Goal: Task Accomplishment & Management: Manage account settings

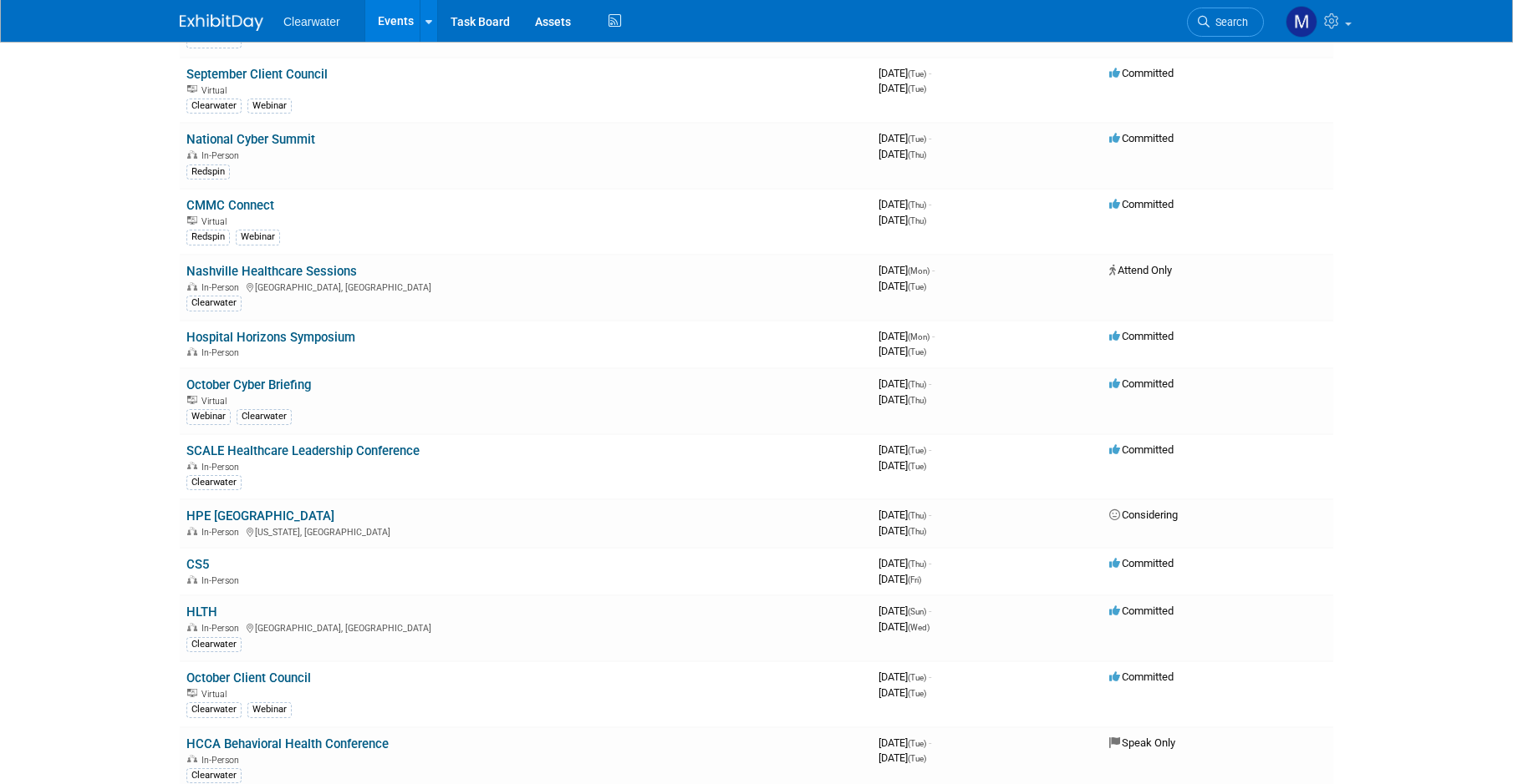
scroll to position [333, 0]
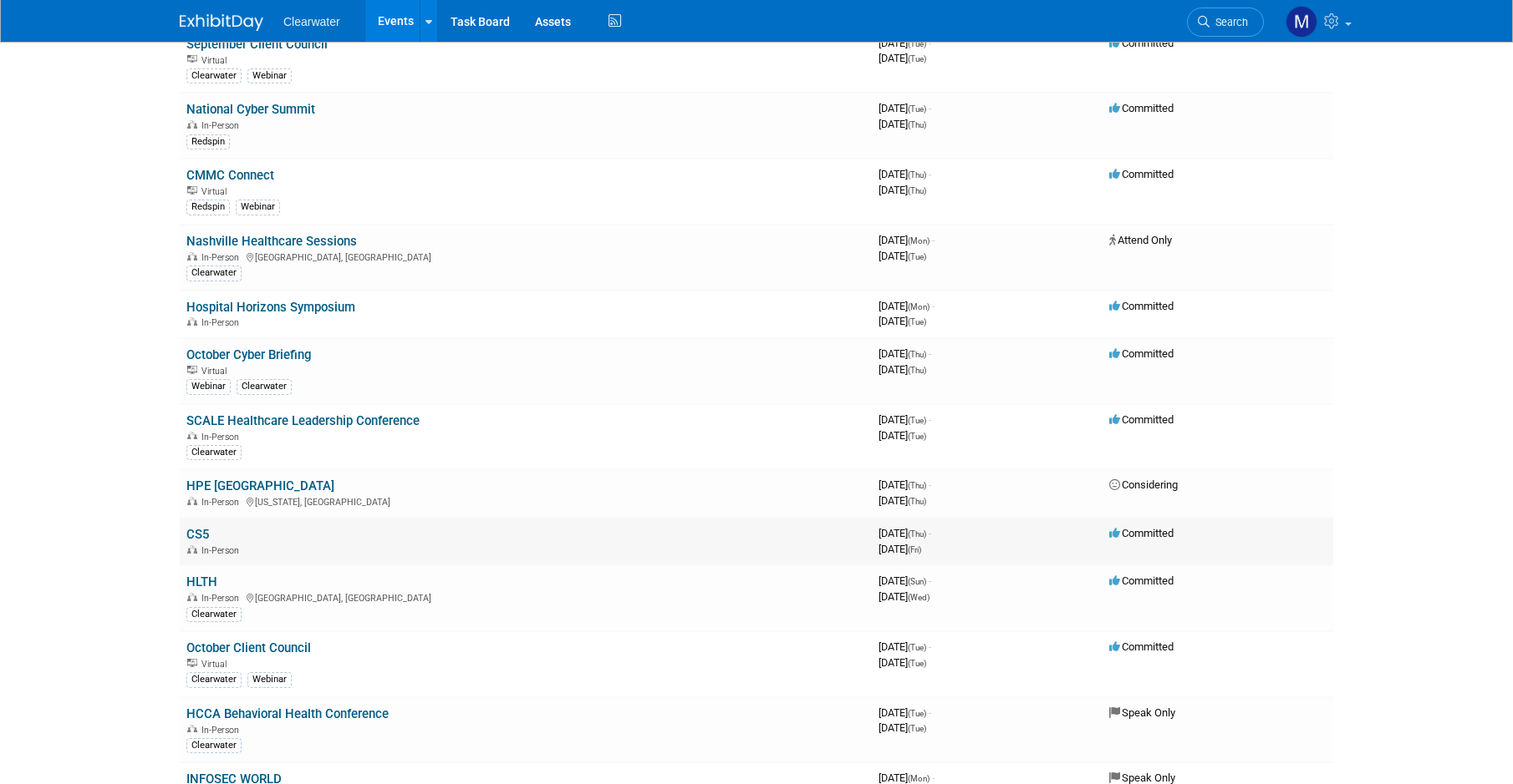
click at [200, 527] on link "CS5" at bounding box center [197, 534] width 23 height 15
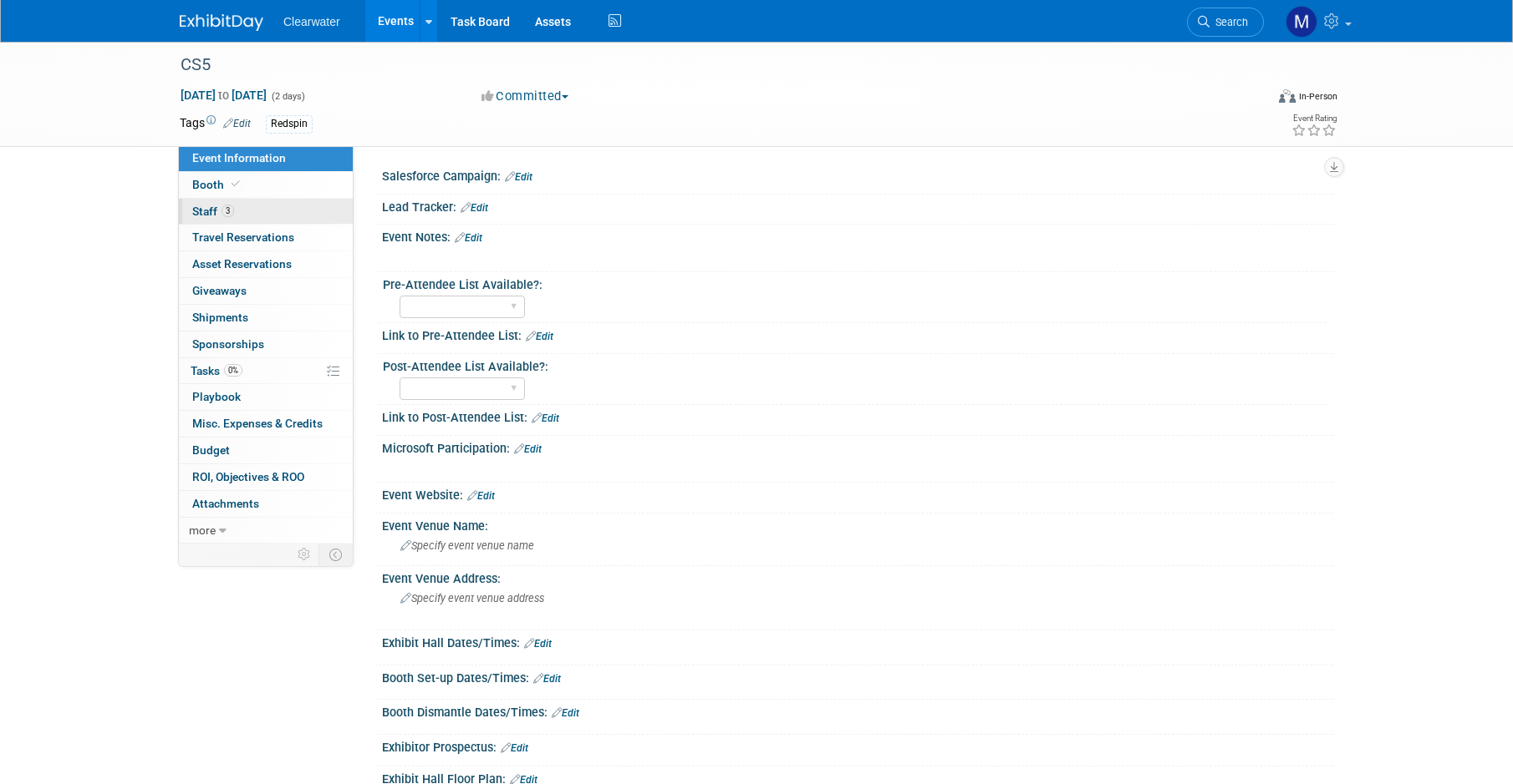
click at [204, 206] on span "Staff 3" at bounding box center [213, 211] width 41 height 14
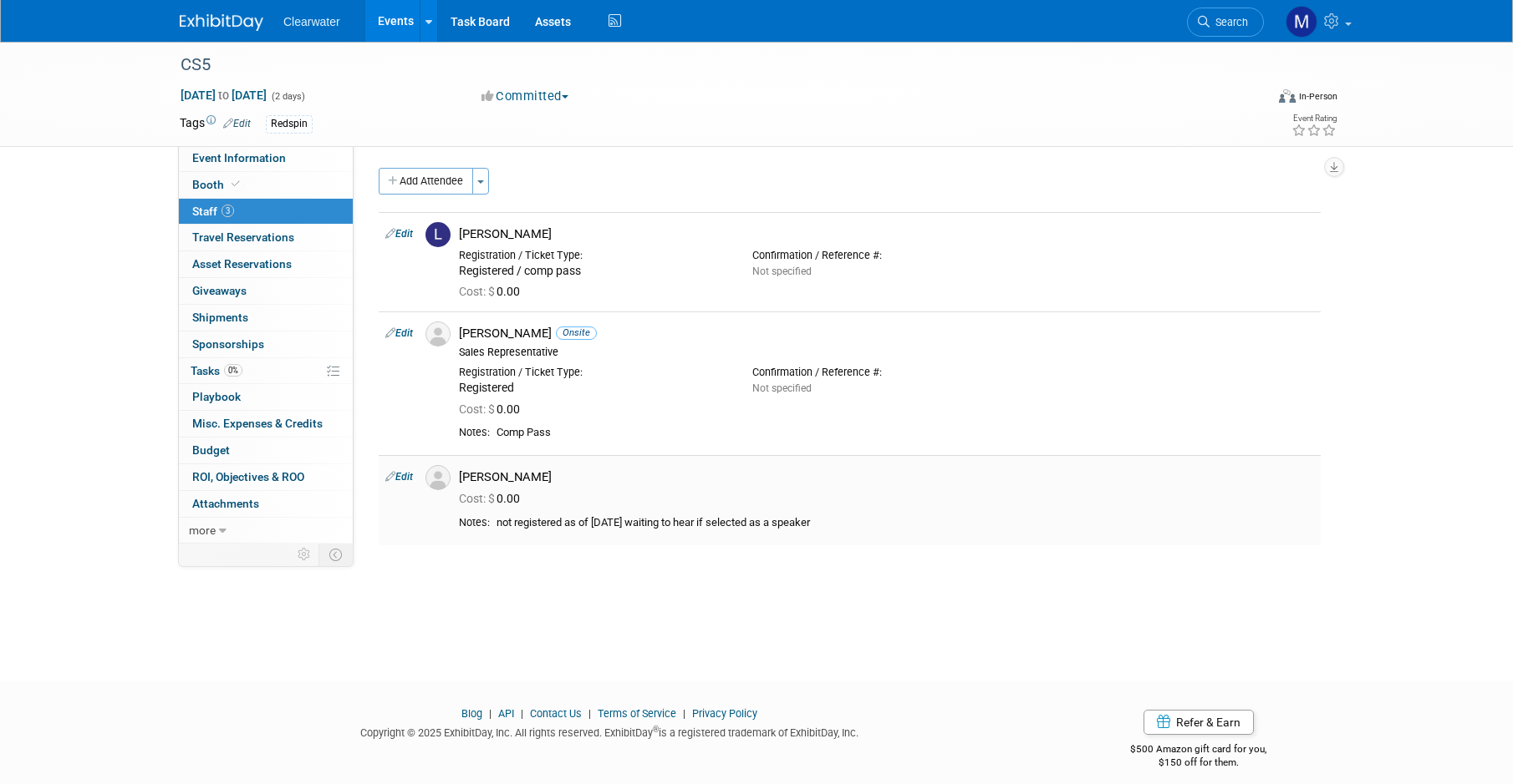
click at [400, 472] on link "Edit" at bounding box center [399, 477] width 28 height 12
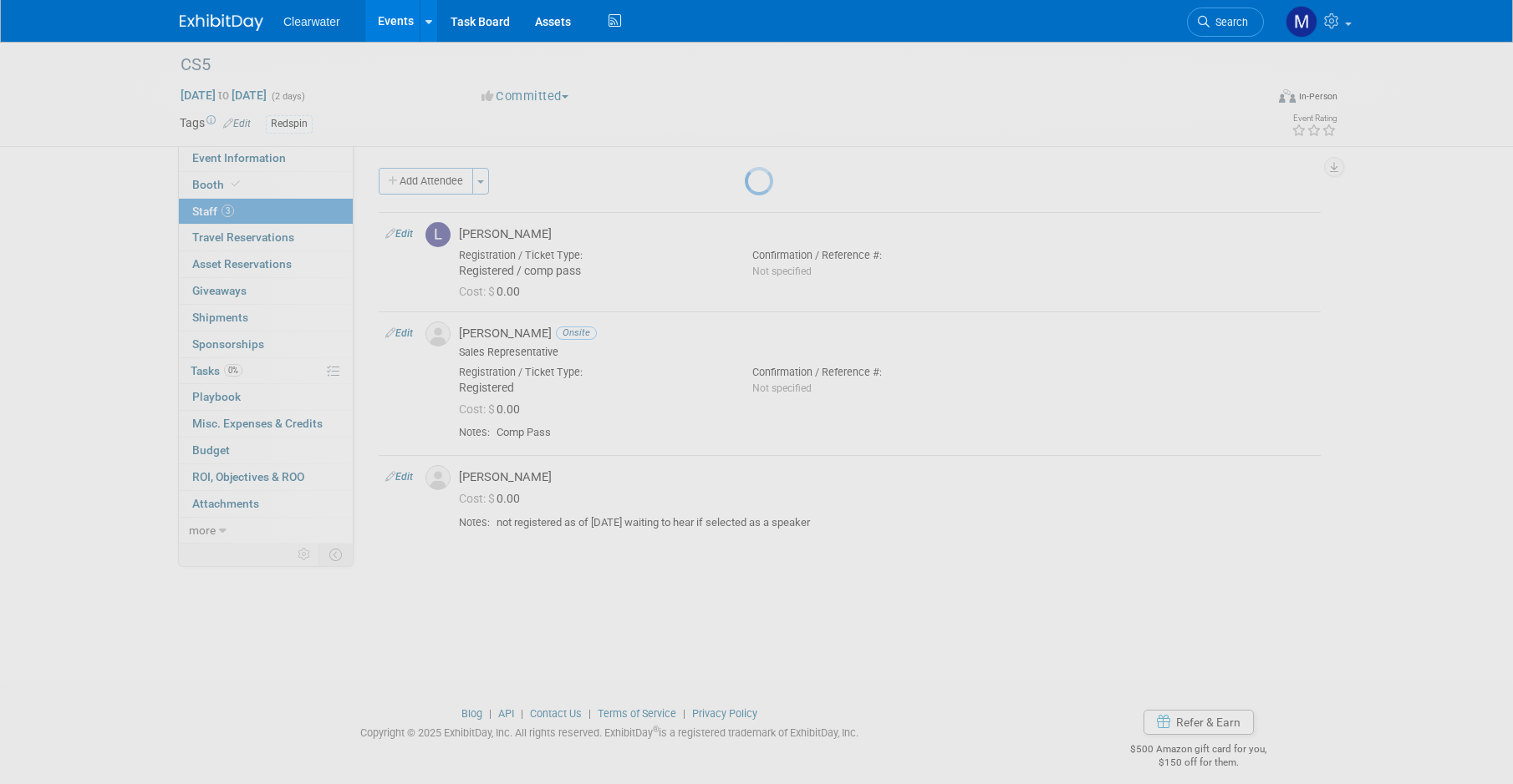
select select "43e0d62b-0786-4ec8-adac-104745b245df"
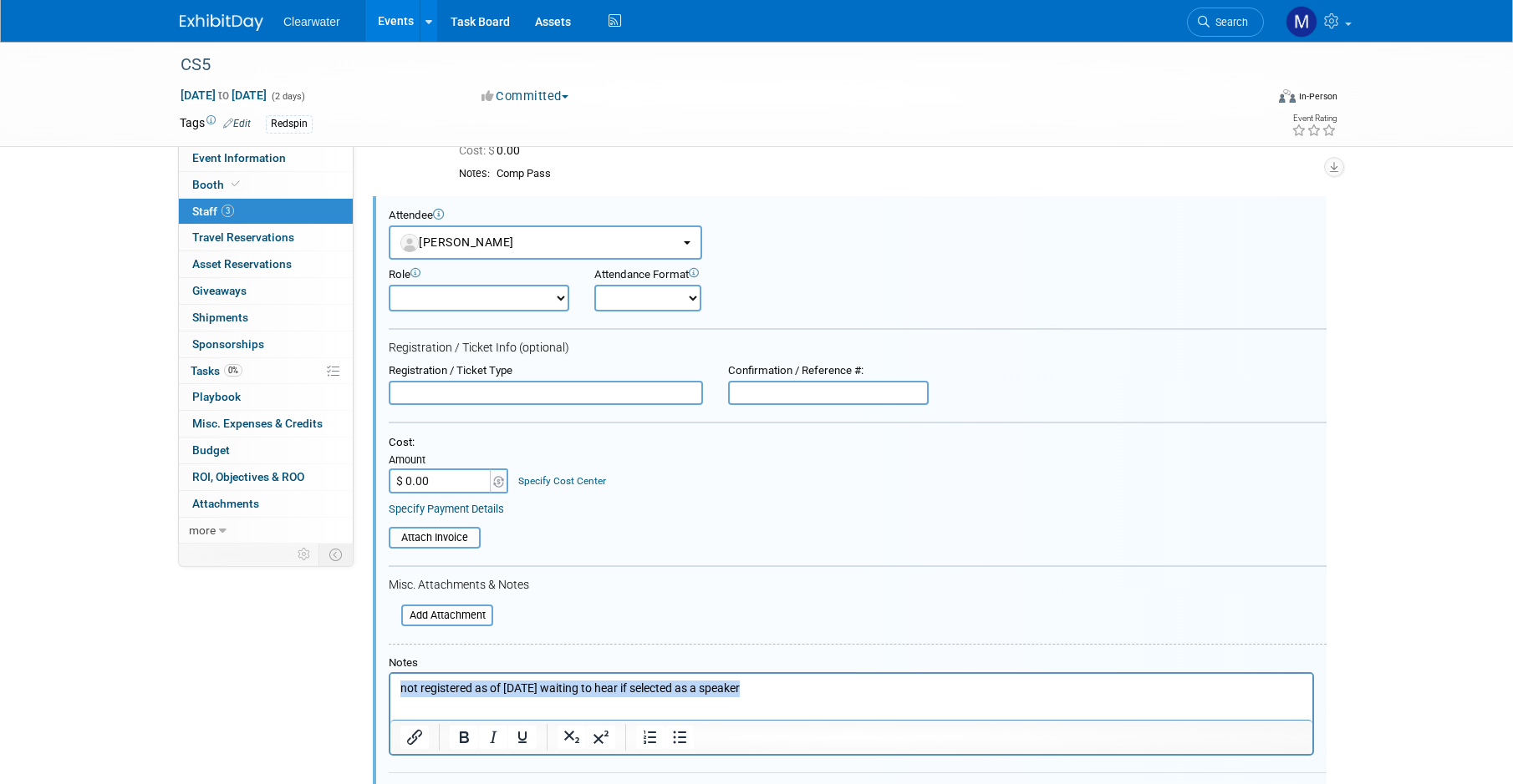
drag, startPoint x: 1127, startPoint y: 1322, endPoint x: 201, endPoint y: 649, distance: 1144.7
click at [390, 674] on html "not registered as of 9.8.25 waiting to hear if selected as a speaker" at bounding box center [851, 686] width 922 height 23
click at [441, 606] on input "file" at bounding box center [391, 615] width 199 height 18
click at [454, 597] on div "Add Attachment" at bounding box center [441, 613] width 105 height 31
click at [453, 606] on input "file" at bounding box center [391, 615] width 199 height 18
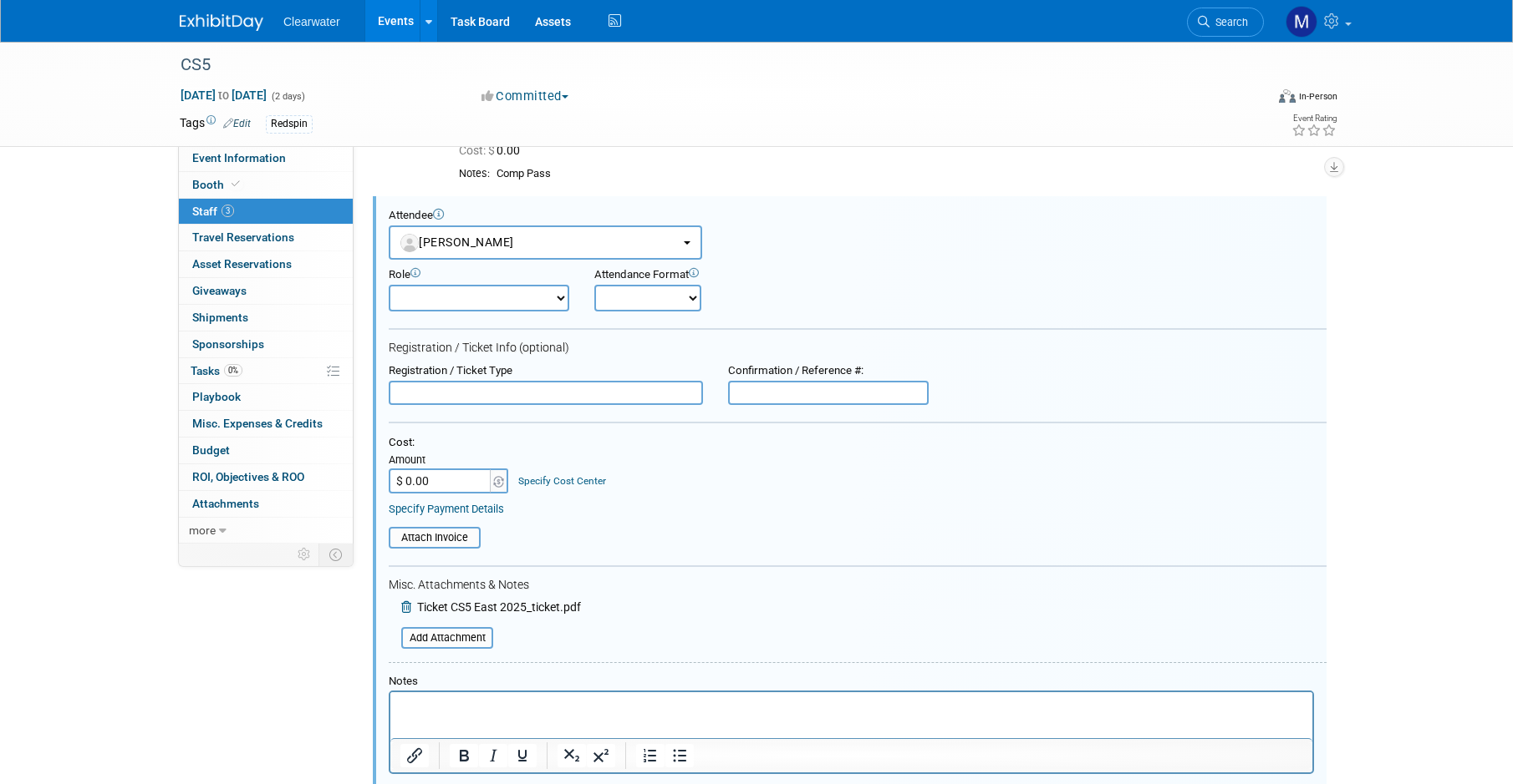
scroll to position [497, 0]
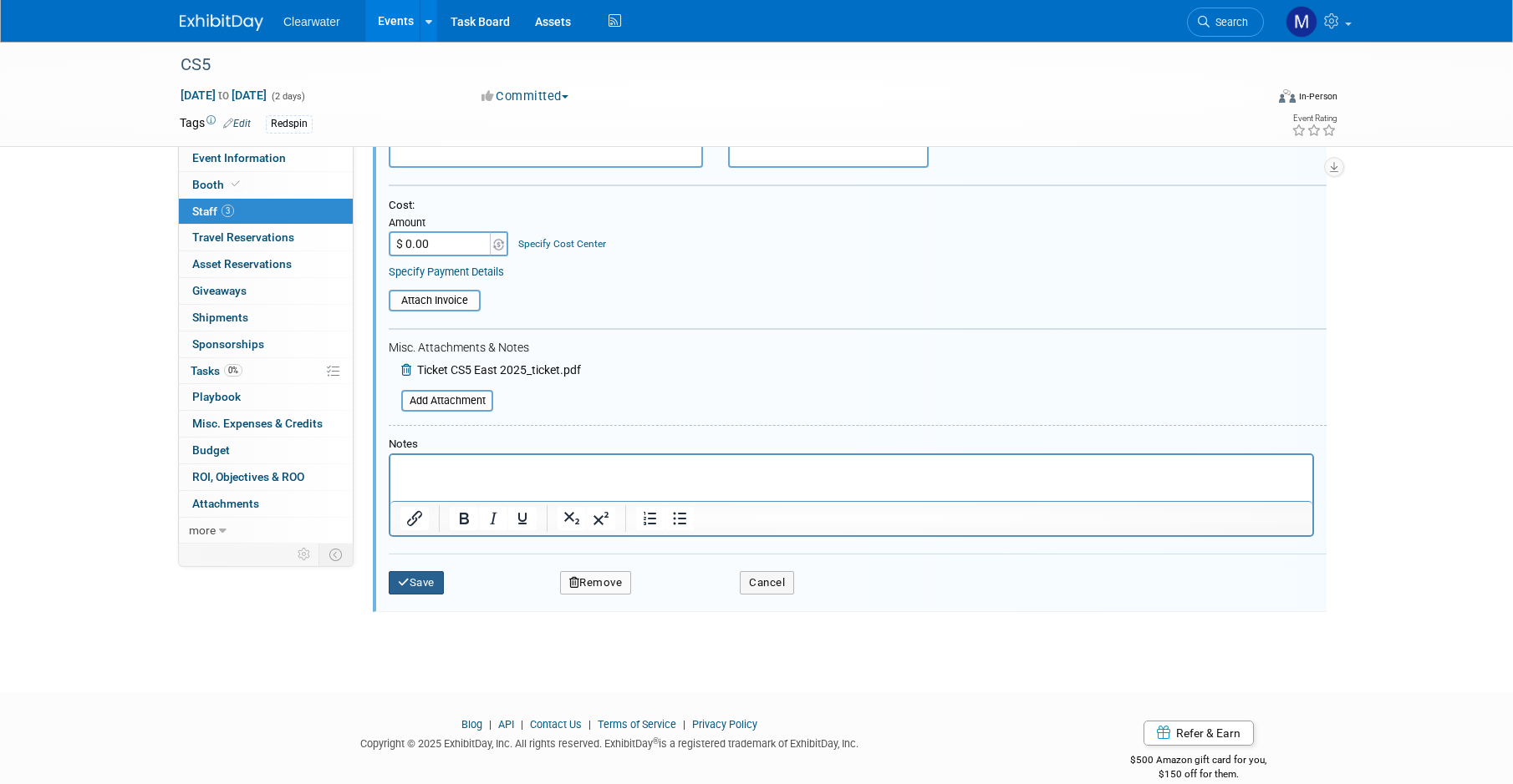
click at [415, 571] on button "Save" at bounding box center [416, 583] width 55 height 23
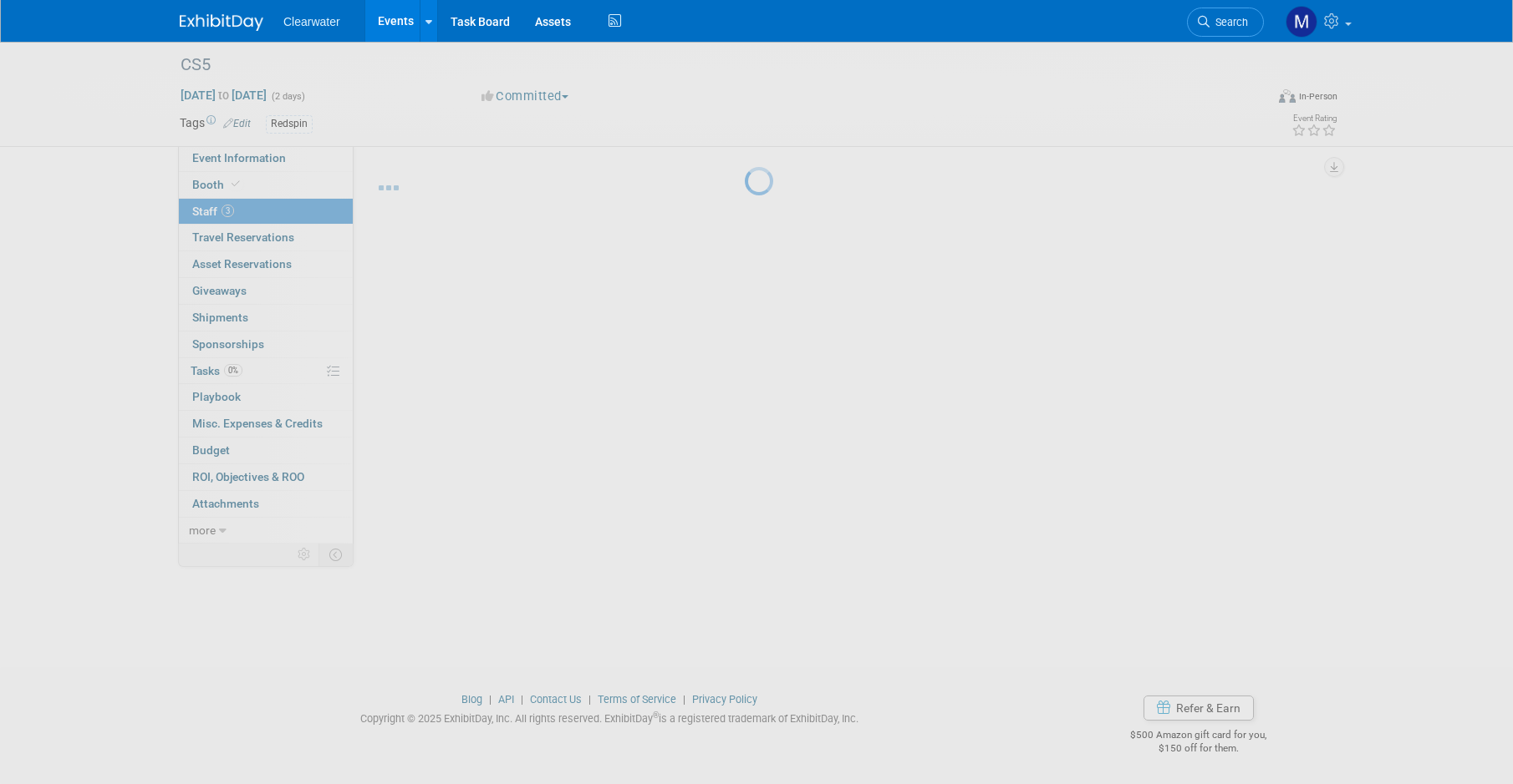
scroll to position [14, 0]
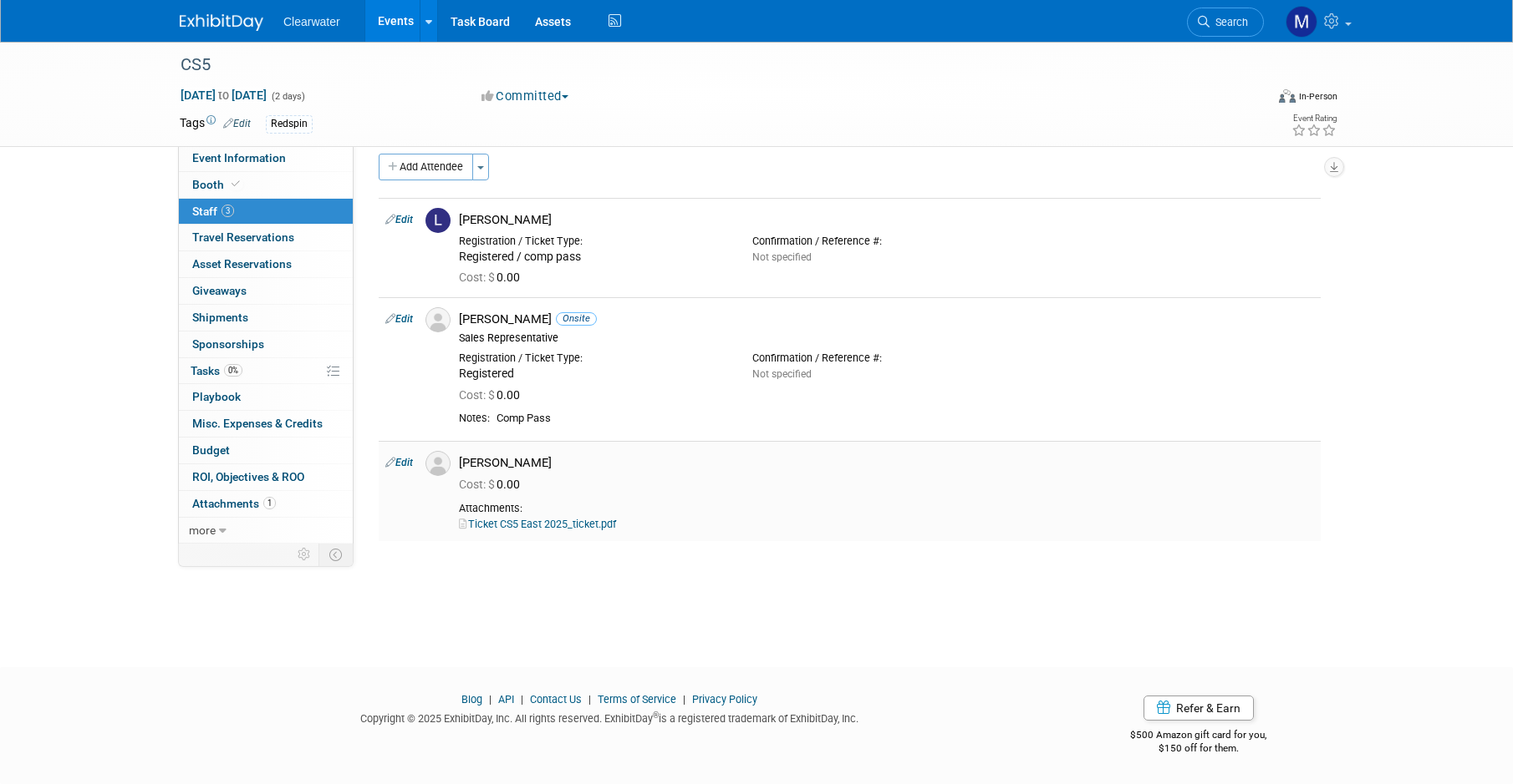
click at [402, 460] on link "Edit" at bounding box center [399, 462] width 28 height 12
select select "43e0d62b-0786-4ec8-adac-104745b245df"
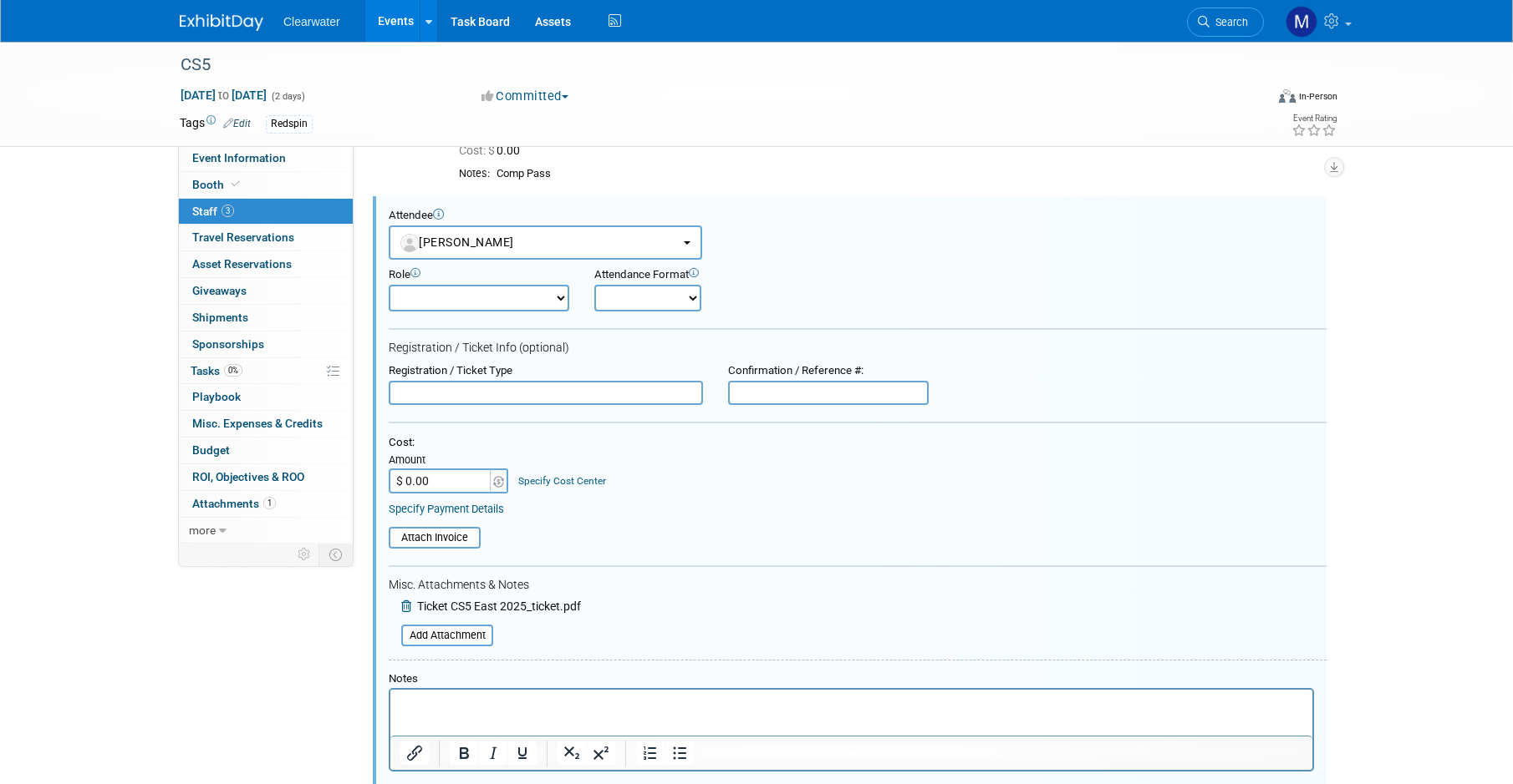
scroll to position [0, 0]
click at [821, 381] on input "text" at bounding box center [828, 394] width 200 height 25
paste input "5406846"
type input "5406846"
click at [573, 381] on input "text" at bounding box center [546, 394] width 315 height 25
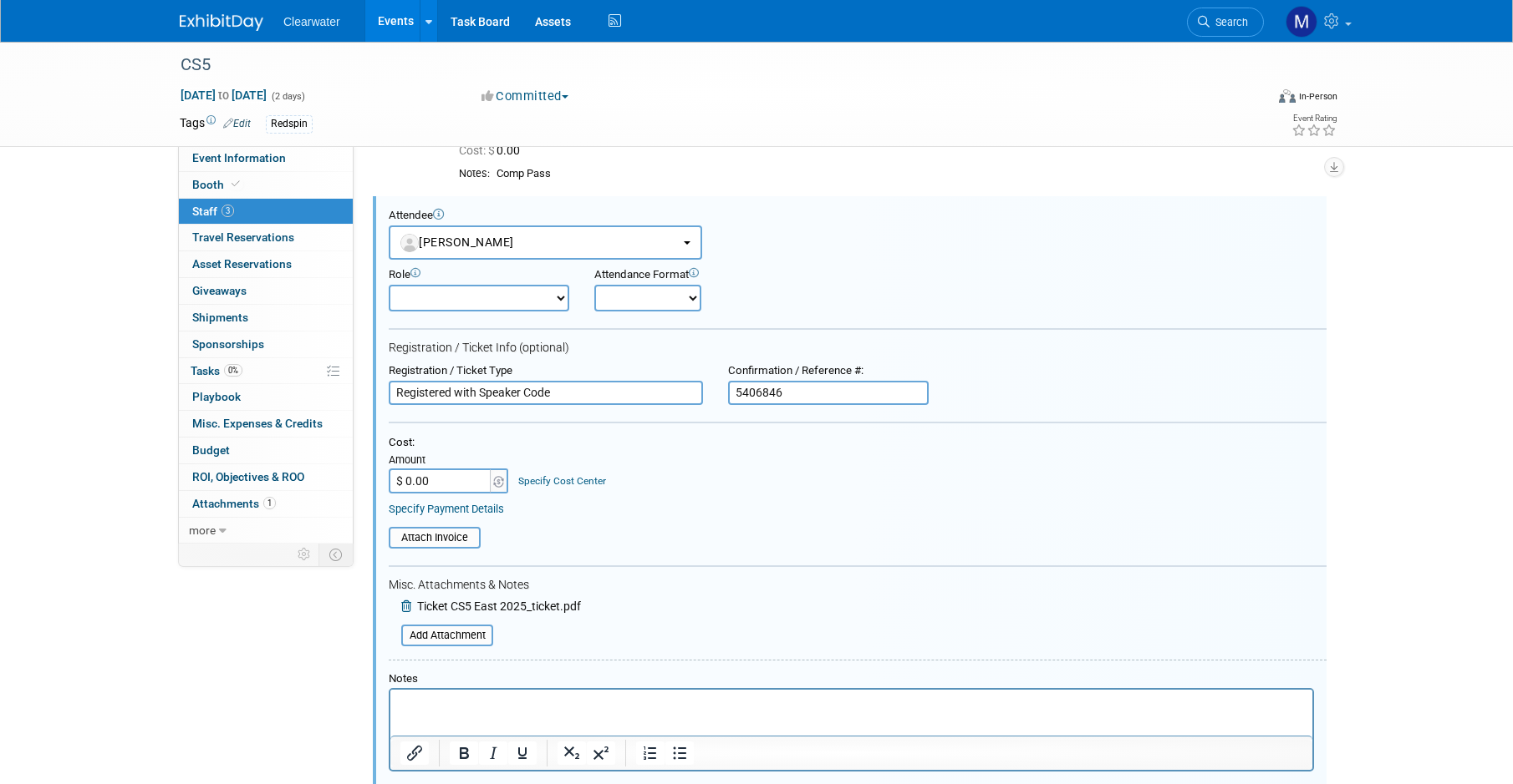
type input "Registered with Speaker Code"
drag, startPoint x: 436, startPoint y: 460, endPoint x: 387, endPoint y: 462, distance: 49.0
click at [387, 462] on div "Attendee <img src="https://www.exhibitday.com/Images/Unassigned-User-Icon.png" …" at bounding box center [849, 522] width 954 height 651
type input "$ 299.00"
click at [793, 527] on table "Attach Invoice" at bounding box center [857, 538] width 938 height 22
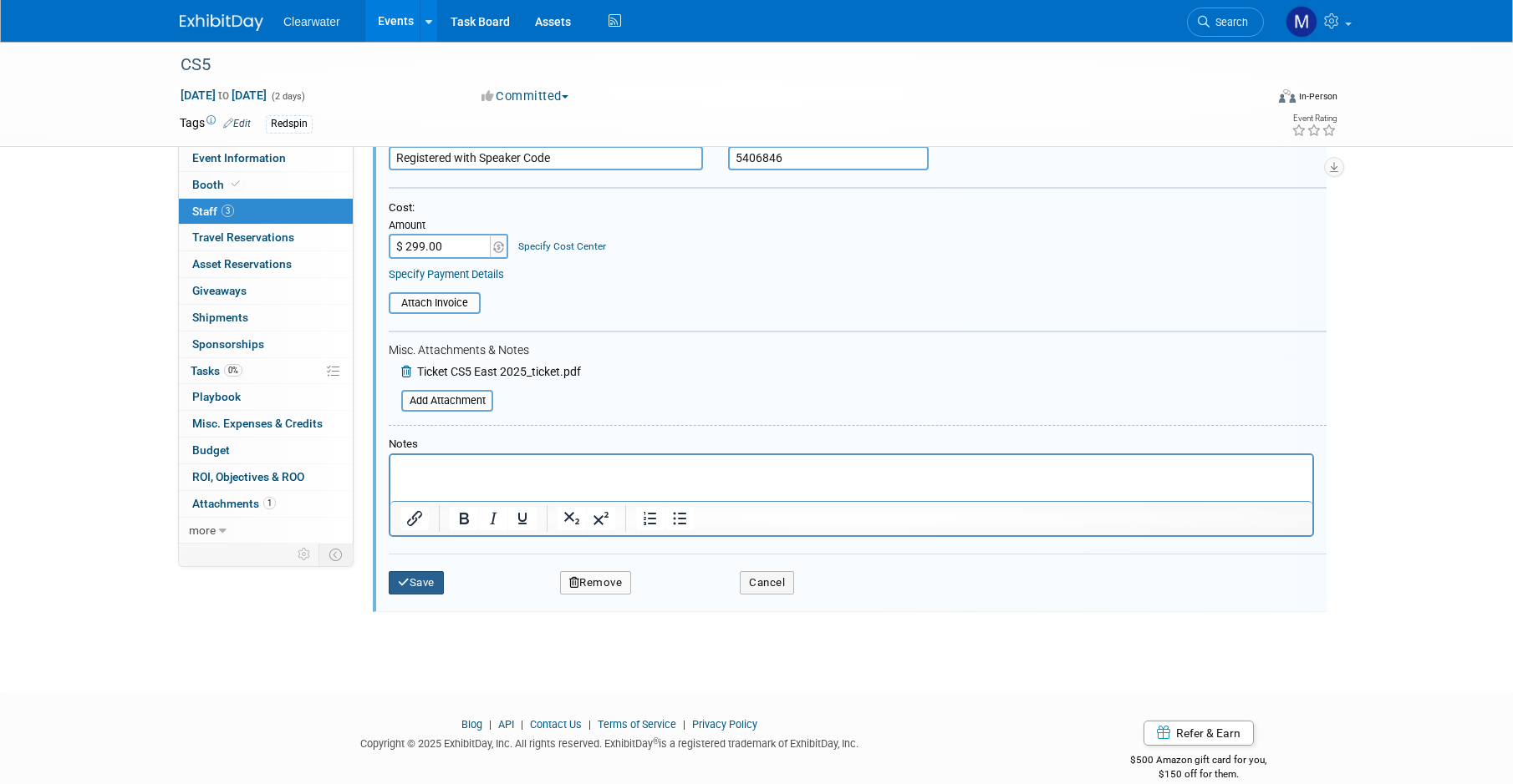
click at [441, 571] on button "Save" at bounding box center [416, 583] width 55 height 23
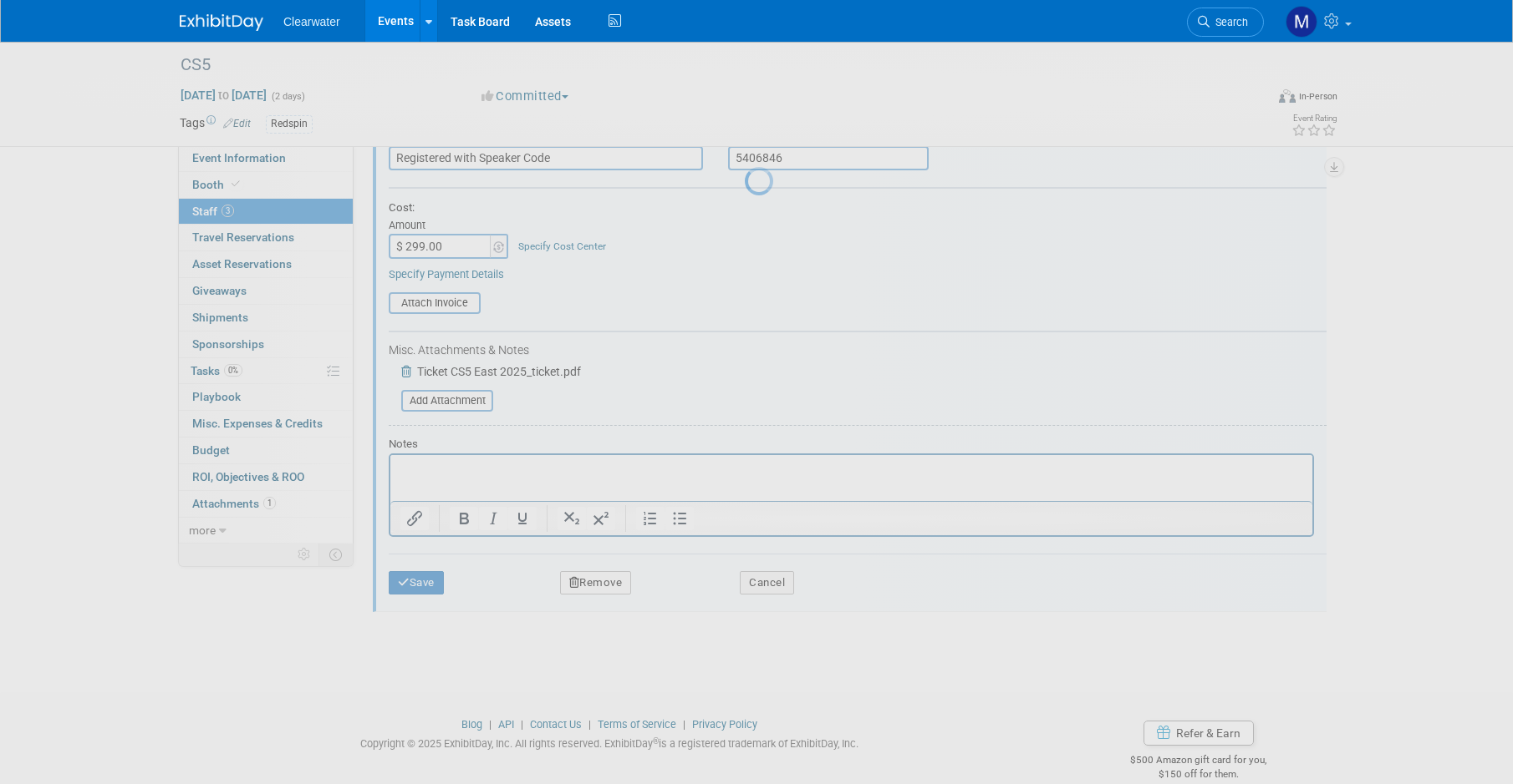
scroll to position [14, 0]
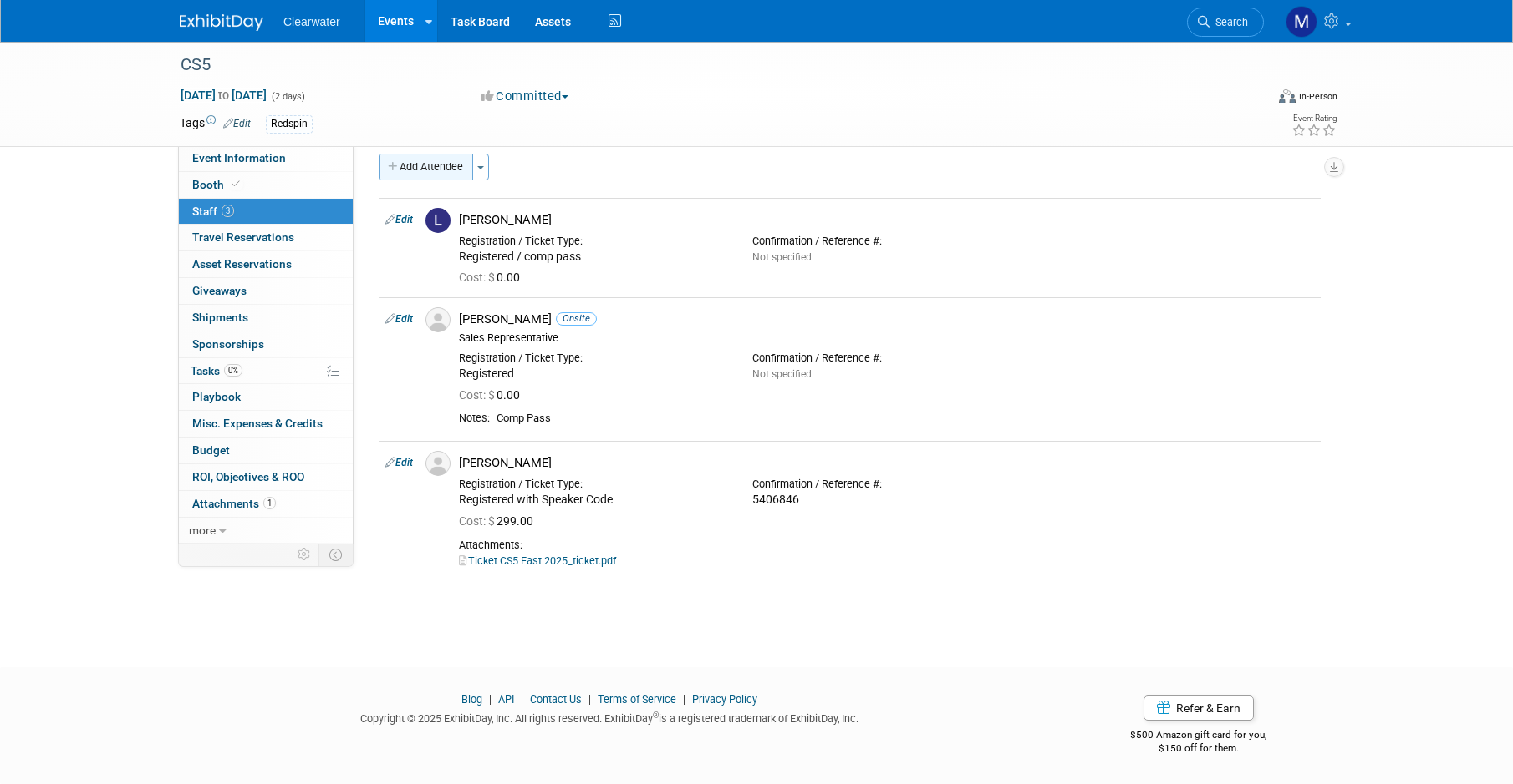
click at [426, 176] on button "Add Attendee" at bounding box center [426, 168] width 95 height 27
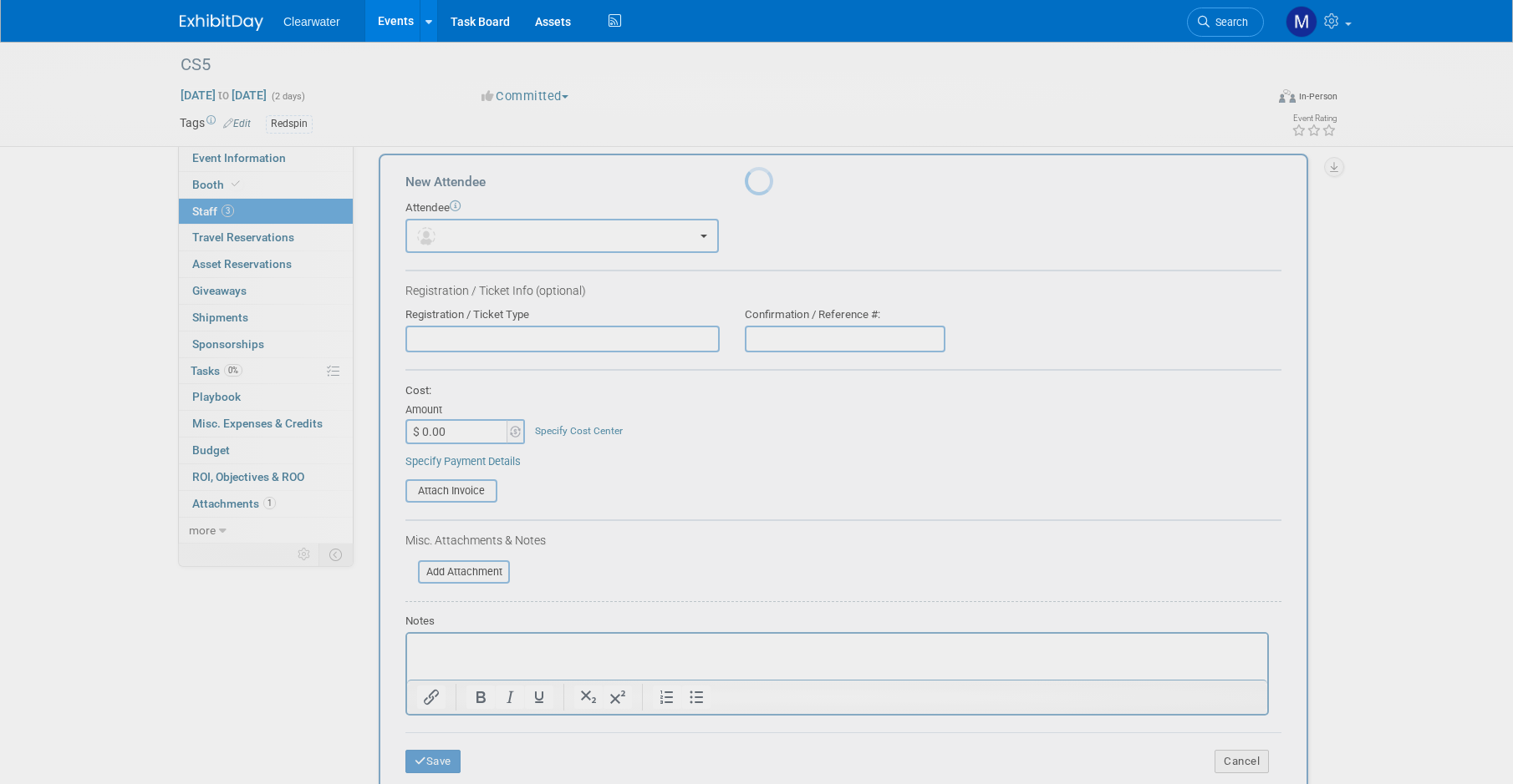
scroll to position [0, 0]
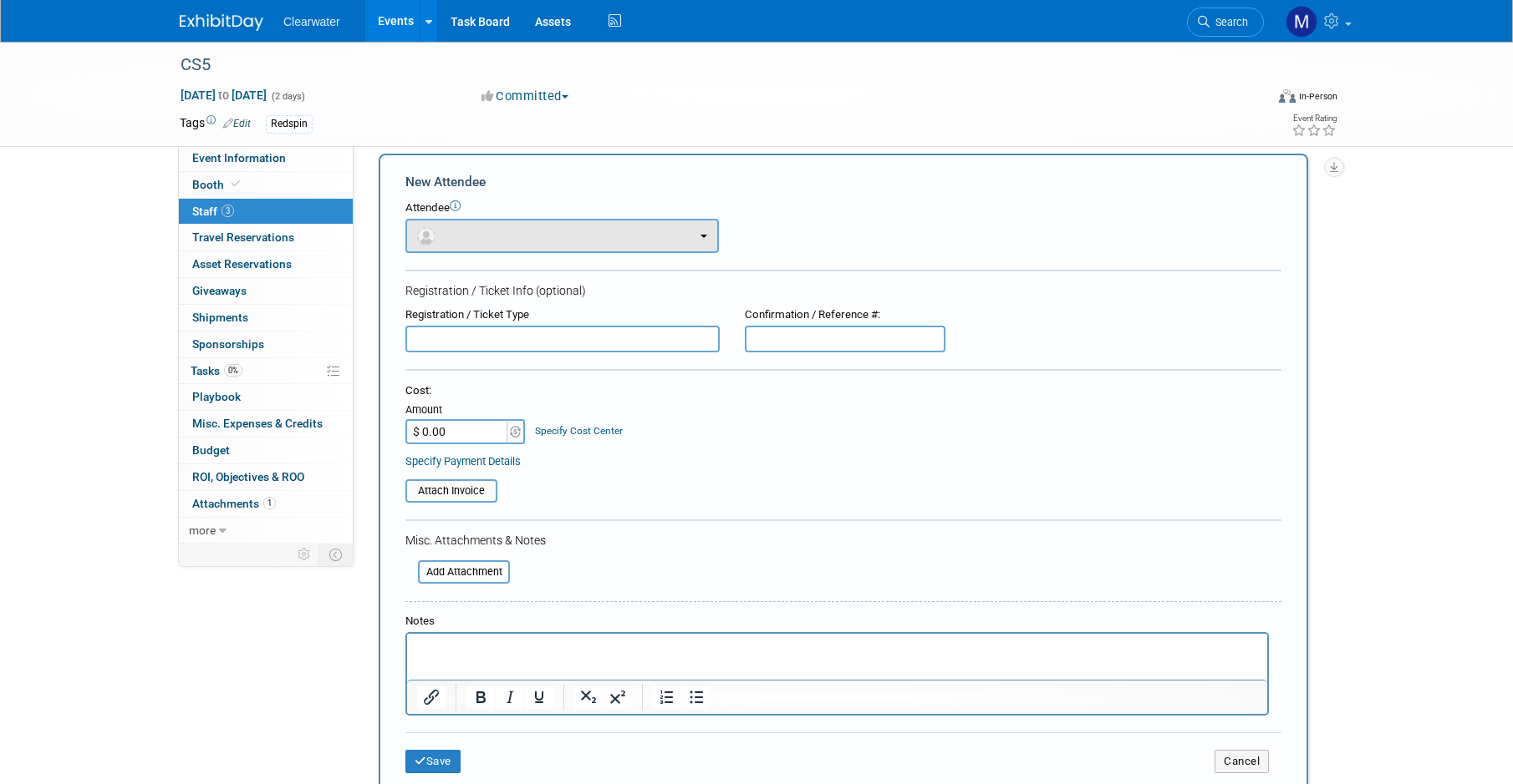
click at [512, 234] on button "button" at bounding box center [563, 236] width 314 height 34
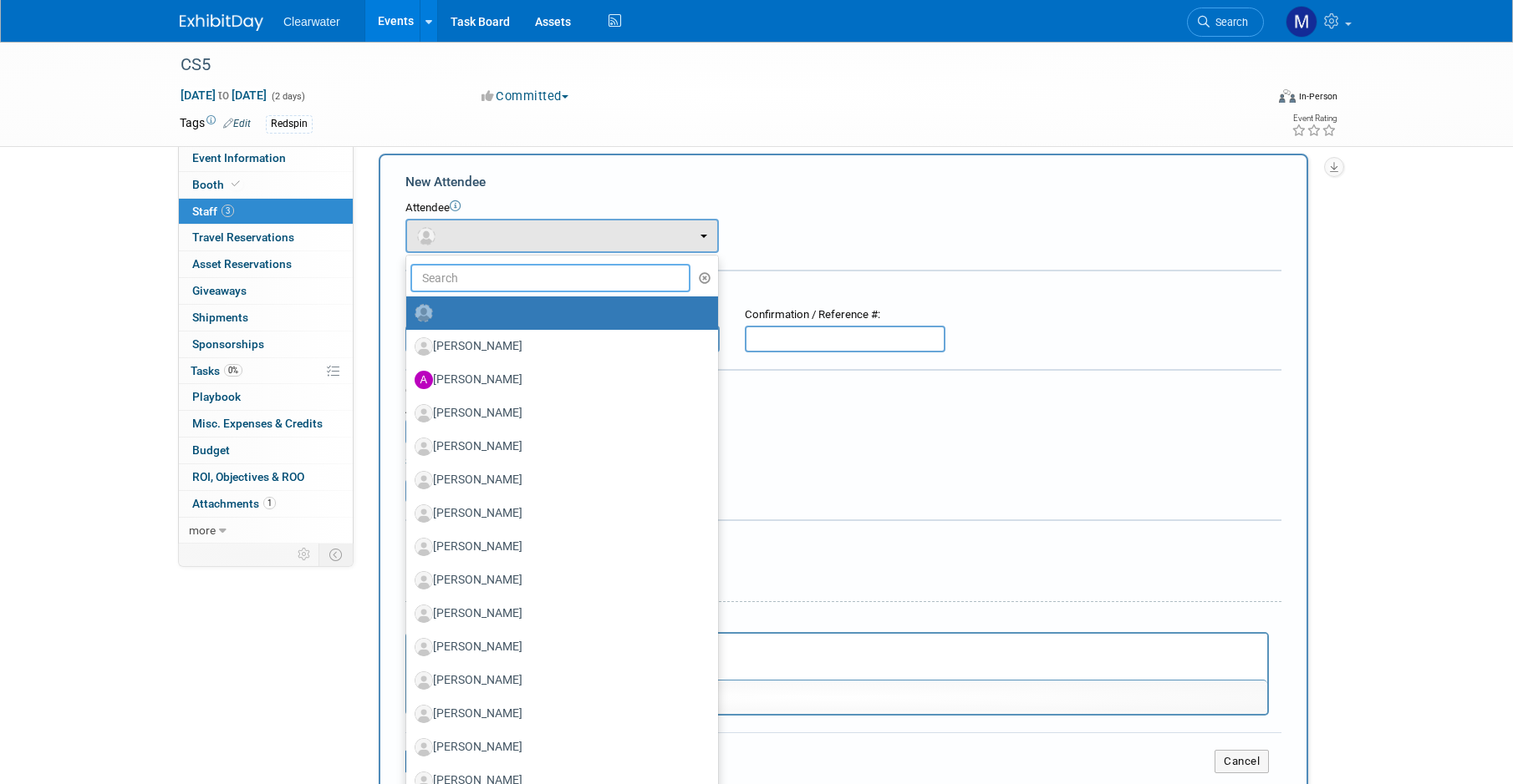
click at [533, 268] on input "text" at bounding box center [550, 278] width 280 height 29
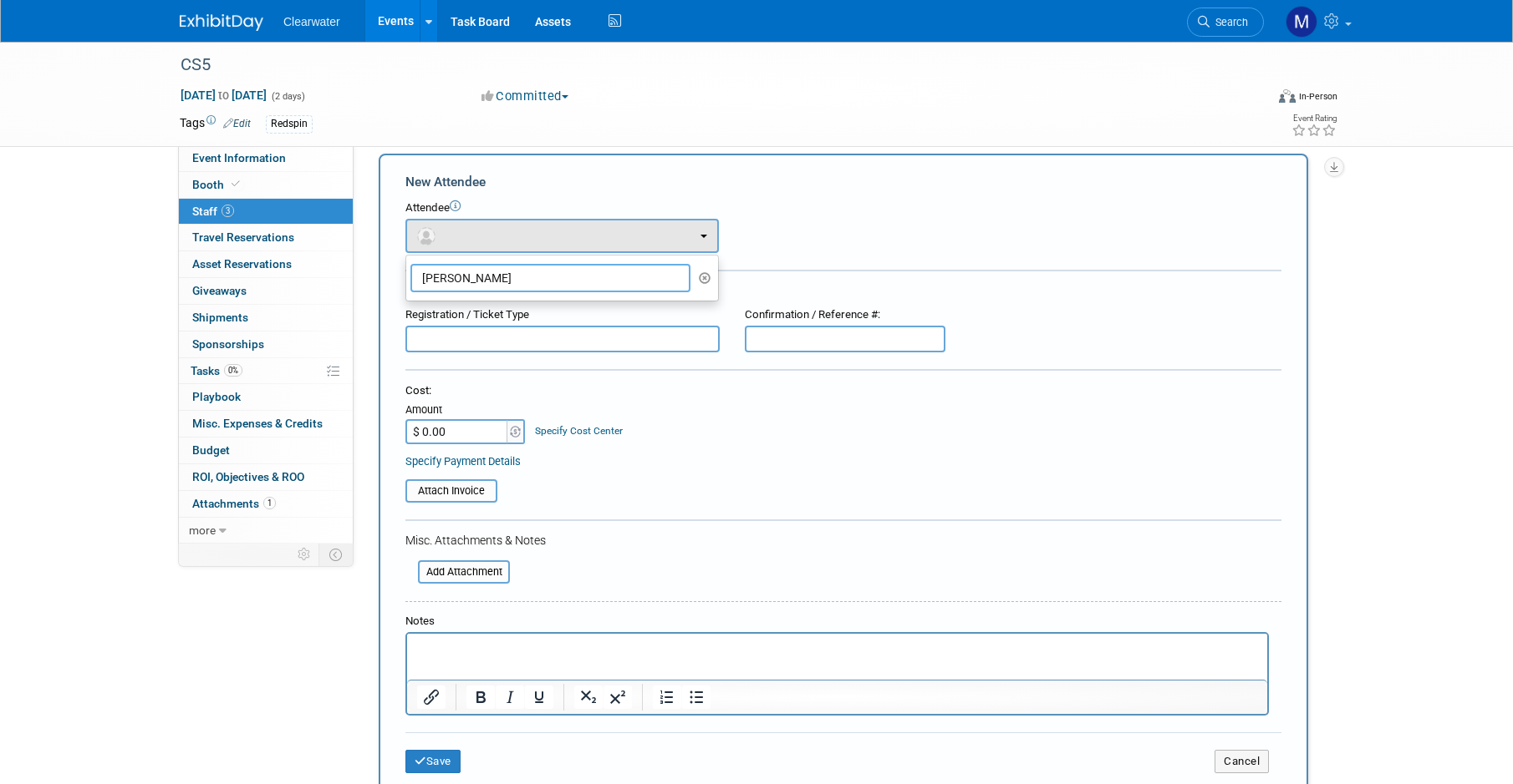
type input "Adam"
drag, startPoint x: 533, startPoint y: 268, endPoint x: 706, endPoint y: 278, distance: 173.3
click at [698, 280] on button "button" at bounding box center [704, 278] width 19 height 25
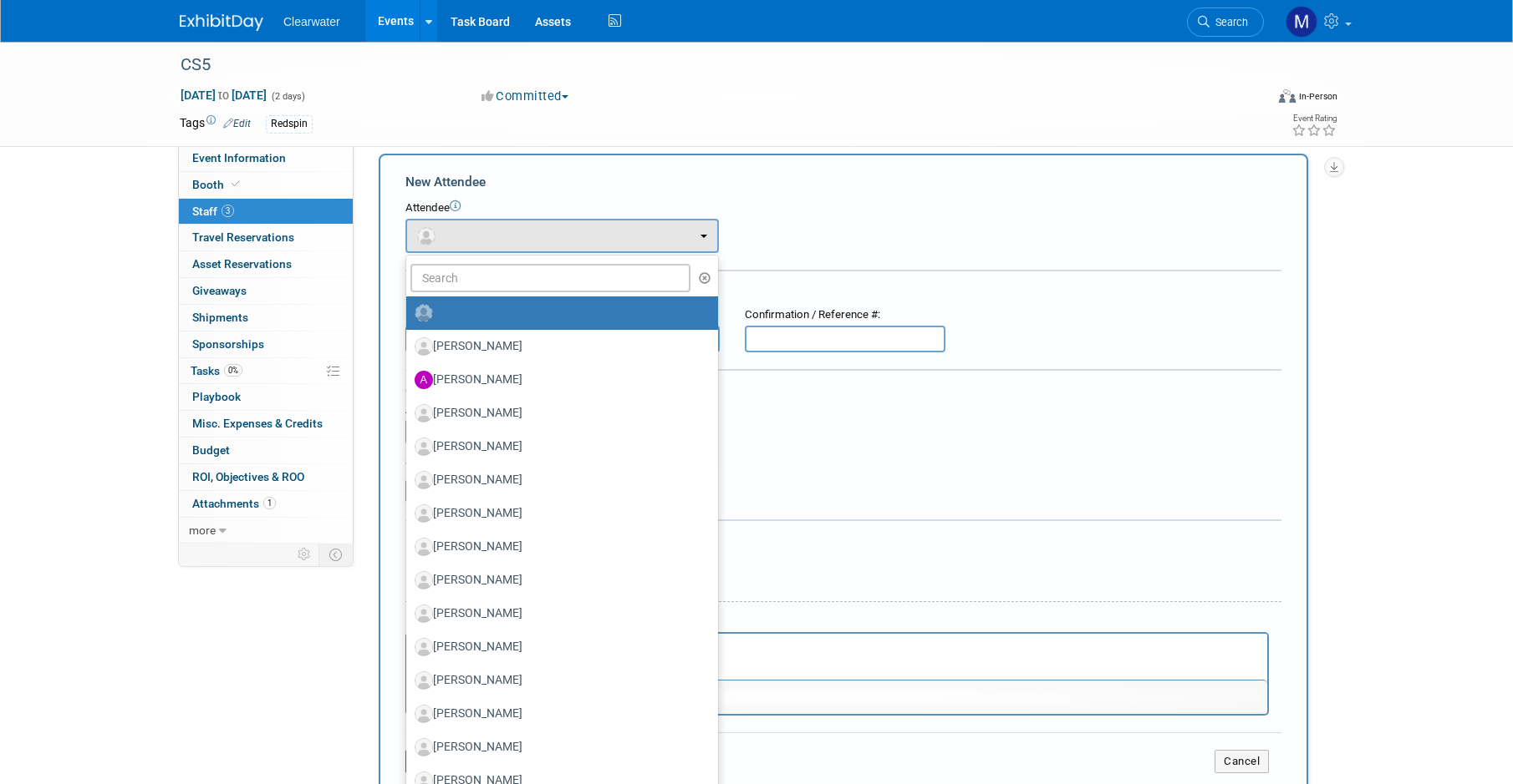
click at [836, 245] on div "Attendee <img src="https://www.exhibitday.com/Images/Unassigned-User-Icon.png" …" at bounding box center [843, 226] width 876 height 52
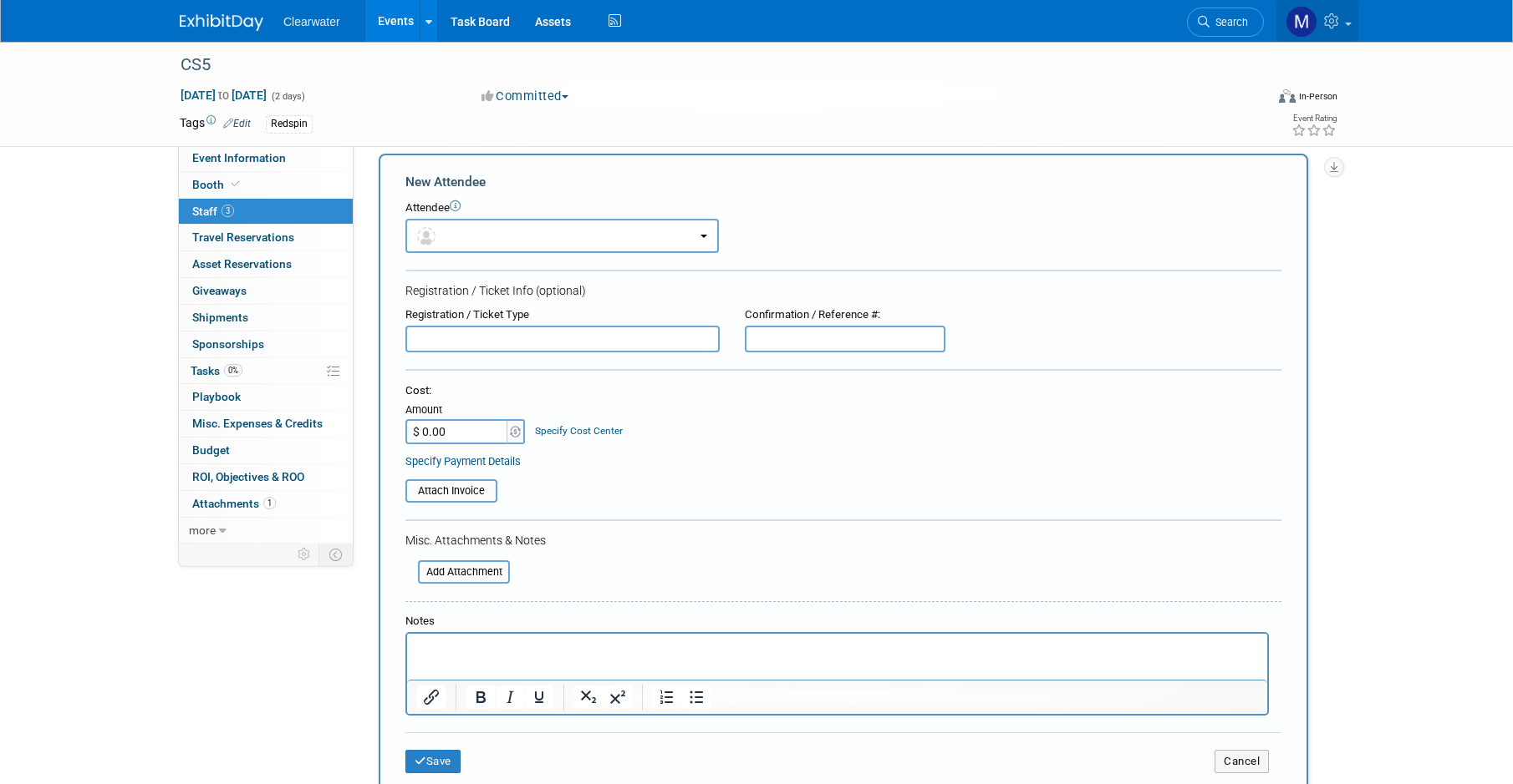
click at [1337, 23] on icon at bounding box center [1333, 21] width 19 height 15
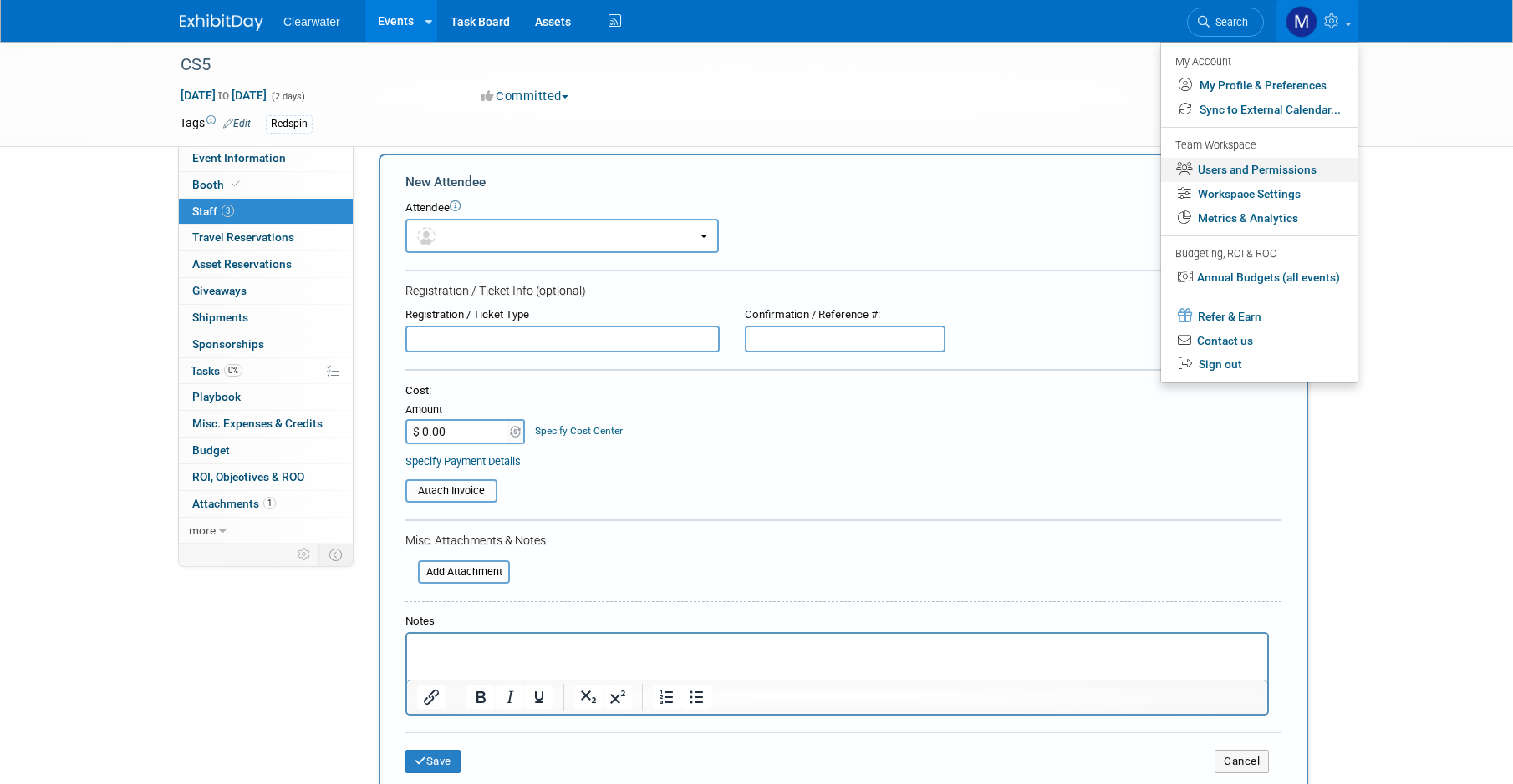
click at [1242, 161] on link "Users and Permissions" at bounding box center [1259, 169] width 197 height 24
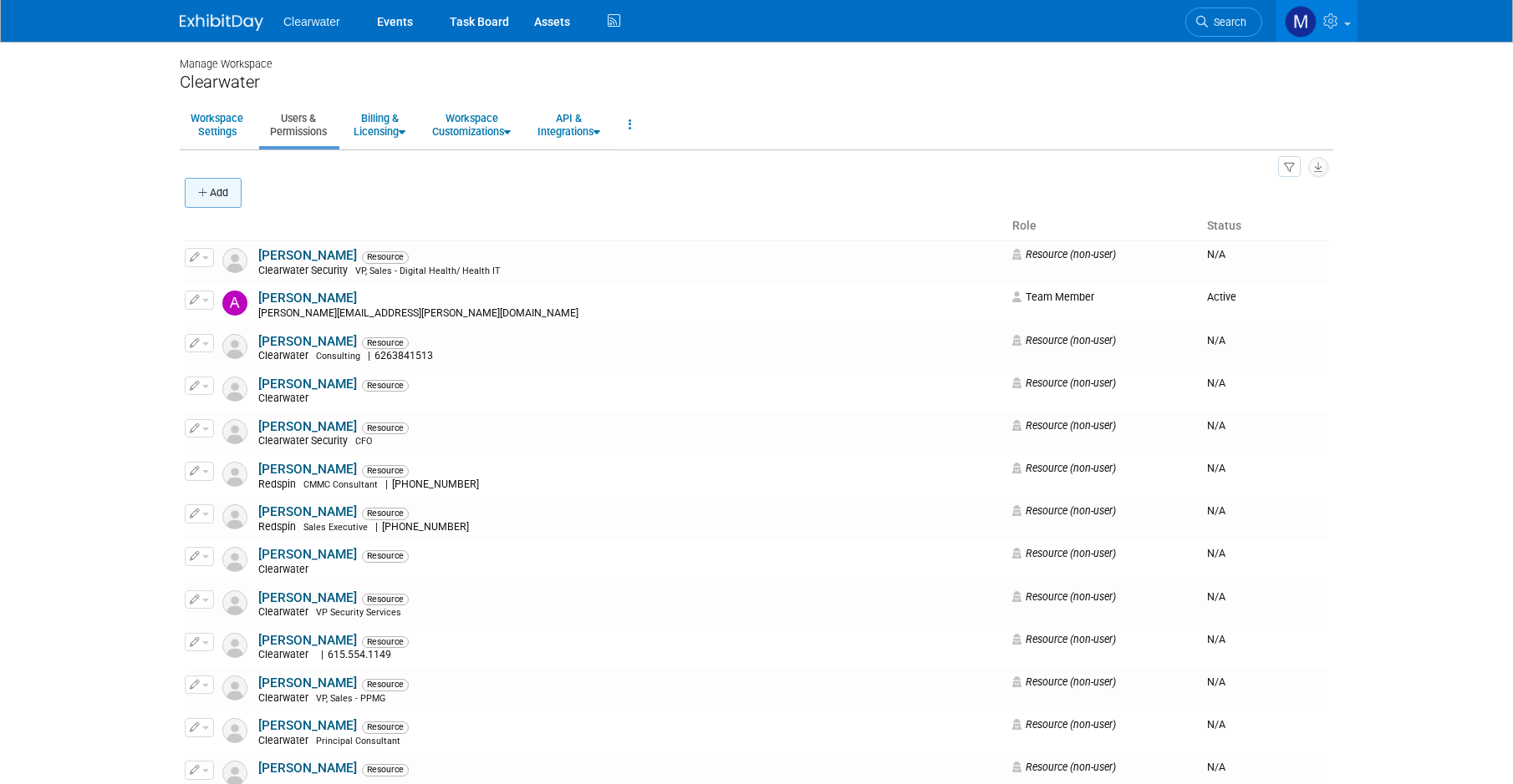
click at [234, 188] on button "Add" at bounding box center [213, 192] width 57 height 30
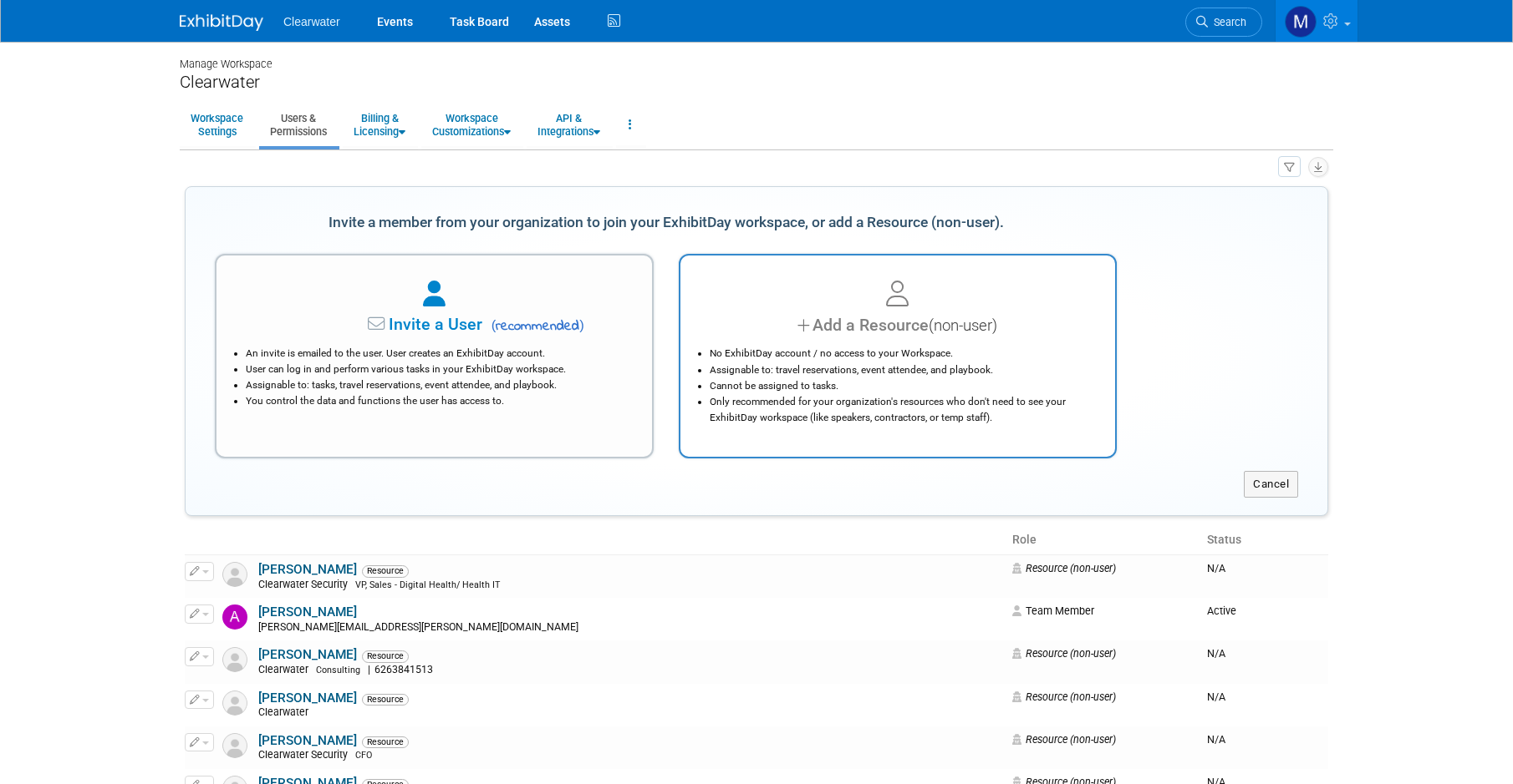
click at [819, 340] on div "No ExhibitDay account / no access to your Workspace. Assignable to: travel rese…" at bounding box center [898, 380] width 394 height 87
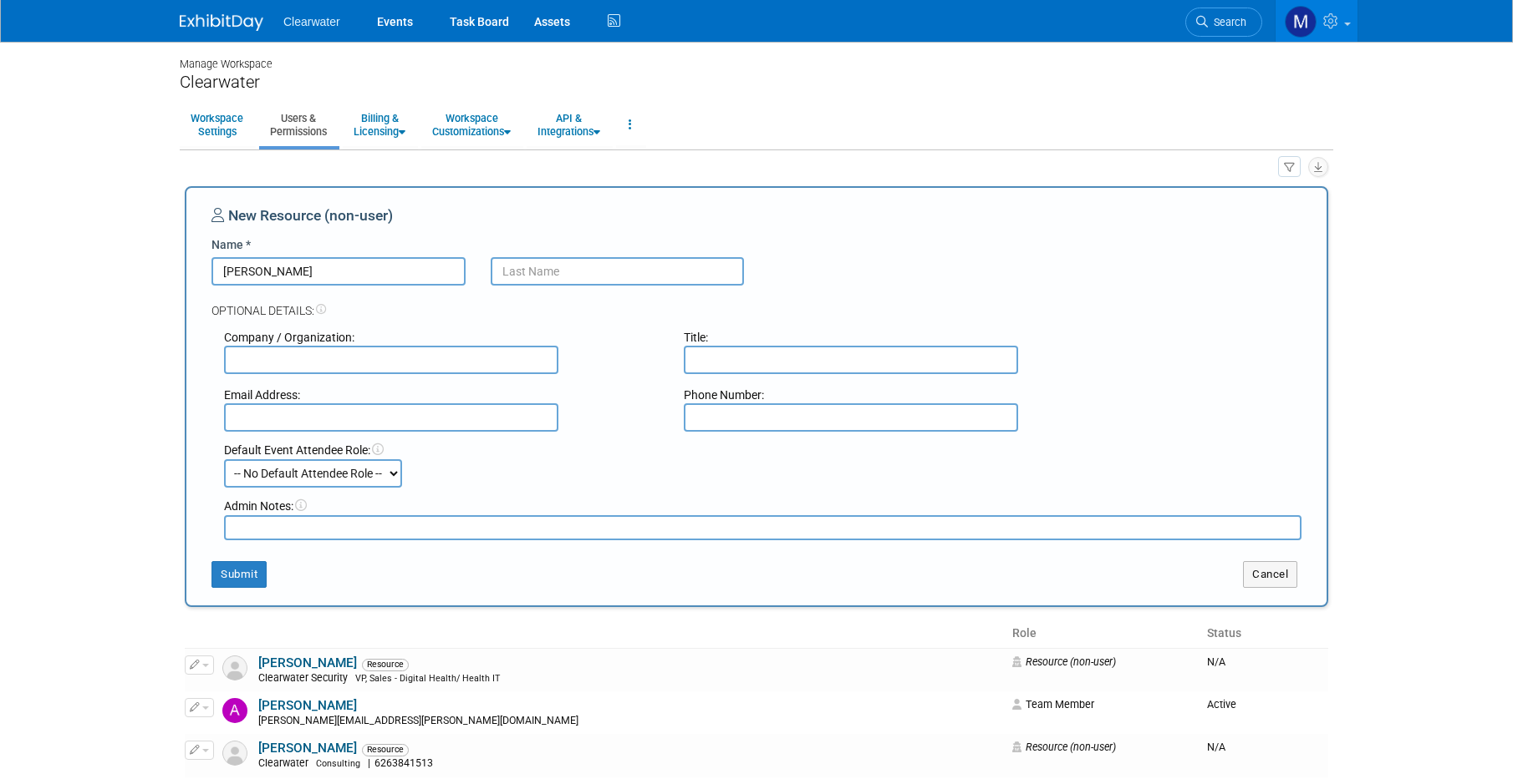
type input "Adam"
type input "T"
type input "Richards"
type input "Redspin"
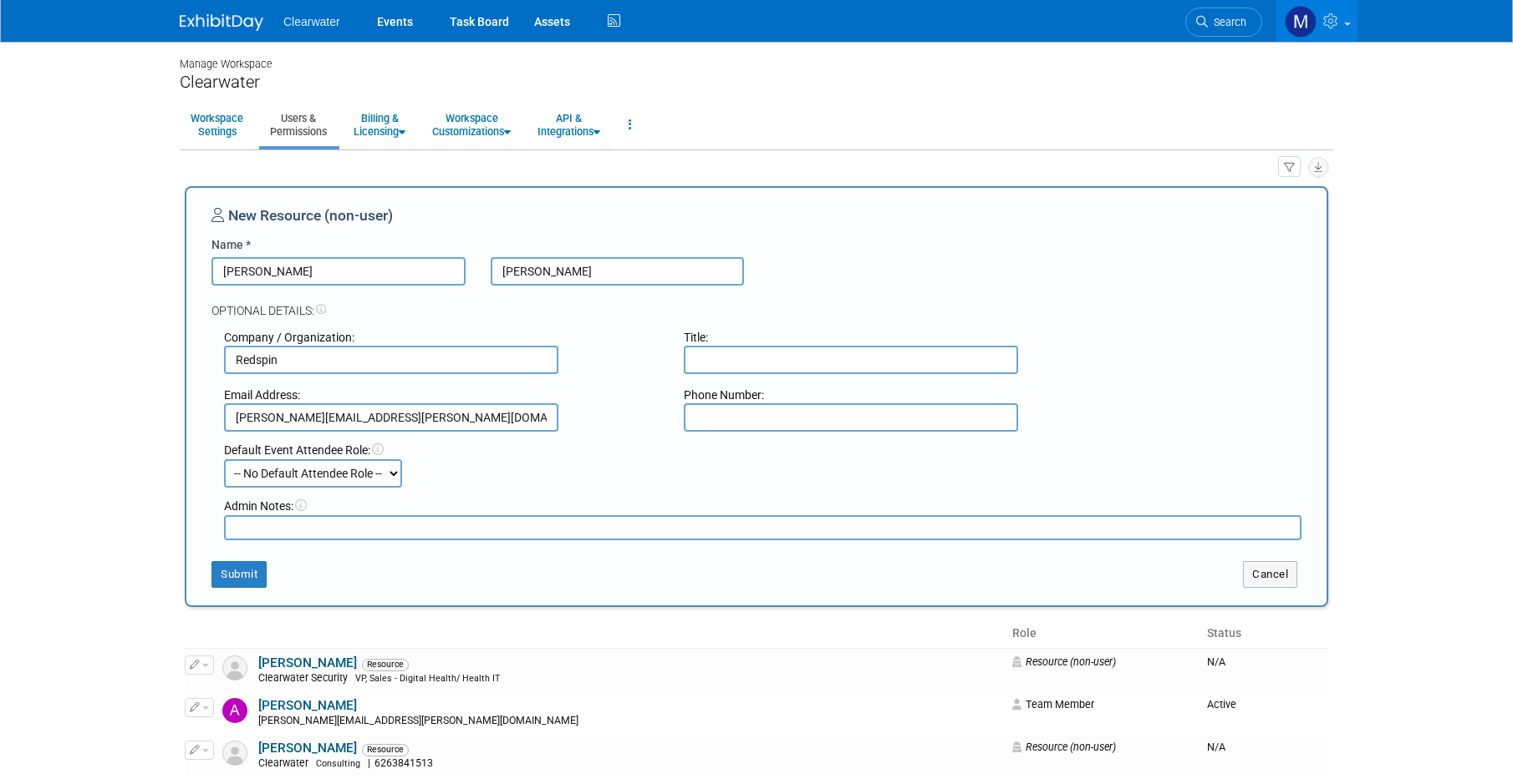
type input "adam.richards@redspin.com"
click at [697, 355] on input "text" at bounding box center [850, 360] width 335 height 29
type input "CCA, Consultant"
paste input "401-269-9913"
type input "401-269-9913"
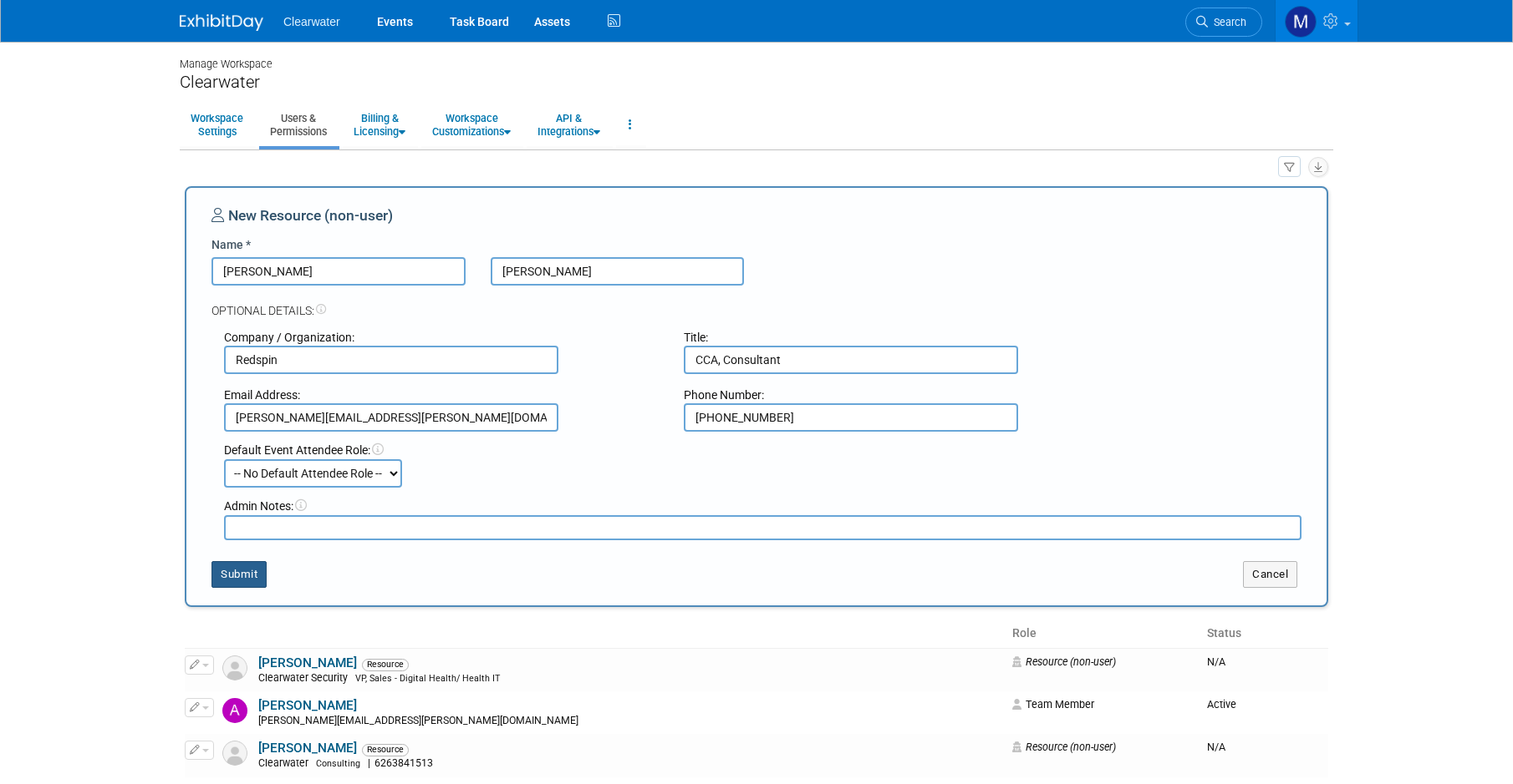
click at [252, 563] on button "Submit" at bounding box center [238, 575] width 55 height 27
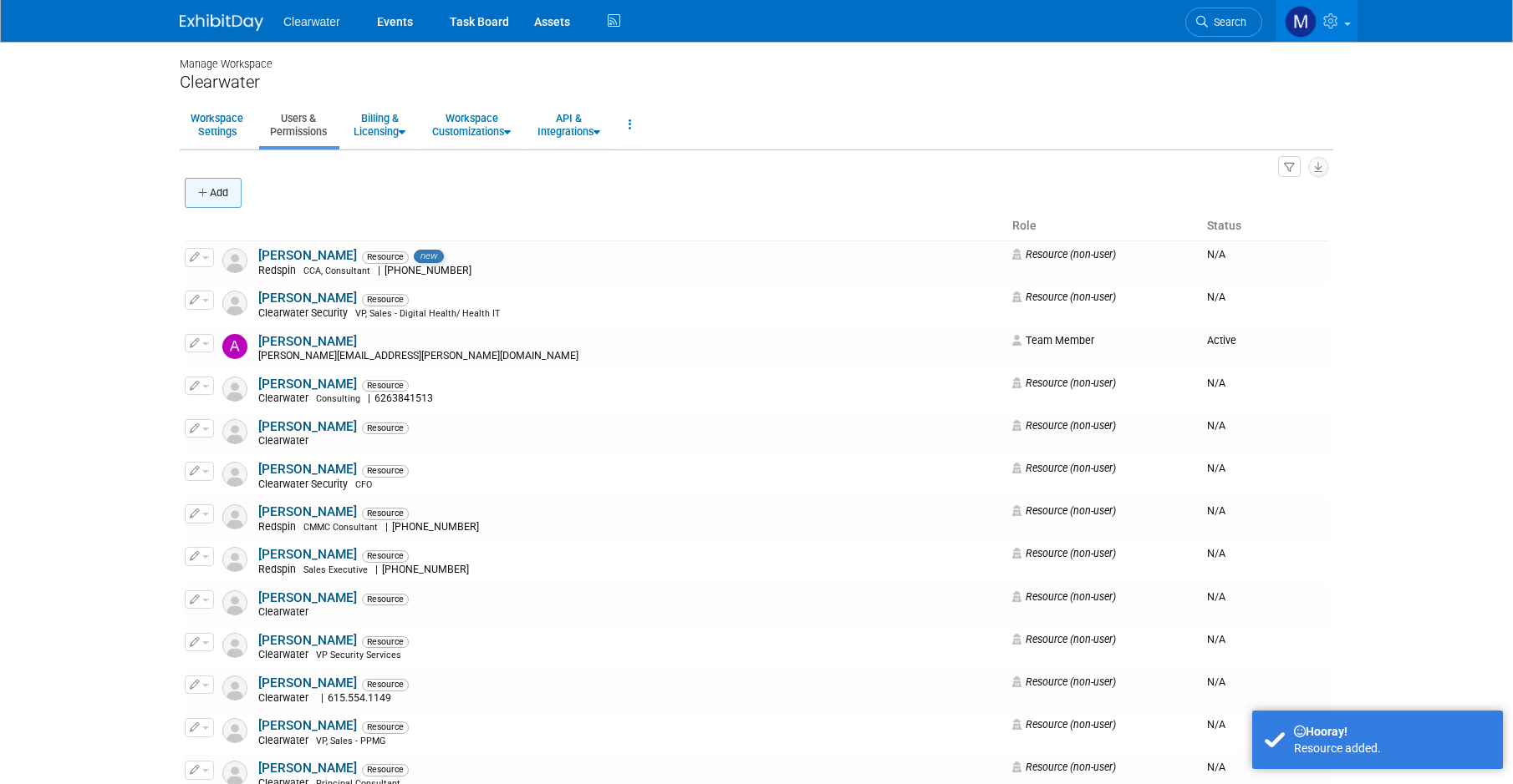
click at [206, 188] on icon "button" at bounding box center [204, 194] width 12 height 11
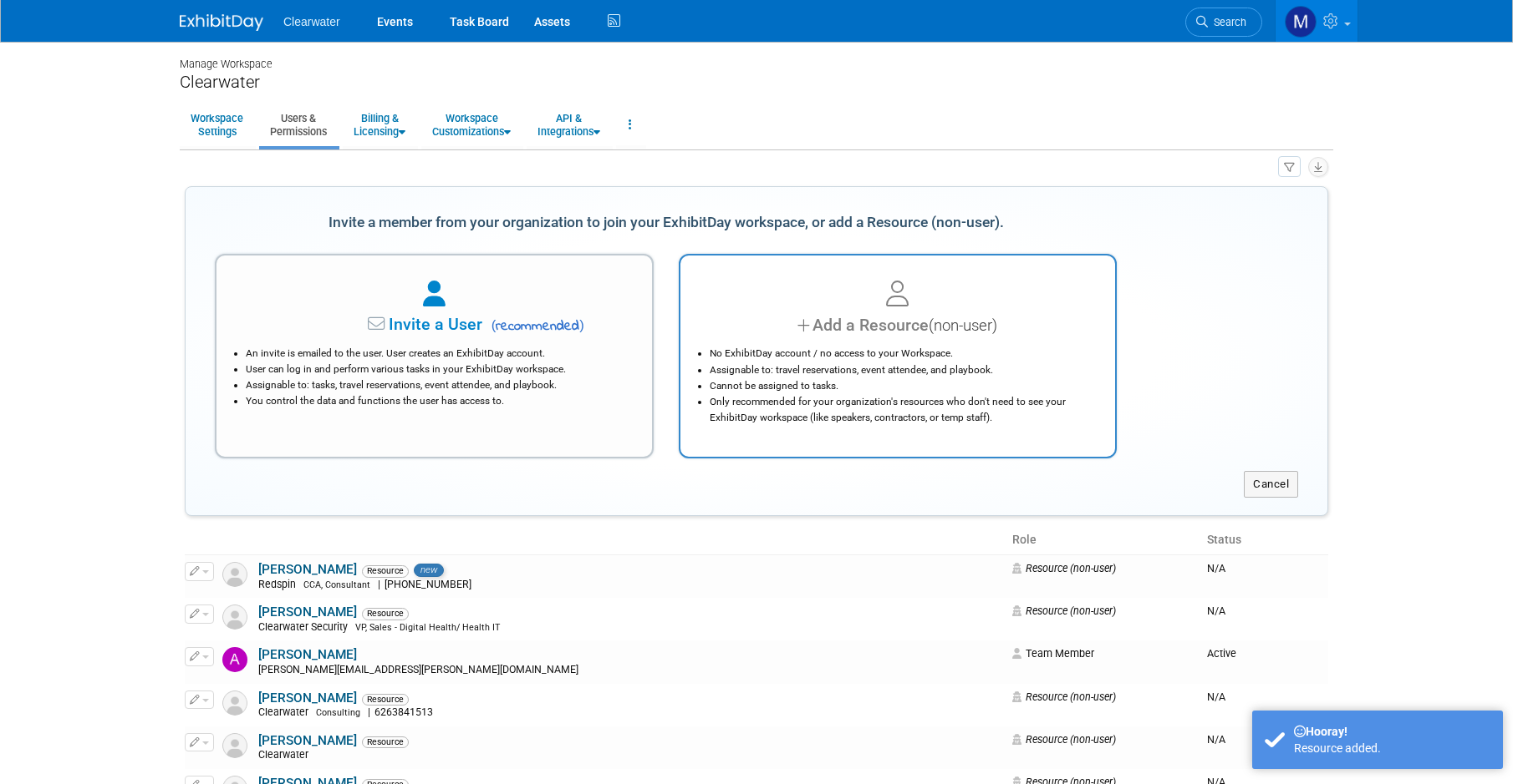
click at [869, 349] on li "No ExhibitDay account / no access to your Workspace." at bounding box center [902, 354] width 385 height 16
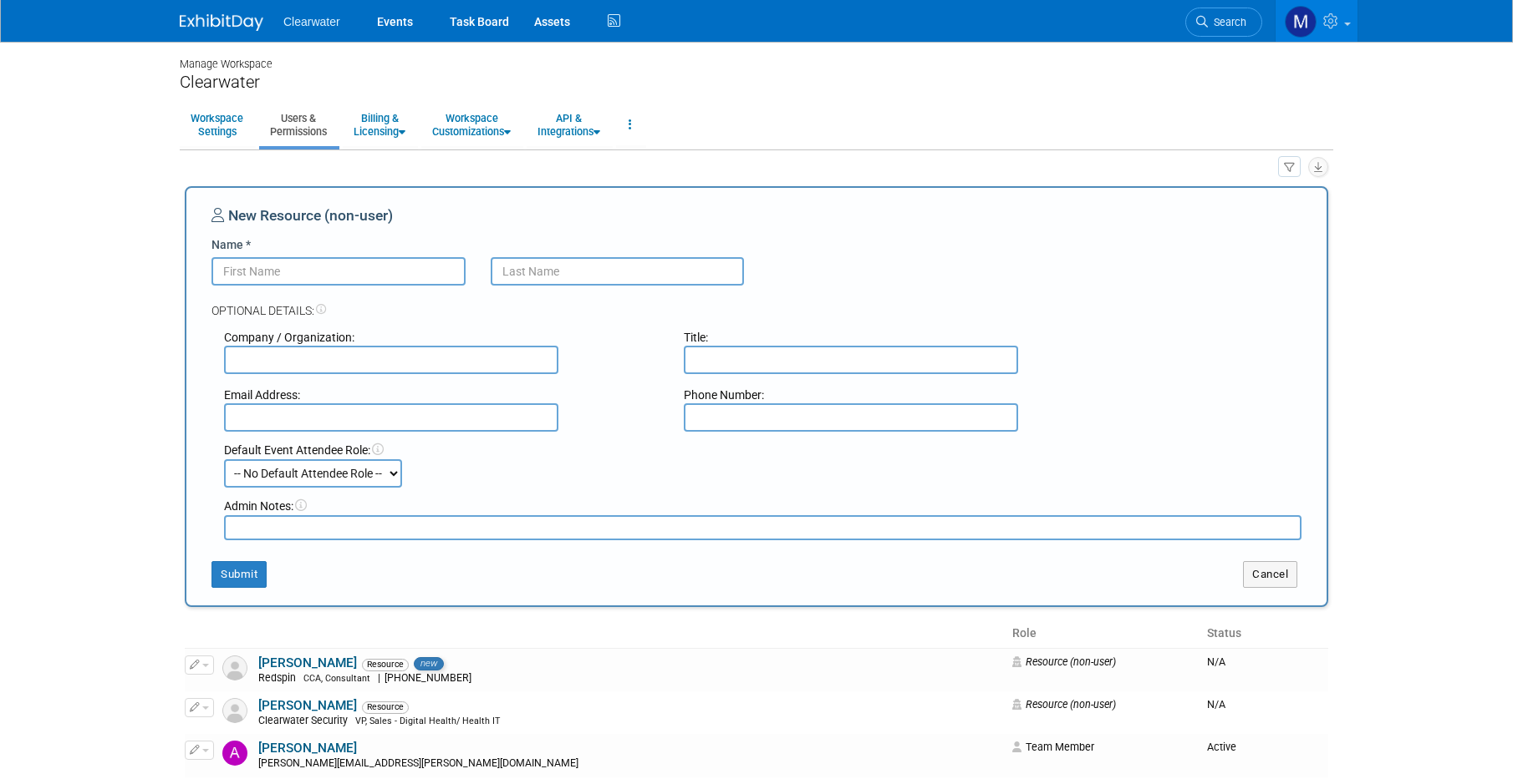
click at [319, 265] on input "Name *" at bounding box center [338, 271] width 254 height 29
type input "Aron"
type input "Freitag"
click at [269, 360] on input "text" at bounding box center [390, 360] width 335 height 29
type input "Redspin"
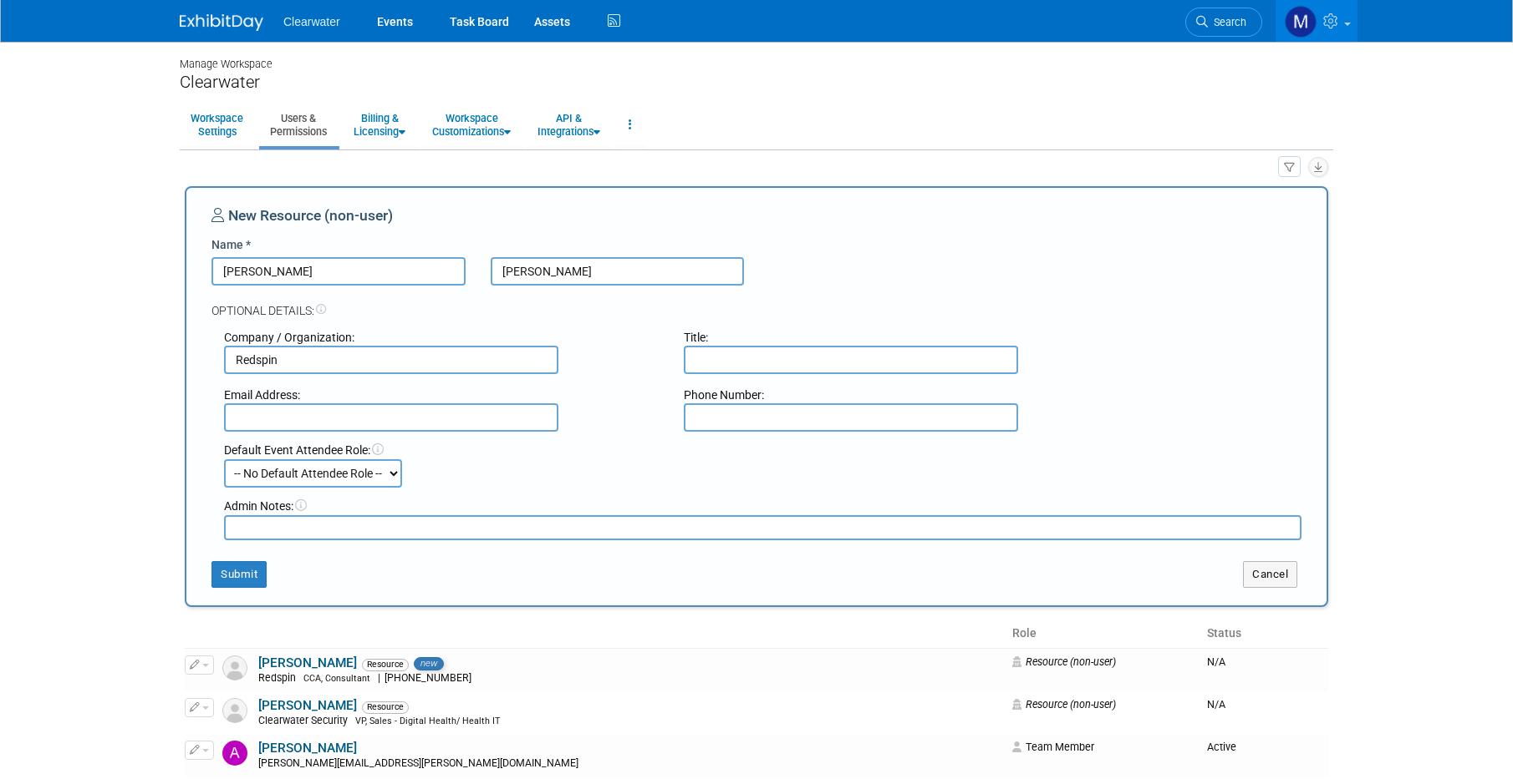
click at [770, 358] on input "text" at bounding box center [850, 360] width 335 height 29
click at [746, 408] on input "text" at bounding box center [850, 418] width 335 height 29
paste input "313-2090-2046"
type input "313-2090-2046"
click at [752, 362] on input "text" at bounding box center [850, 360] width 335 height 29
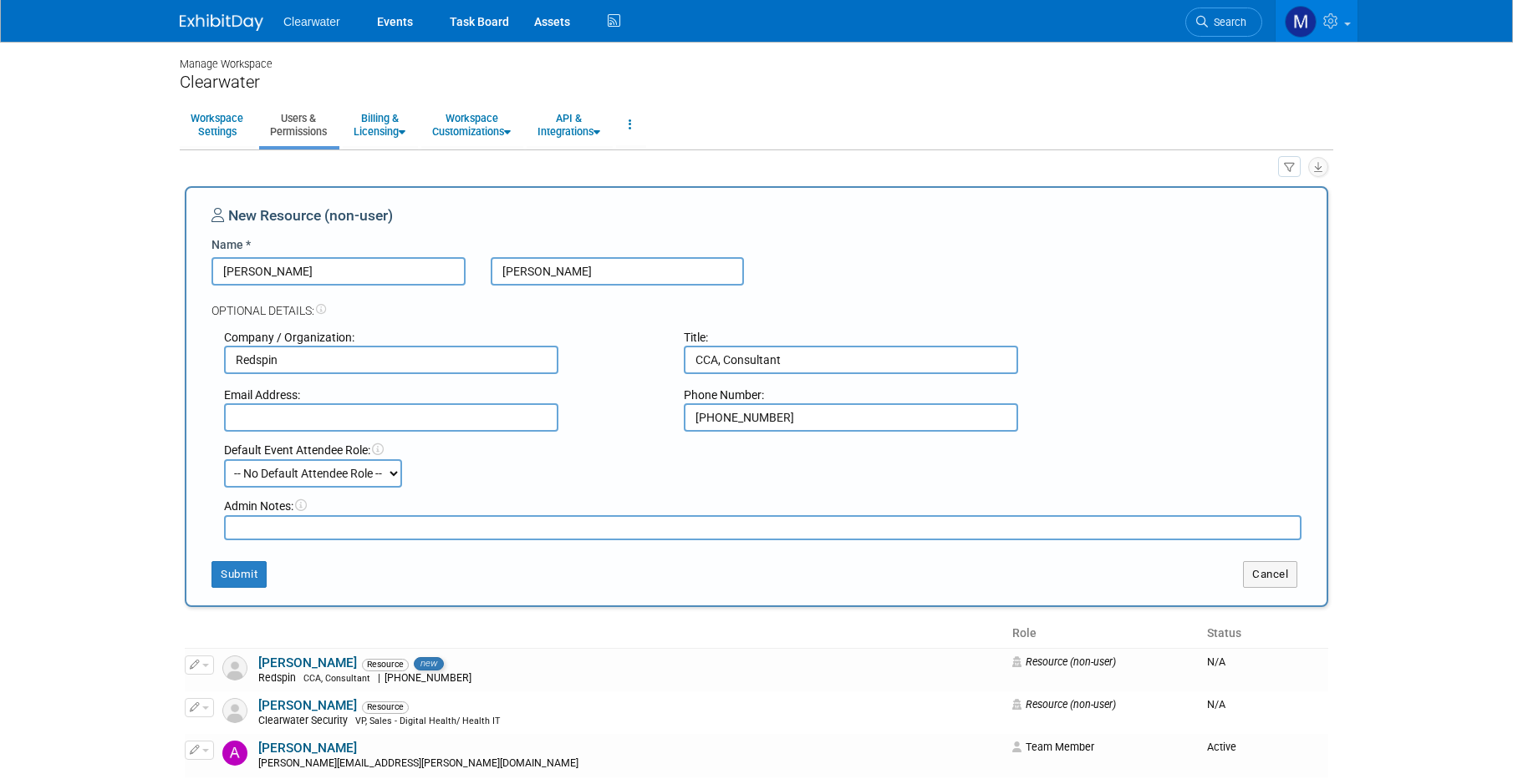
type input "CCA, Consultant"
click at [467, 421] on input "text" at bounding box center [390, 418] width 335 height 29
paste input "Aron.Freitag@redspin.com"
type input "Aron.Freitag@redspin.com"
click at [234, 570] on button "Submit" at bounding box center [238, 575] width 55 height 27
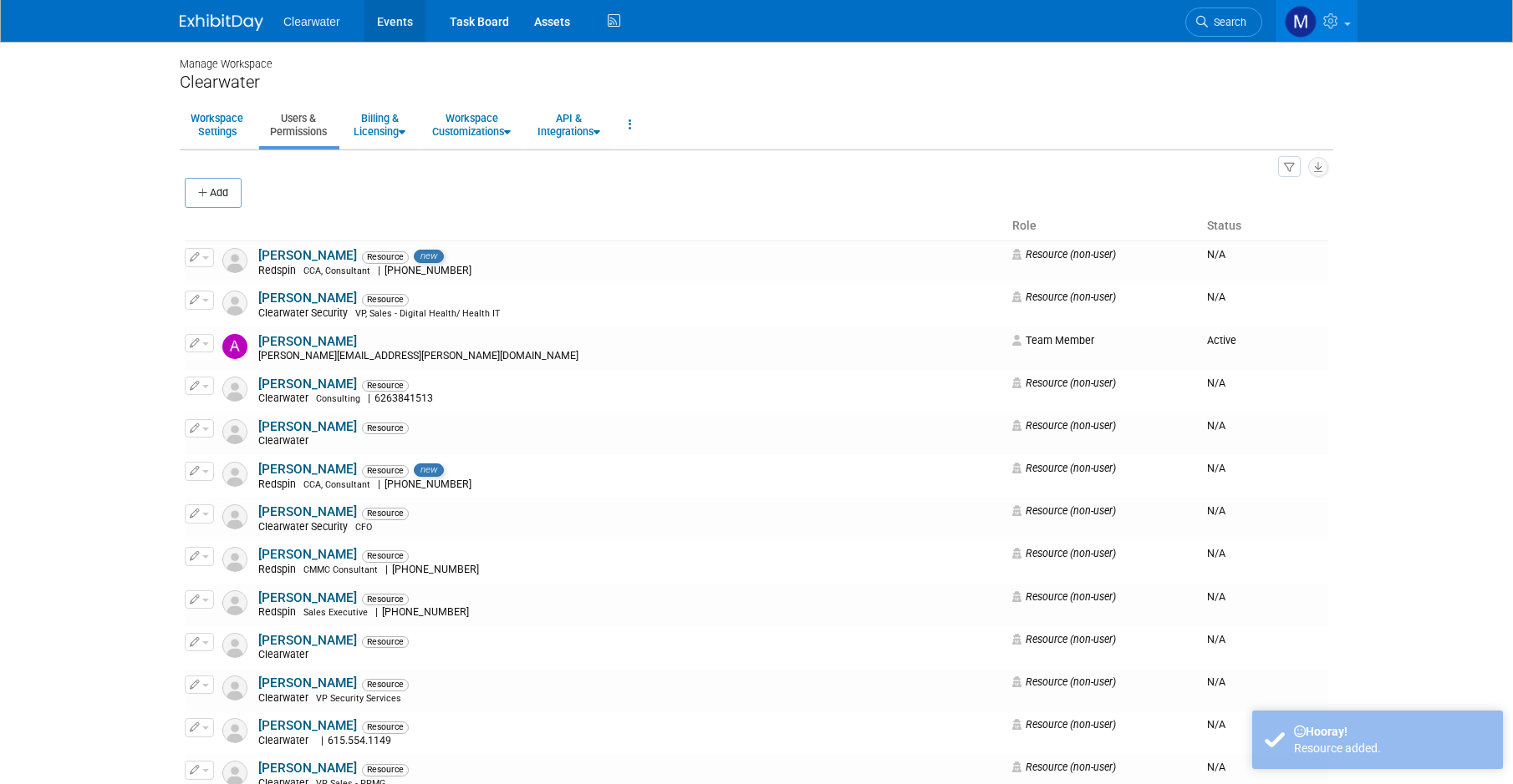
click at [406, 23] on link "Events" at bounding box center [395, 21] width 61 height 41
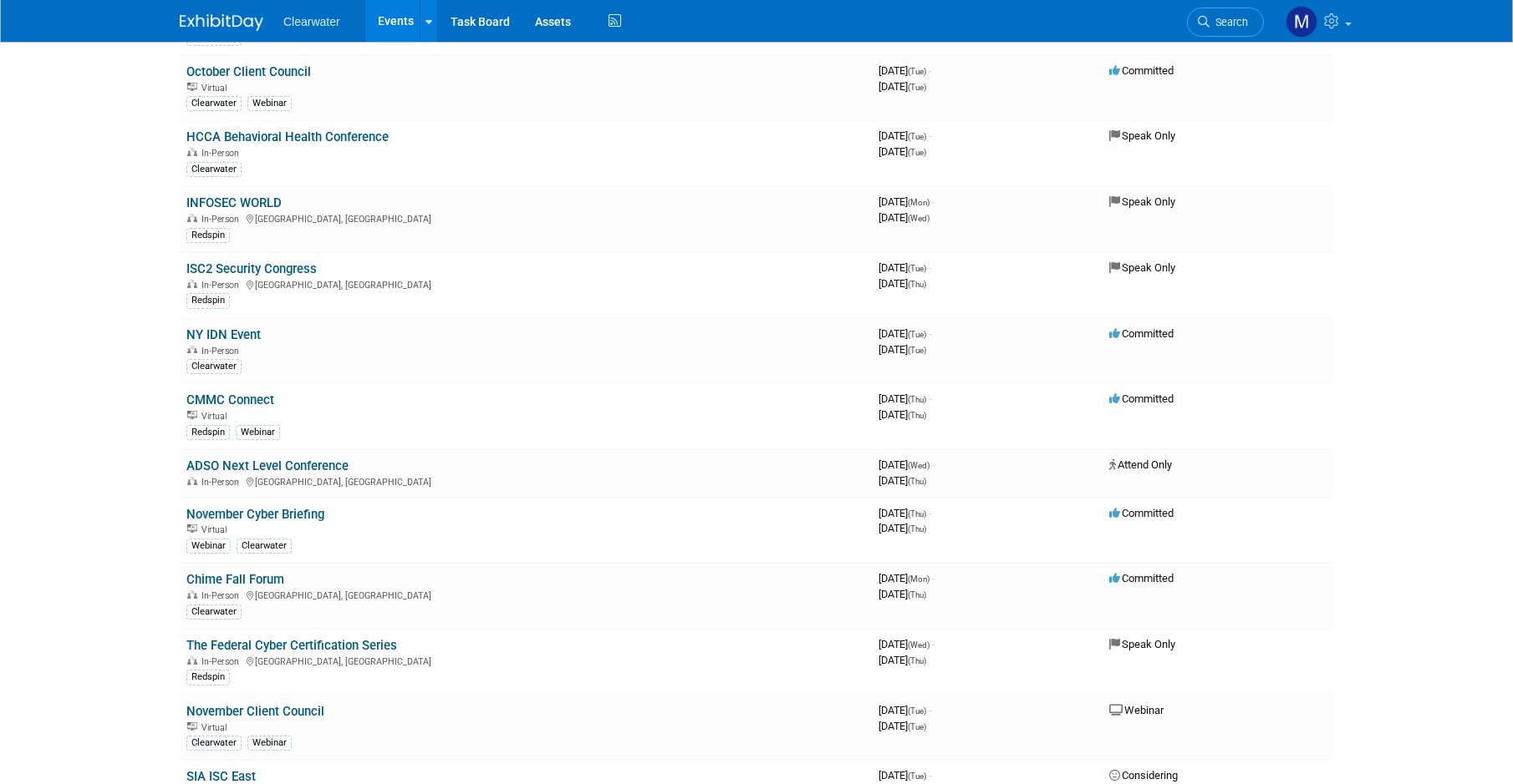
scroll to position [652, 0]
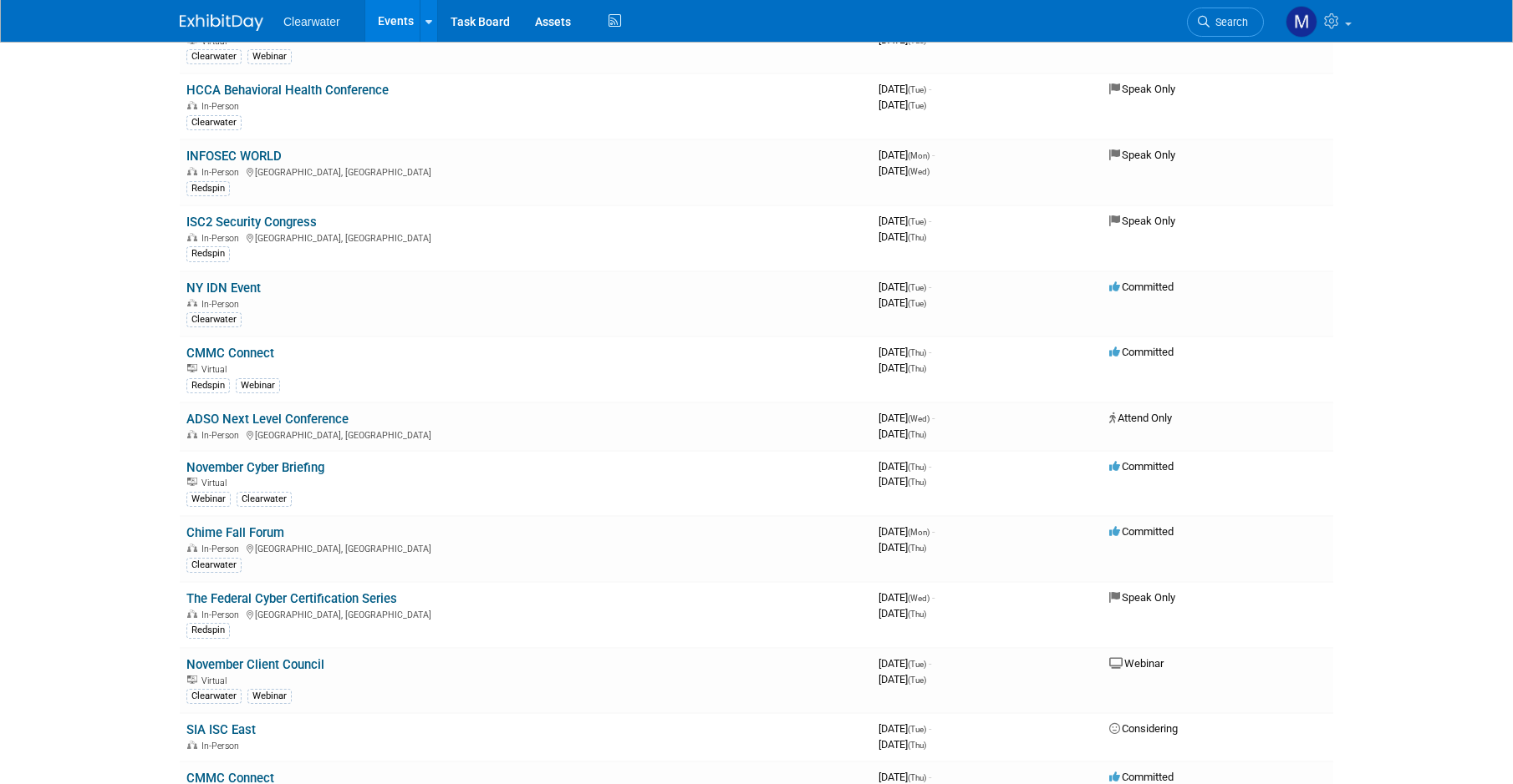
scroll to position [889, 0]
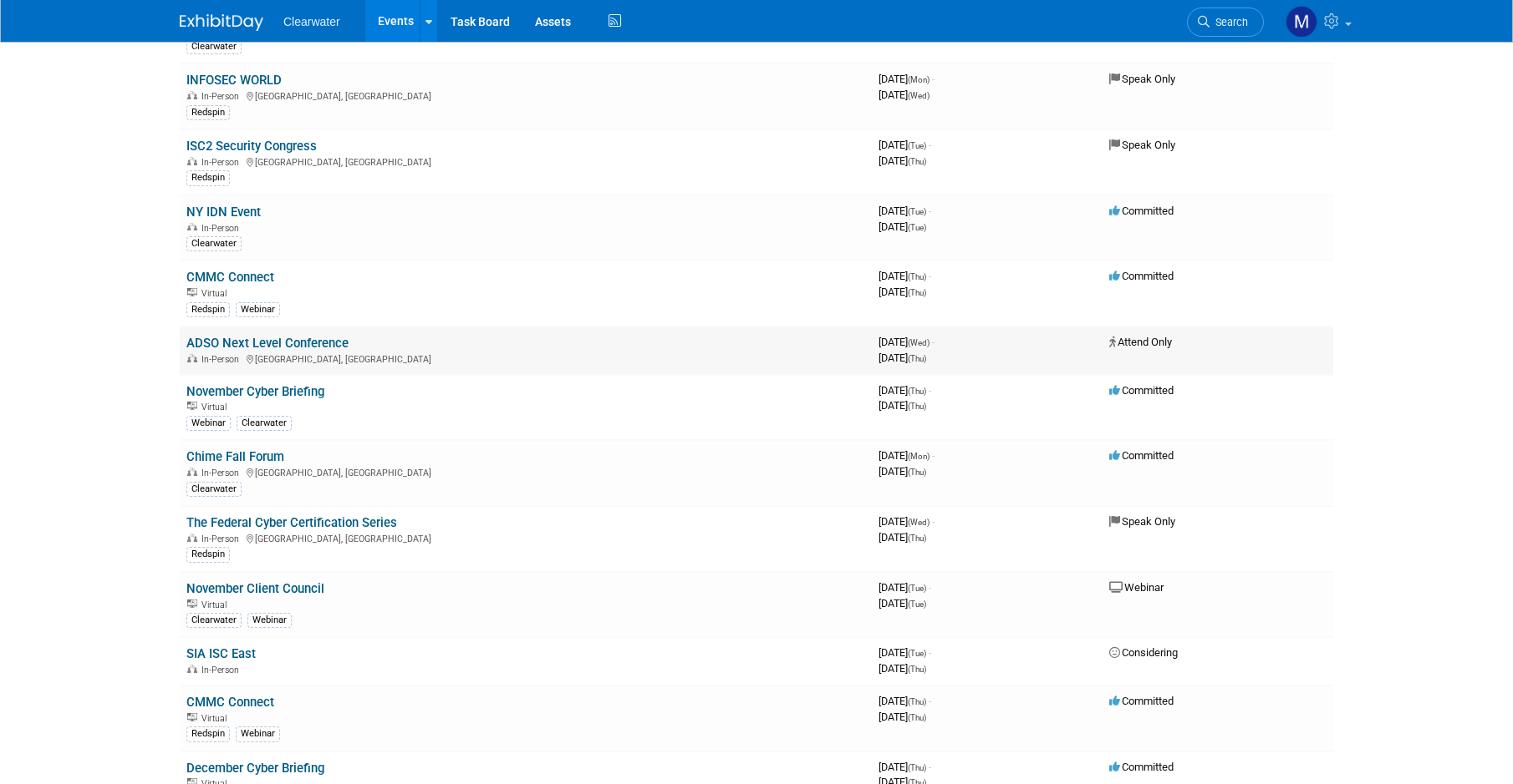
click at [334, 336] on link "ADSO Next Level Conference" at bounding box center [268, 343] width 162 height 15
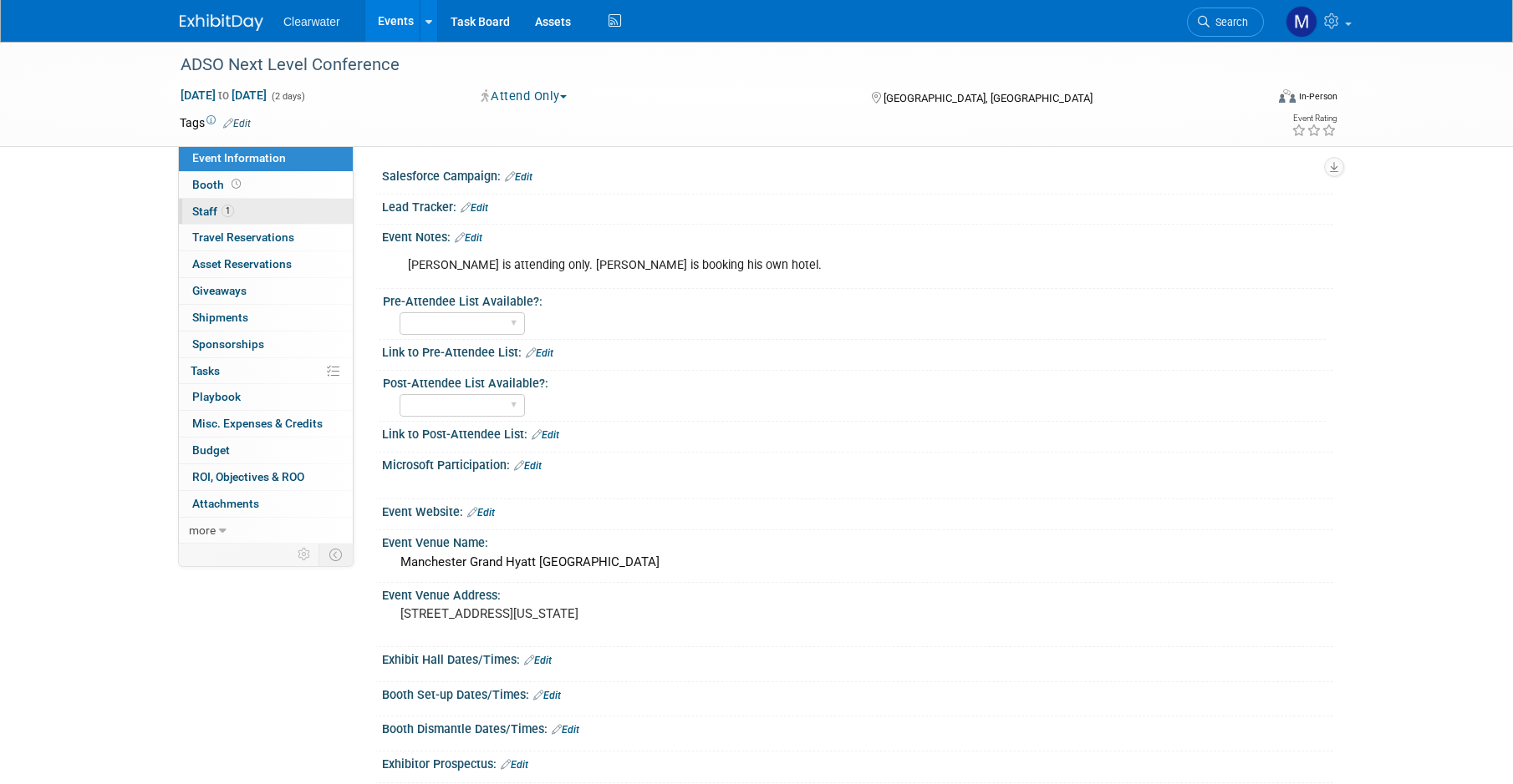
click at [241, 199] on link "1 Staff 1" at bounding box center [265, 212] width 174 height 26
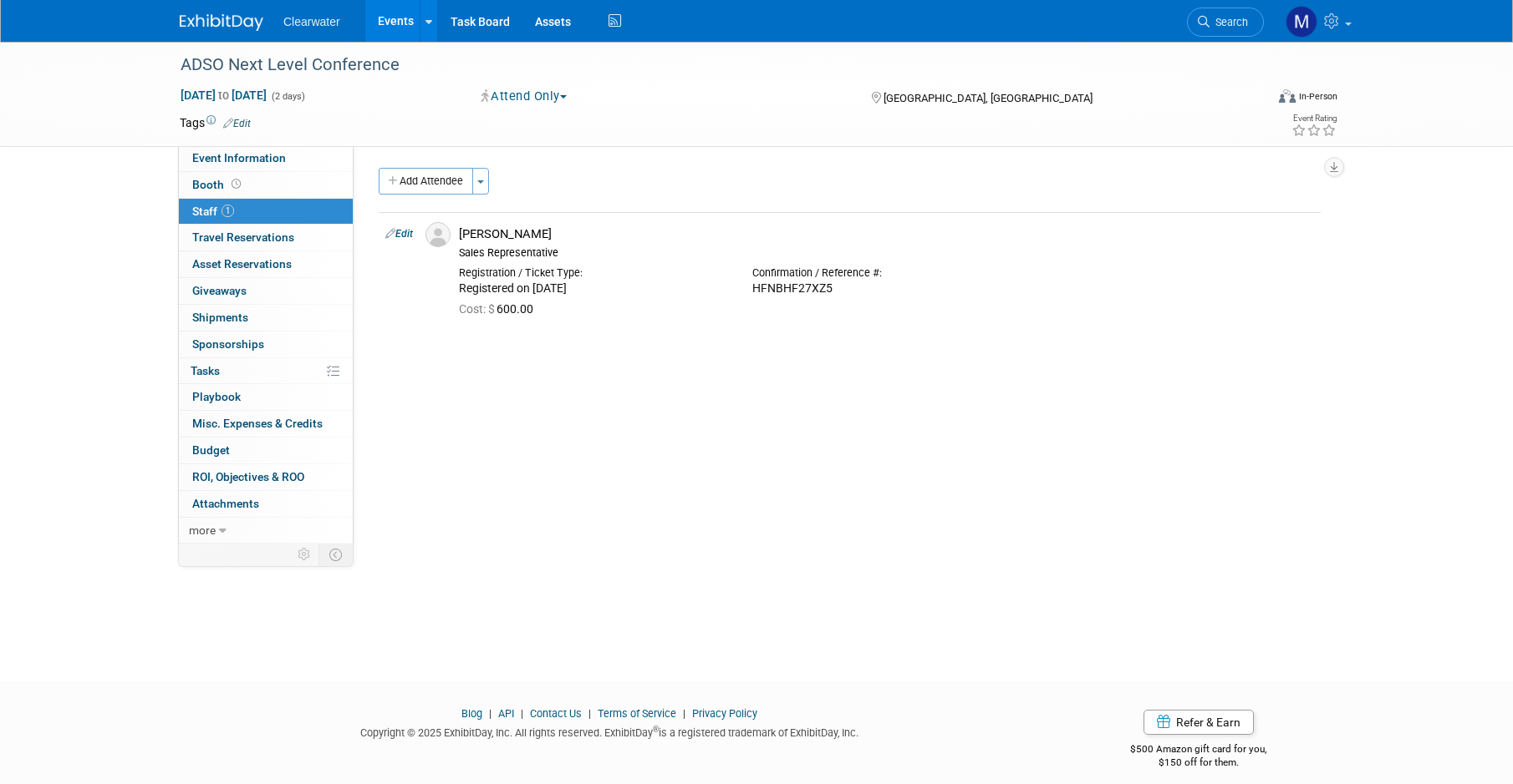
click at [233, 124] on icon at bounding box center [227, 123] width 10 height 11
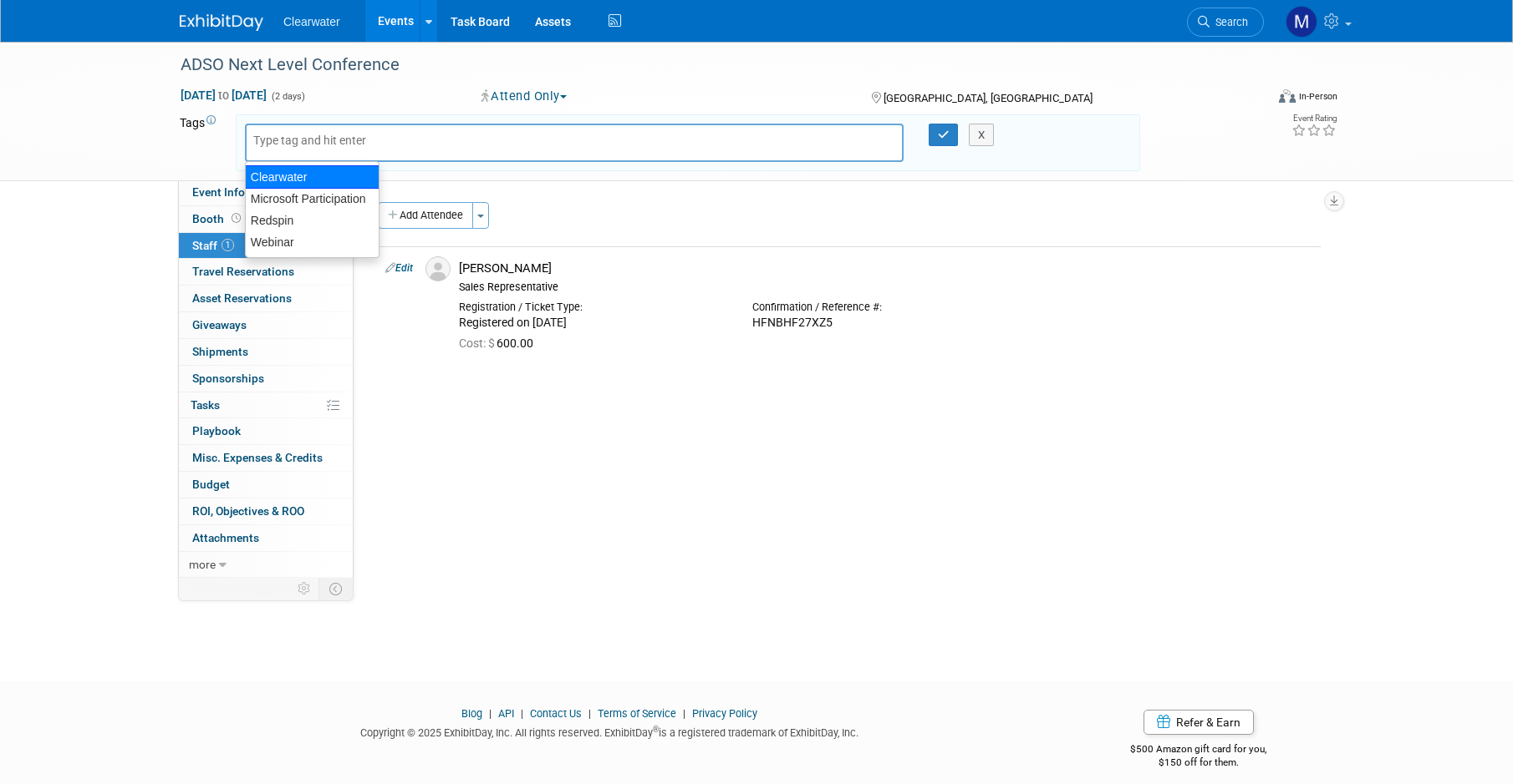
click at [322, 181] on div "Clearwater" at bounding box center [312, 178] width 134 height 23
type input "Clearwater"
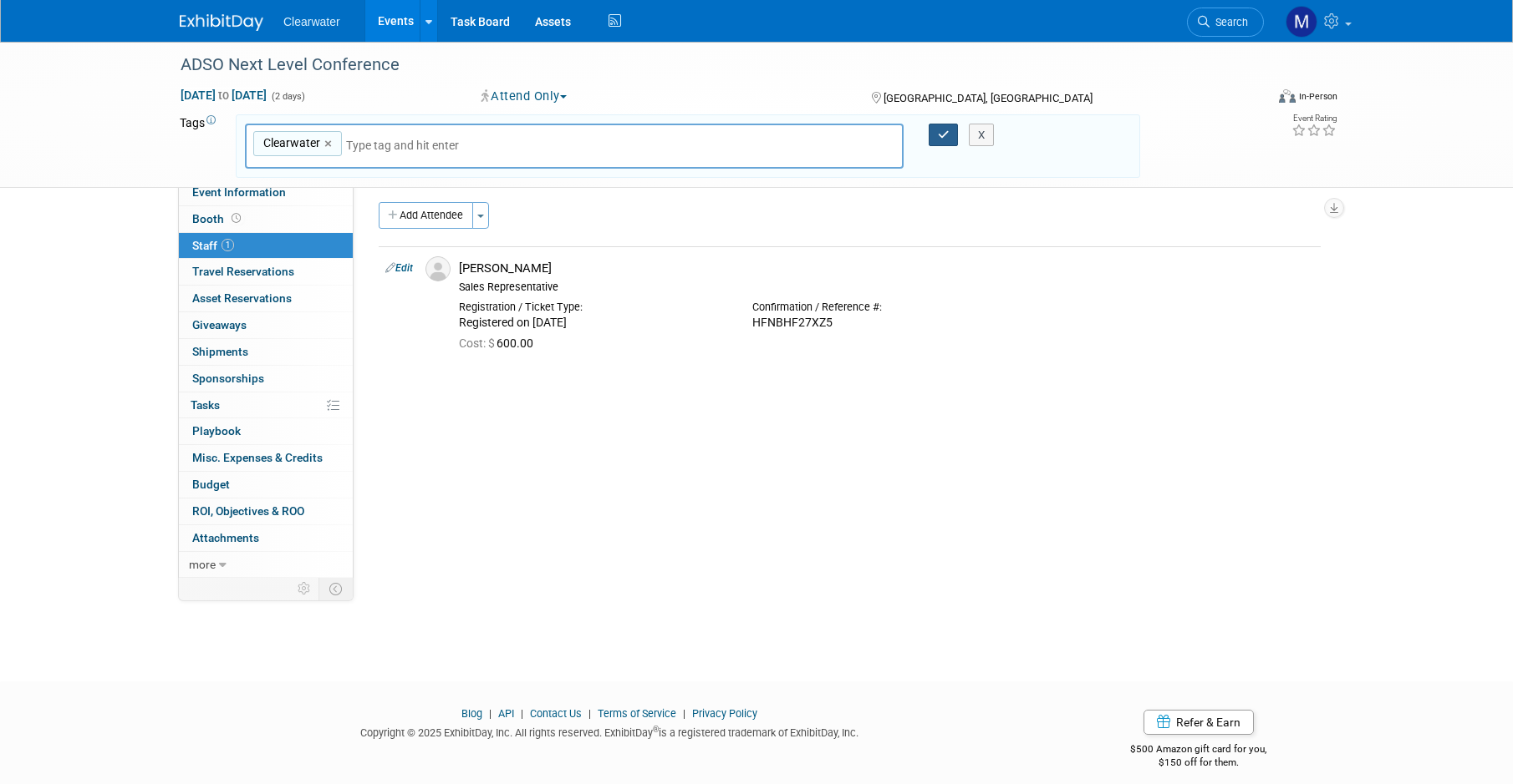
click at [940, 137] on icon "button" at bounding box center [943, 135] width 12 height 11
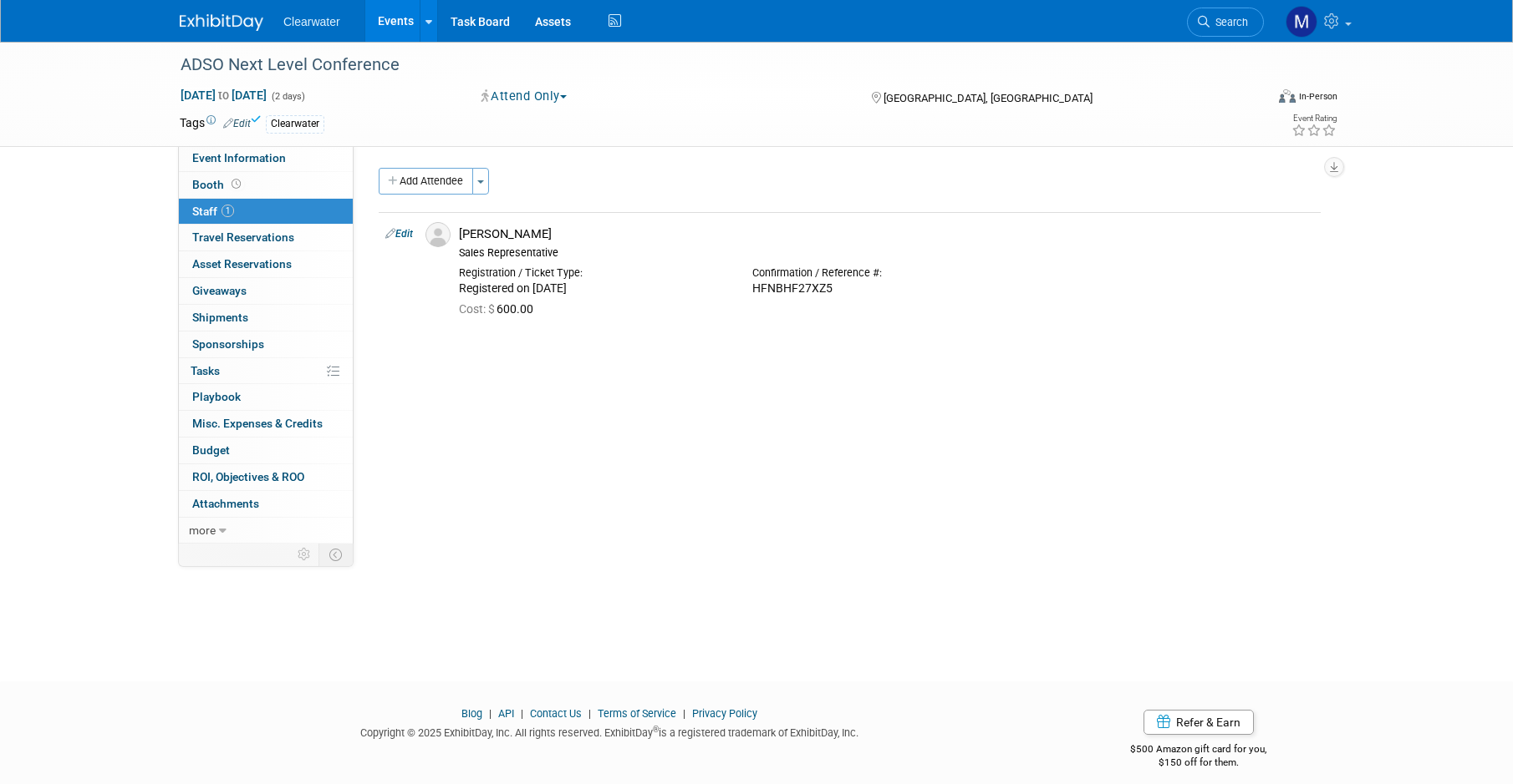
click at [391, 18] on link "Events" at bounding box center [396, 21] width 61 height 41
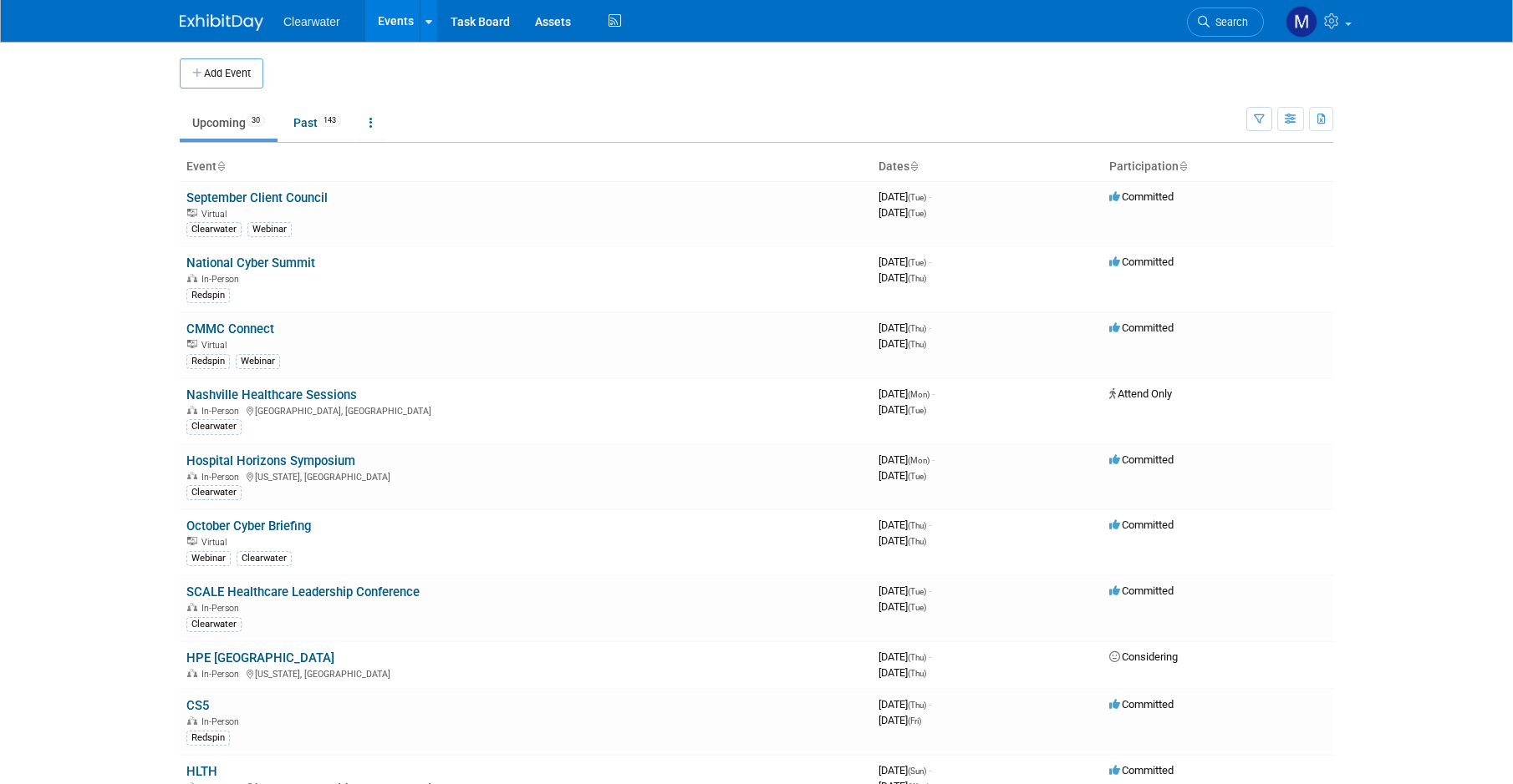
scroll to position [25, 0]
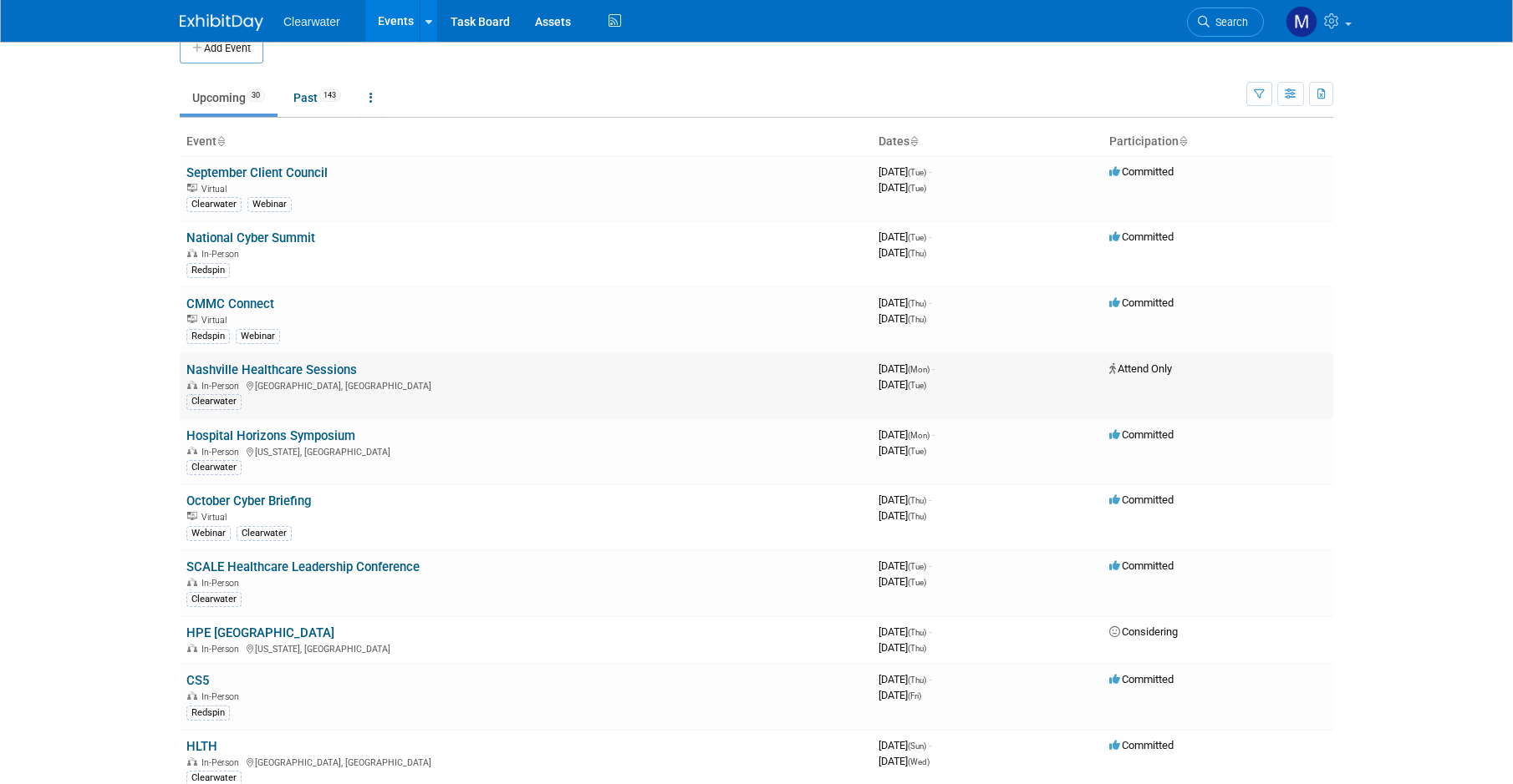
click at [290, 369] on link "Nashville Healthcare Sessions" at bounding box center [271, 369] width 170 height 15
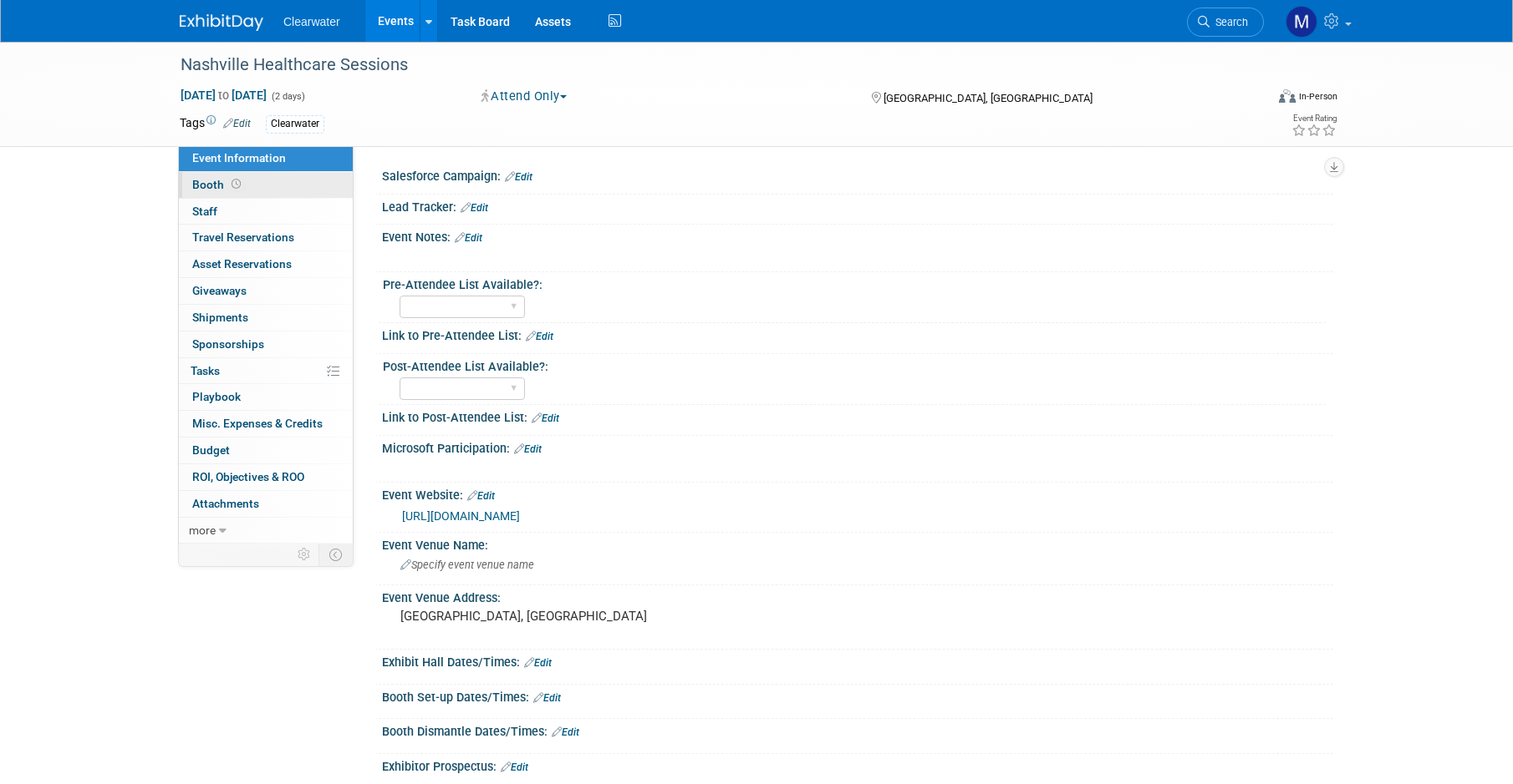
click at [216, 184] on span "Booth" at bounding box center [217, 184] width 51 height 14
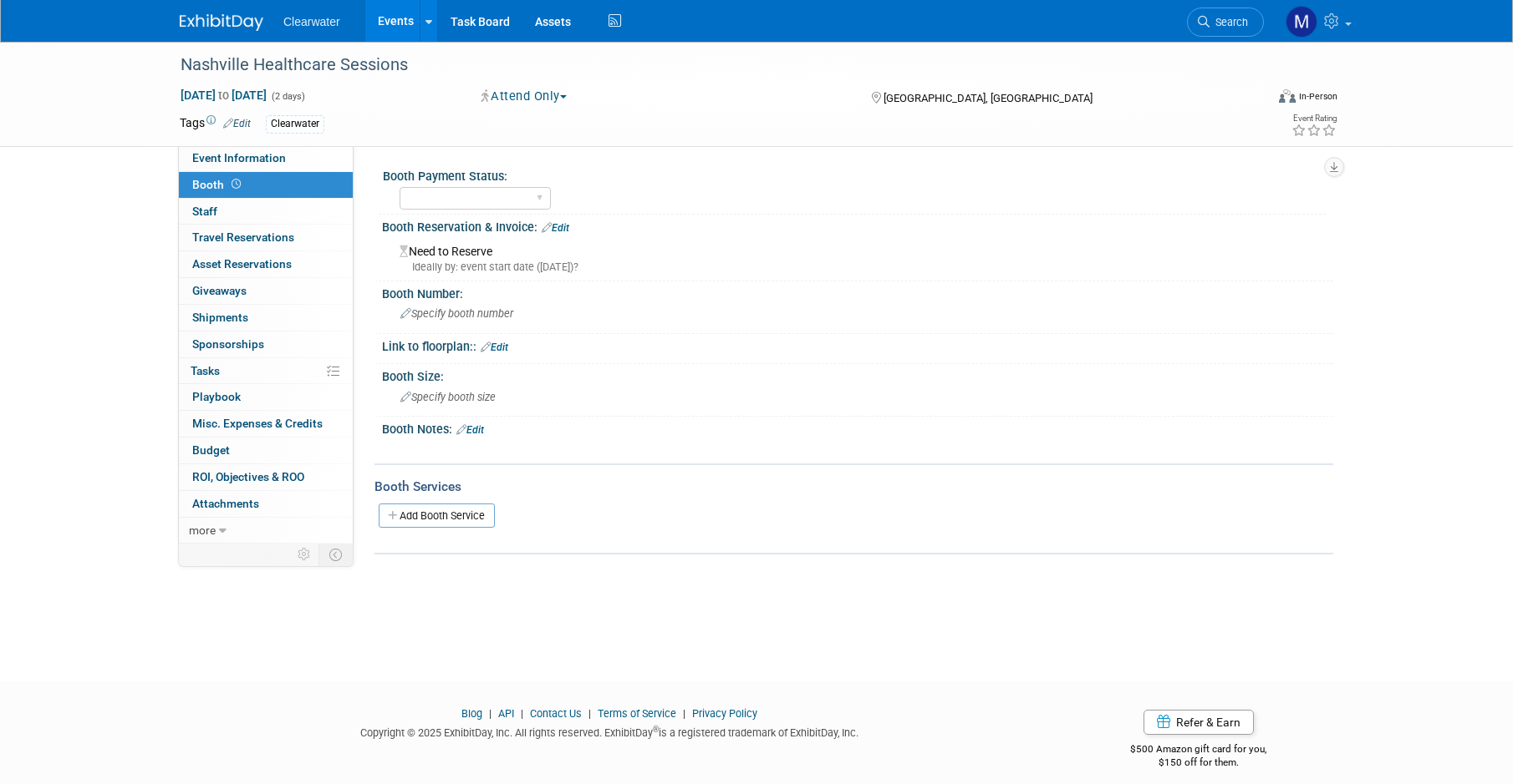
click at [543, 263] on div "Ideally by: event start date (Mon. Sep 29, 2025)?" at bounding box center [859, 267] width 921 height 15
click at [481, 419] on div "Booth Notes: Edit" at bounding box center [857, 428] width 951 height 22
click at [481, 424] on link "Edit" at bounding box center [470, 430] width 28 height 12
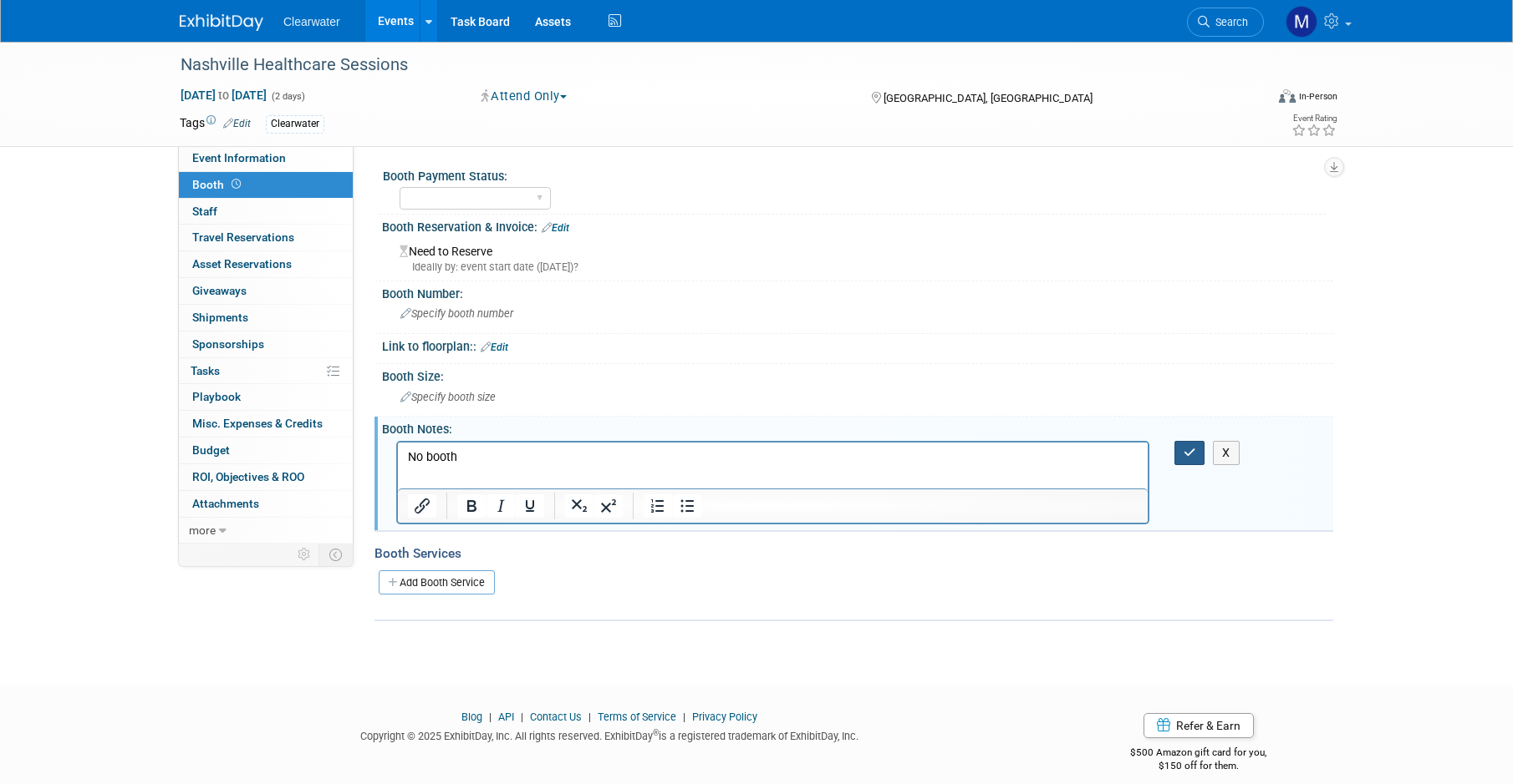
click at [1183, 458] on button "button" at bounding box center [1189, 452] width 31 height 24
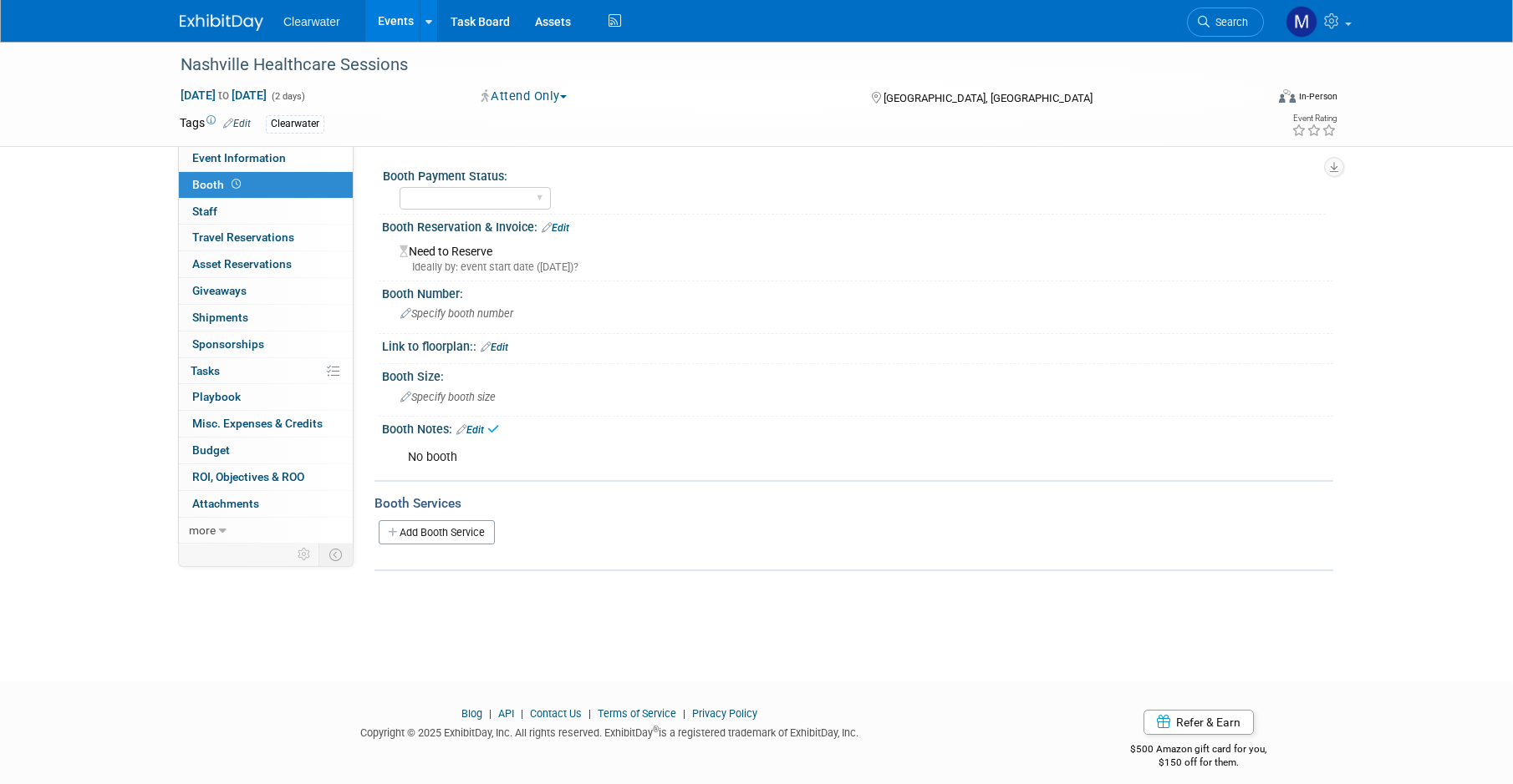
click at [401, 26] on link "Events" at bounding box center [396, 21] width 61 height 41
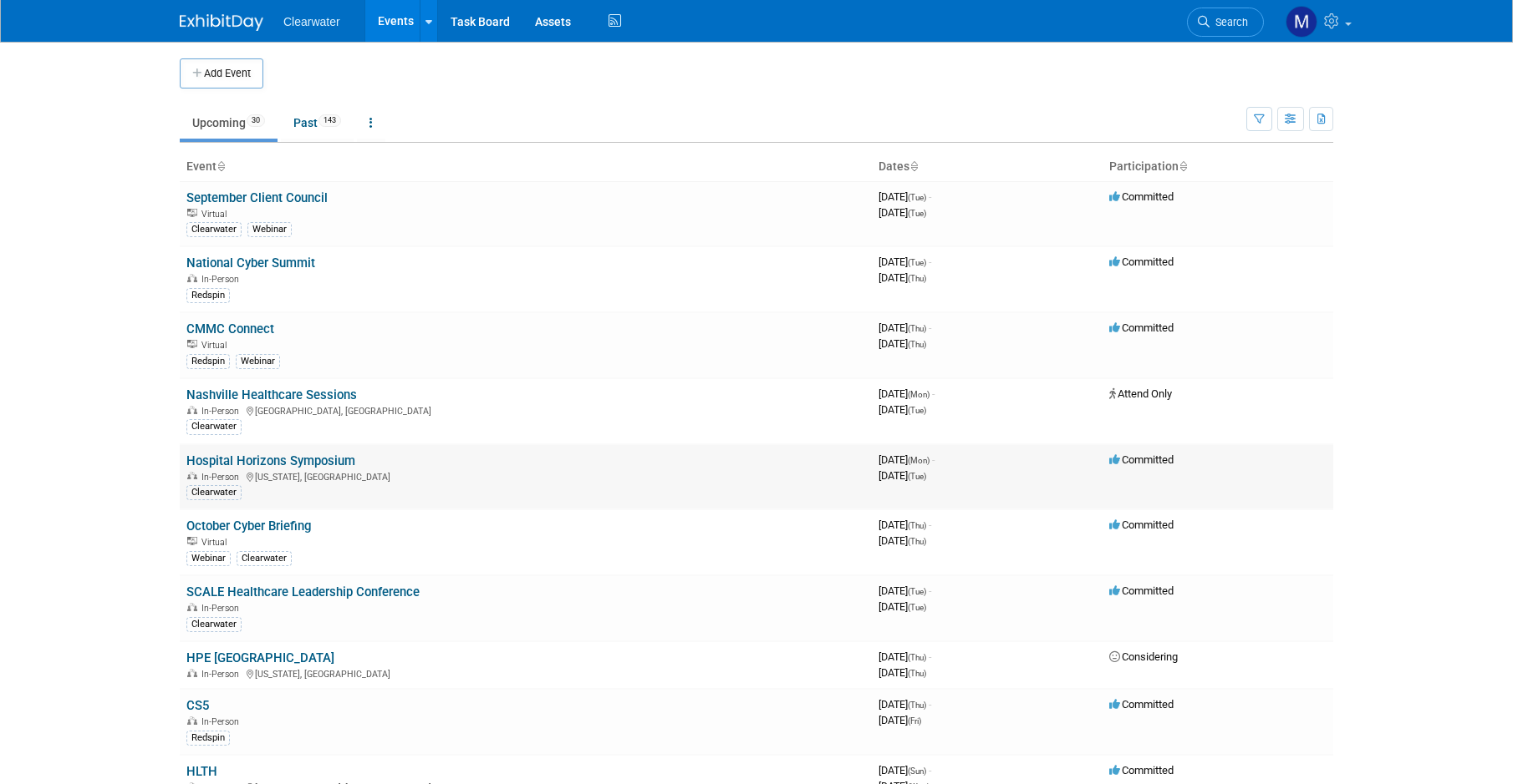
click at [310, 453] on link "Hospital Horizons Symposium" at bounding box center [271, 460] width 169 height 15
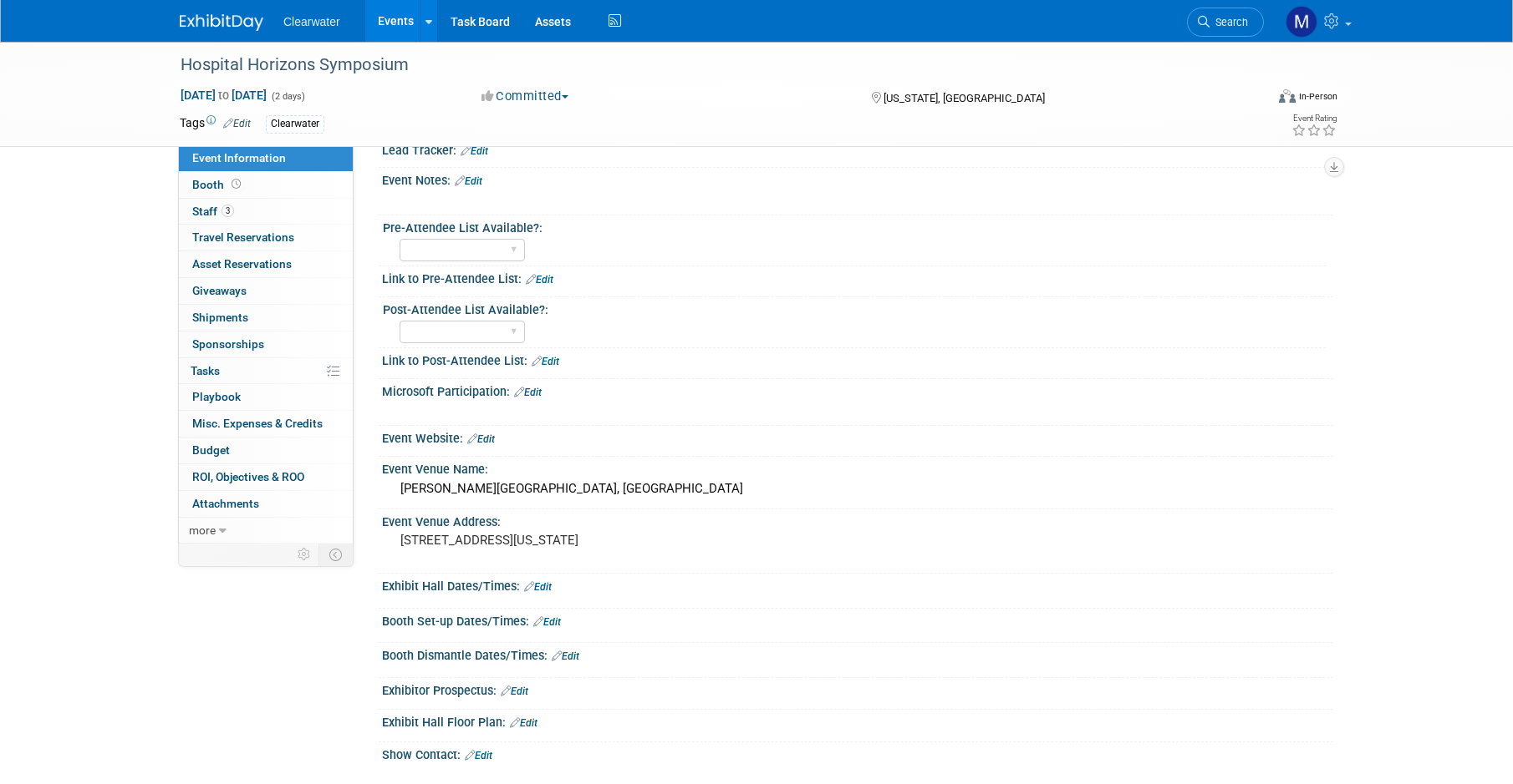
scroll to position [182, 0]
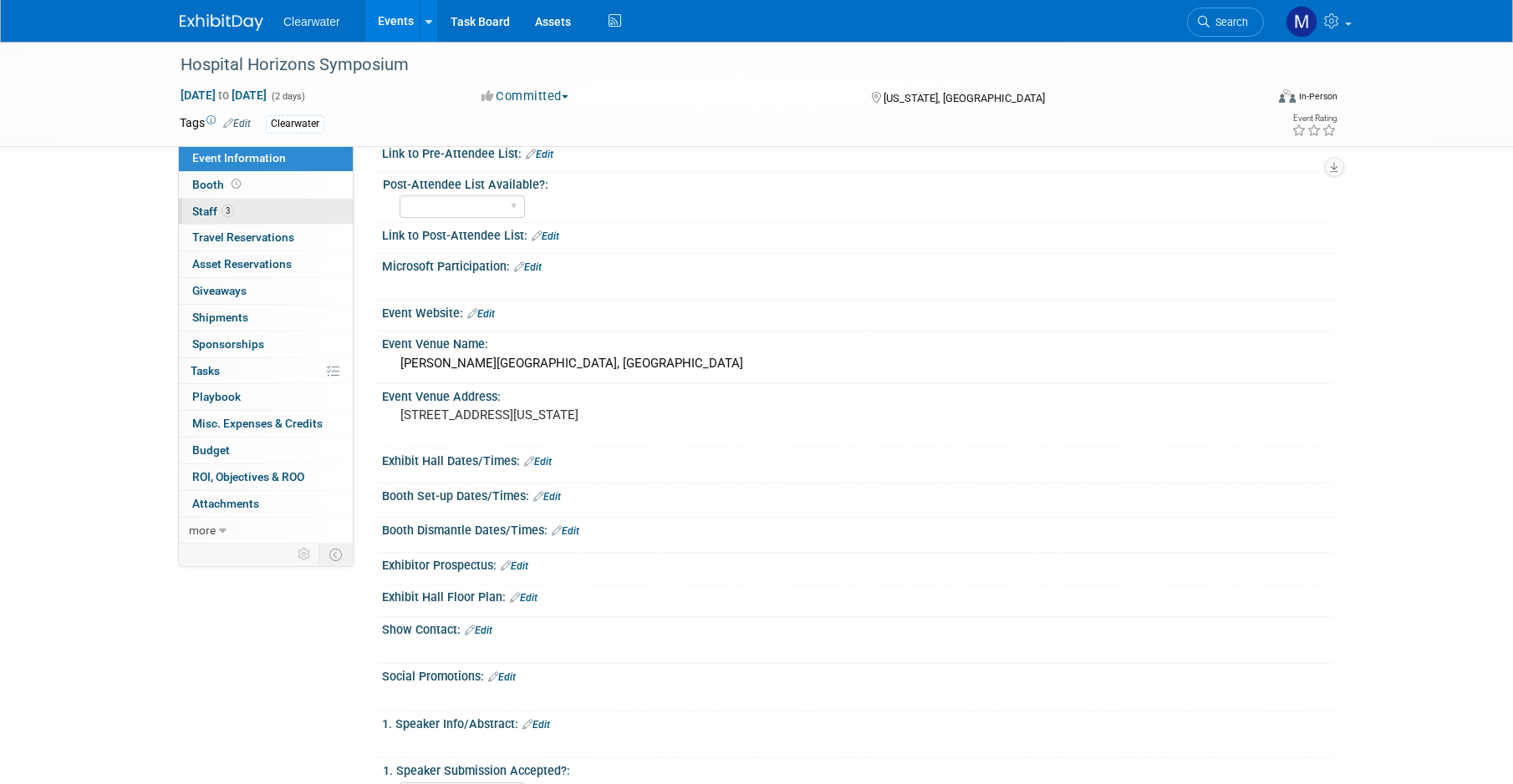
click at [200, 209] on span "Staff 3" at bounding box center [213, 211] width 41 height 14
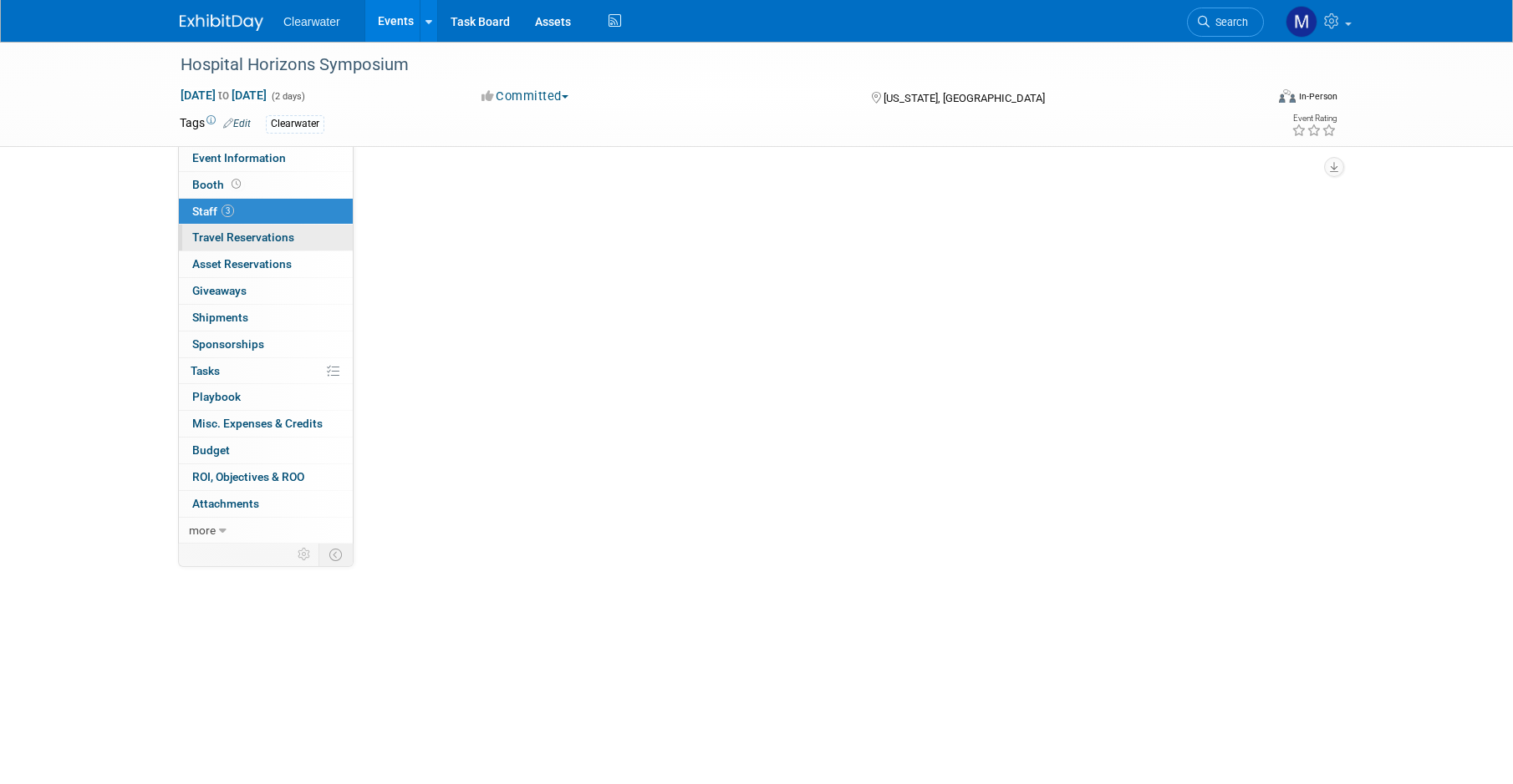
scroll to position [0, 0]
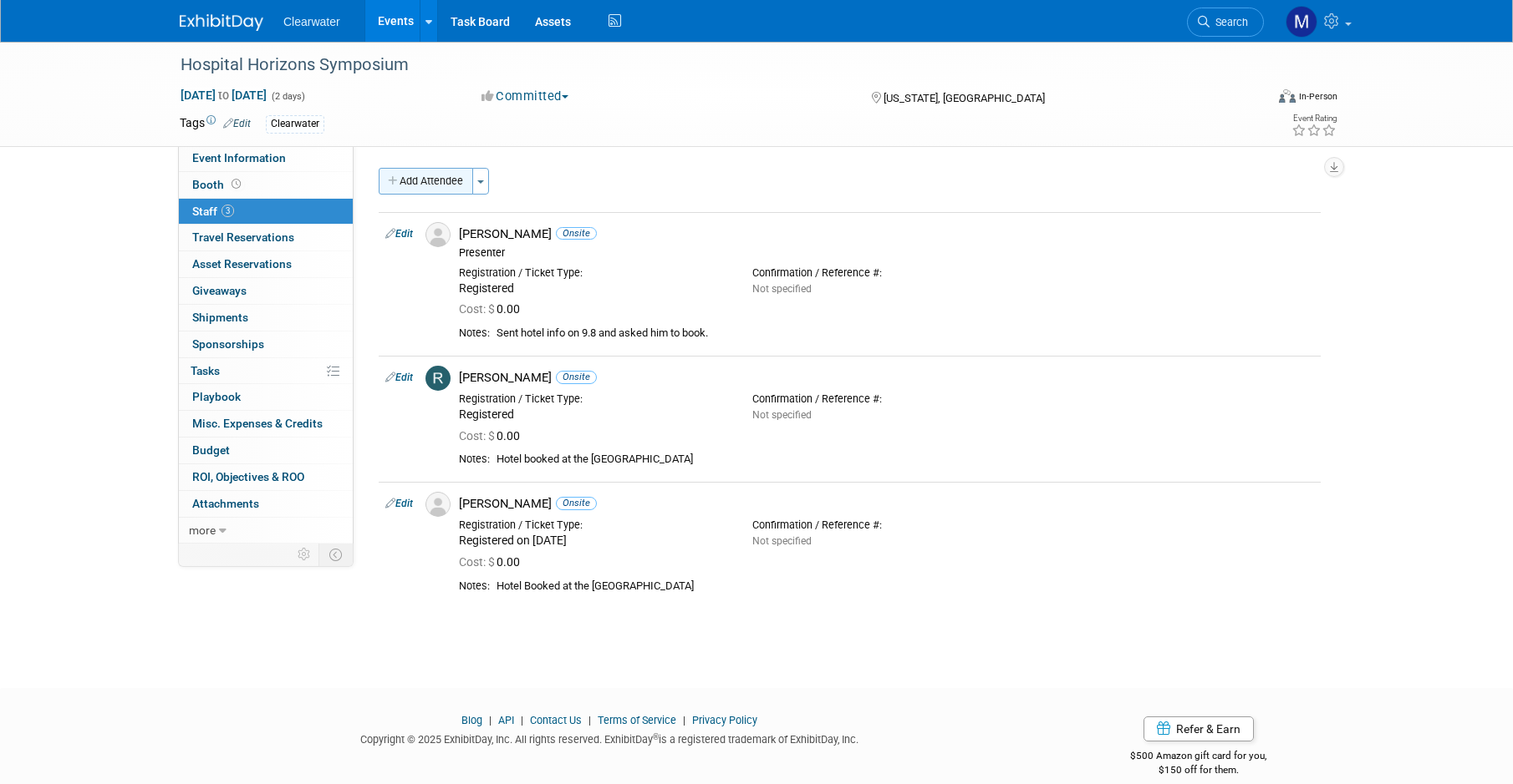
click at [450, 185] on button "Add Attendee" at bounding box center [426, 181] width 95 height 27
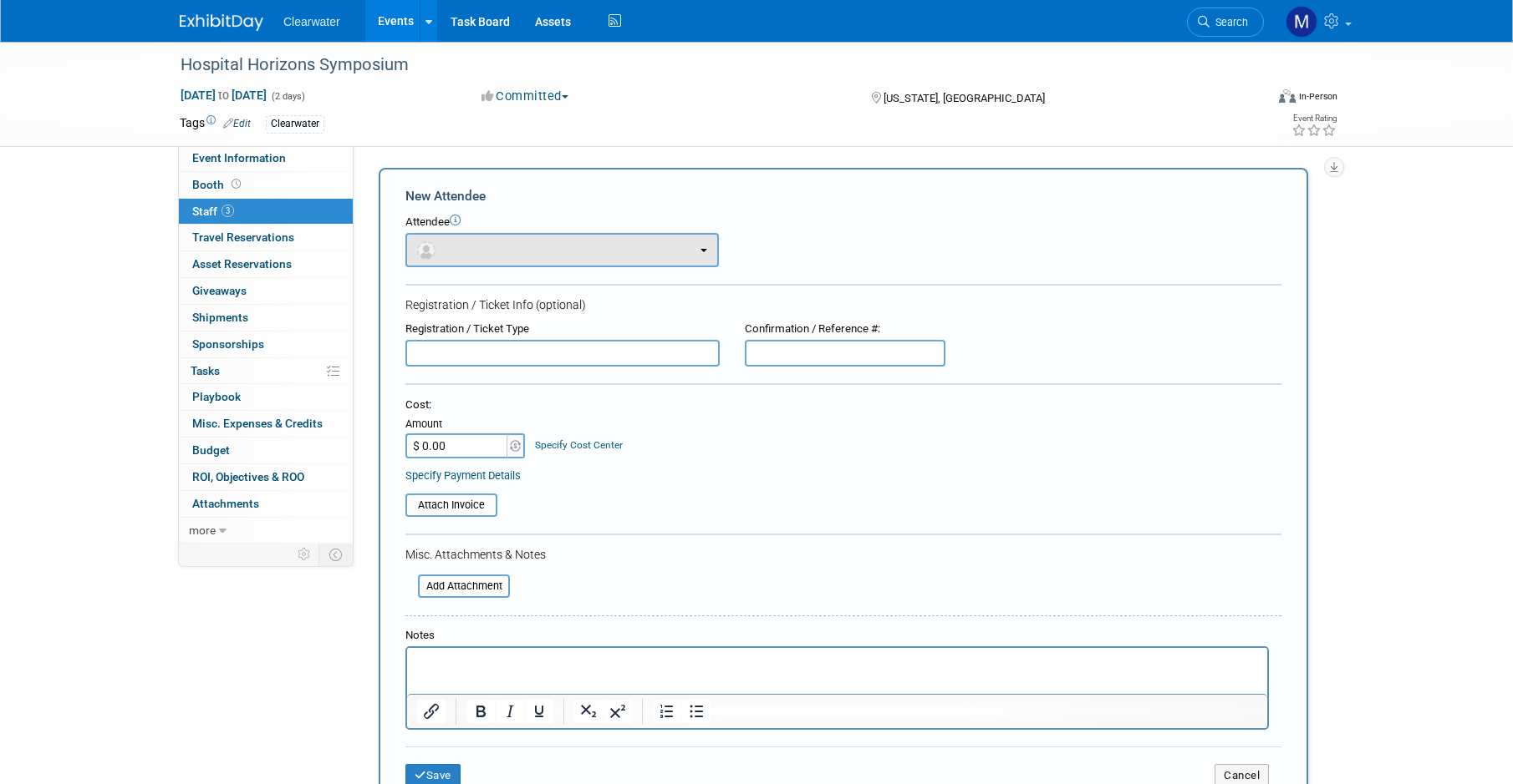
click at [596, 249] on button "button" at bounding box center [563, 251] width 314 height 34
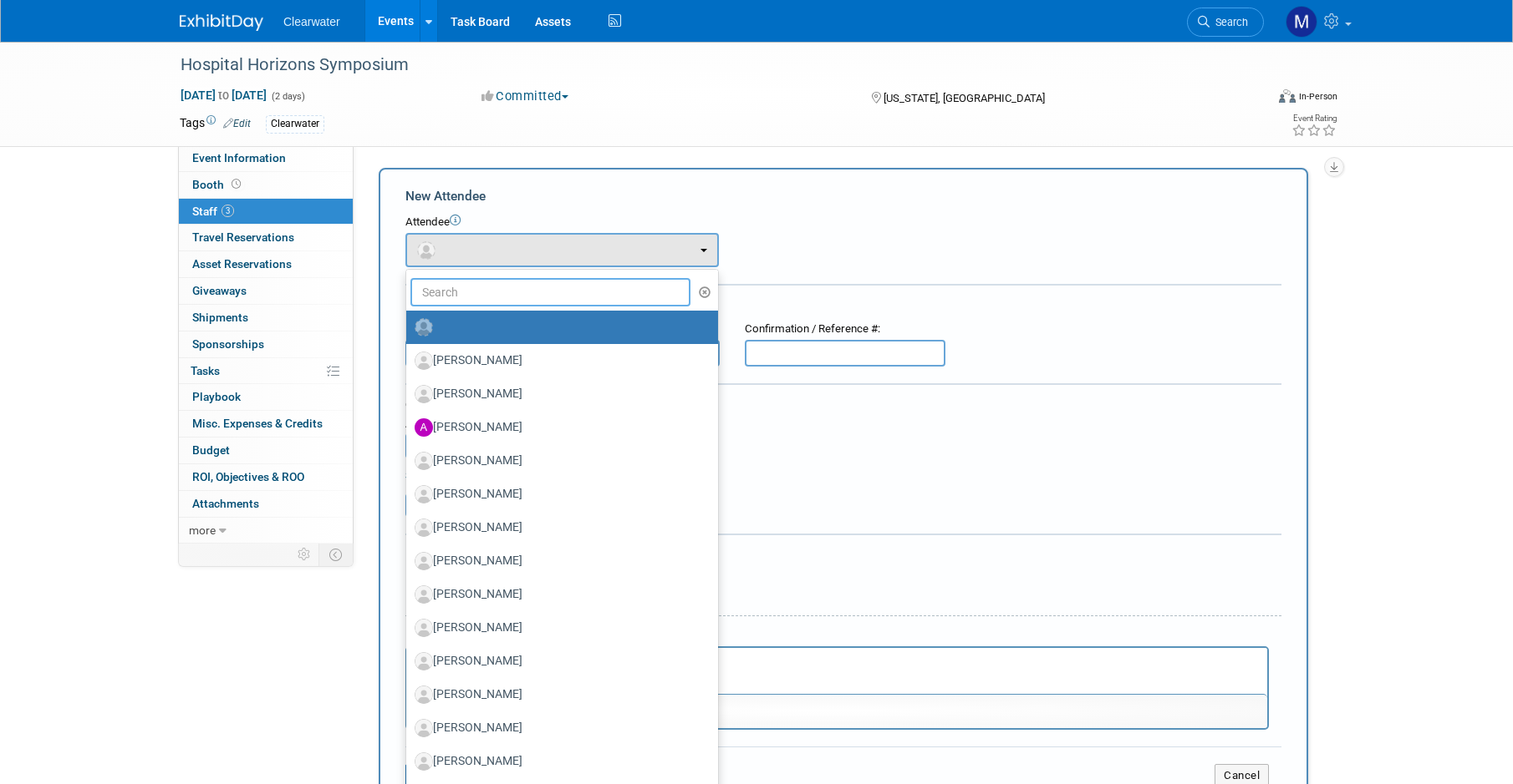
click at [604, 291] on input "text" at bounding box center [550, 293] width 280 height 29
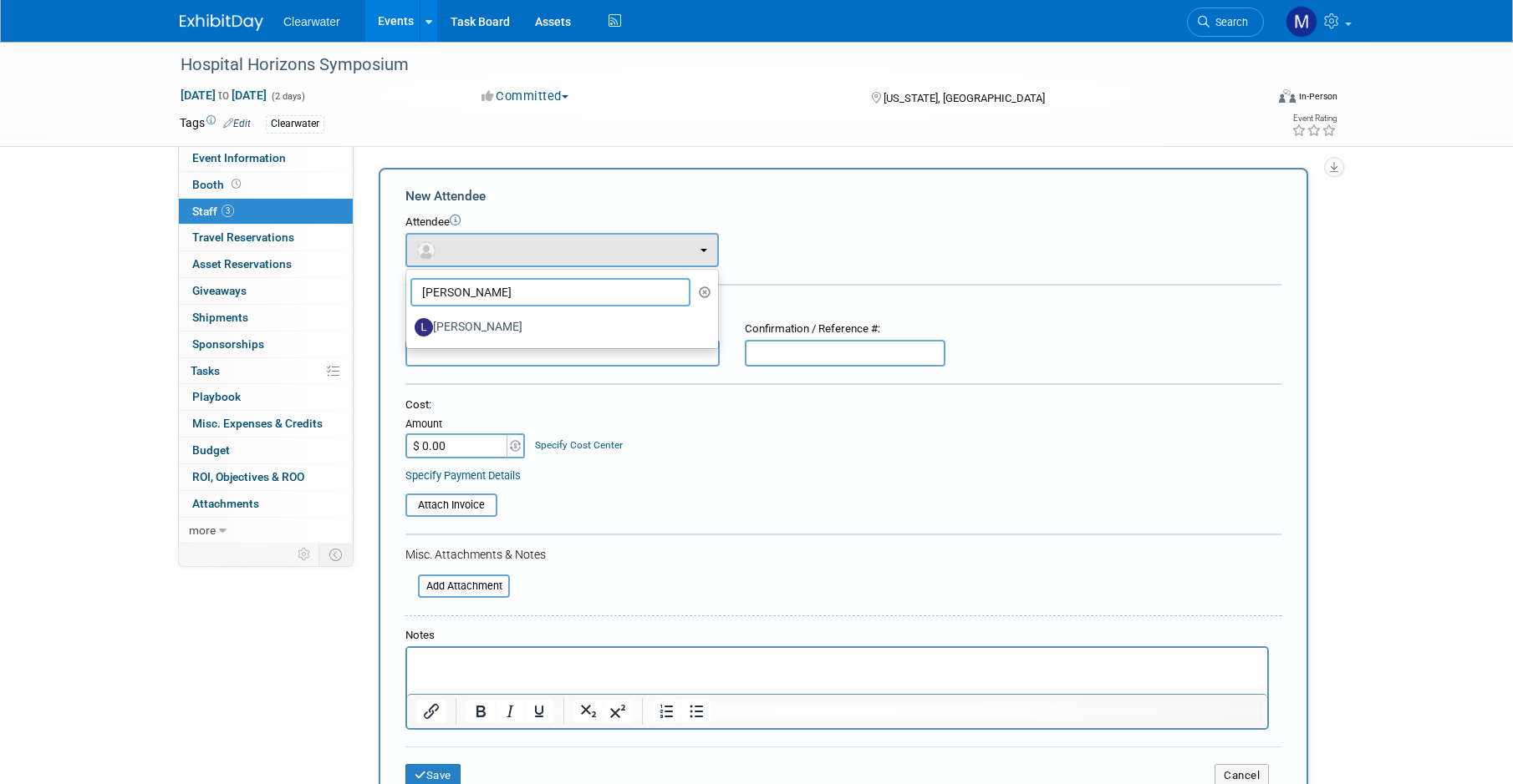
type input "[PERSON_NAME]"
drag, startPoint x: 611, startPoint y: 288, endPoint x: 605, endPoint y: 315, distance: 27.7
click at [605, 315] on label "[PERSON_NAME]" at bounding box center [558, 328] width 287 height 27
click at [408, 320] on input "[PERSON_NAME]" at bounding box center [403, 325] width 11 height 11
select select "b775fc1e-356f-40de-9d40-b1cd507ad491"
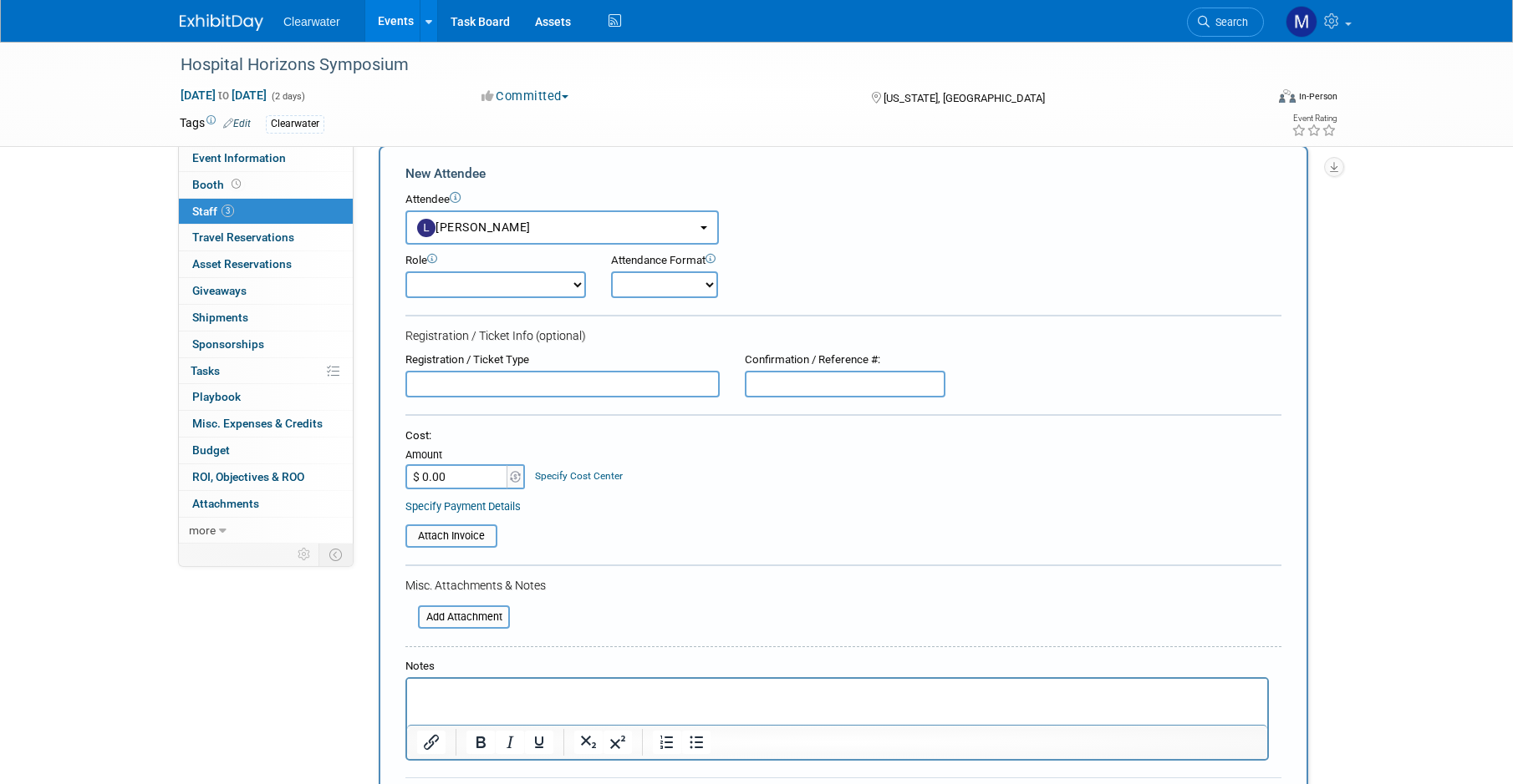
scroll to position [90, 0]
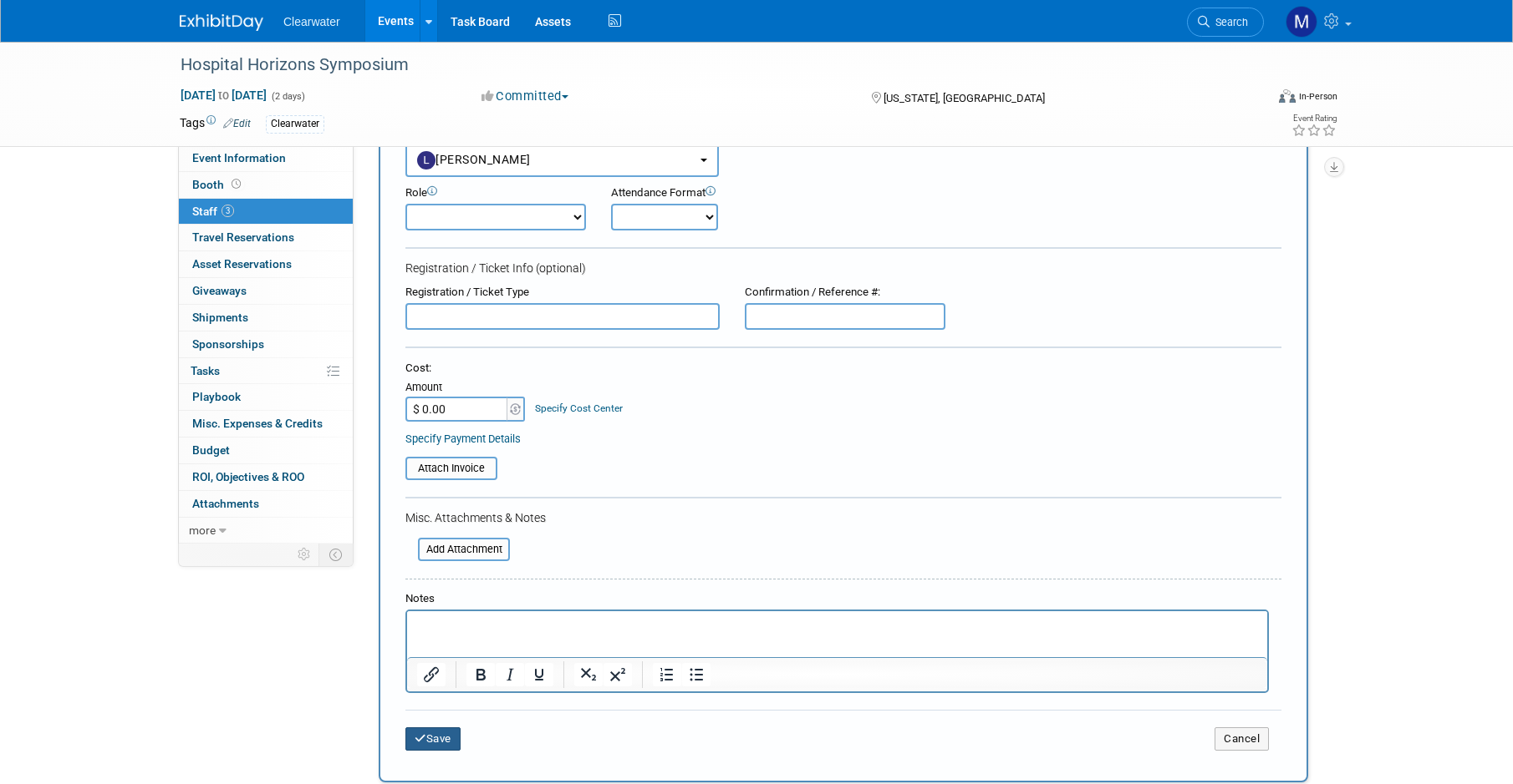
click at [434, 730] on button "Save" at bounding box center [433, 739] width 55 height 23
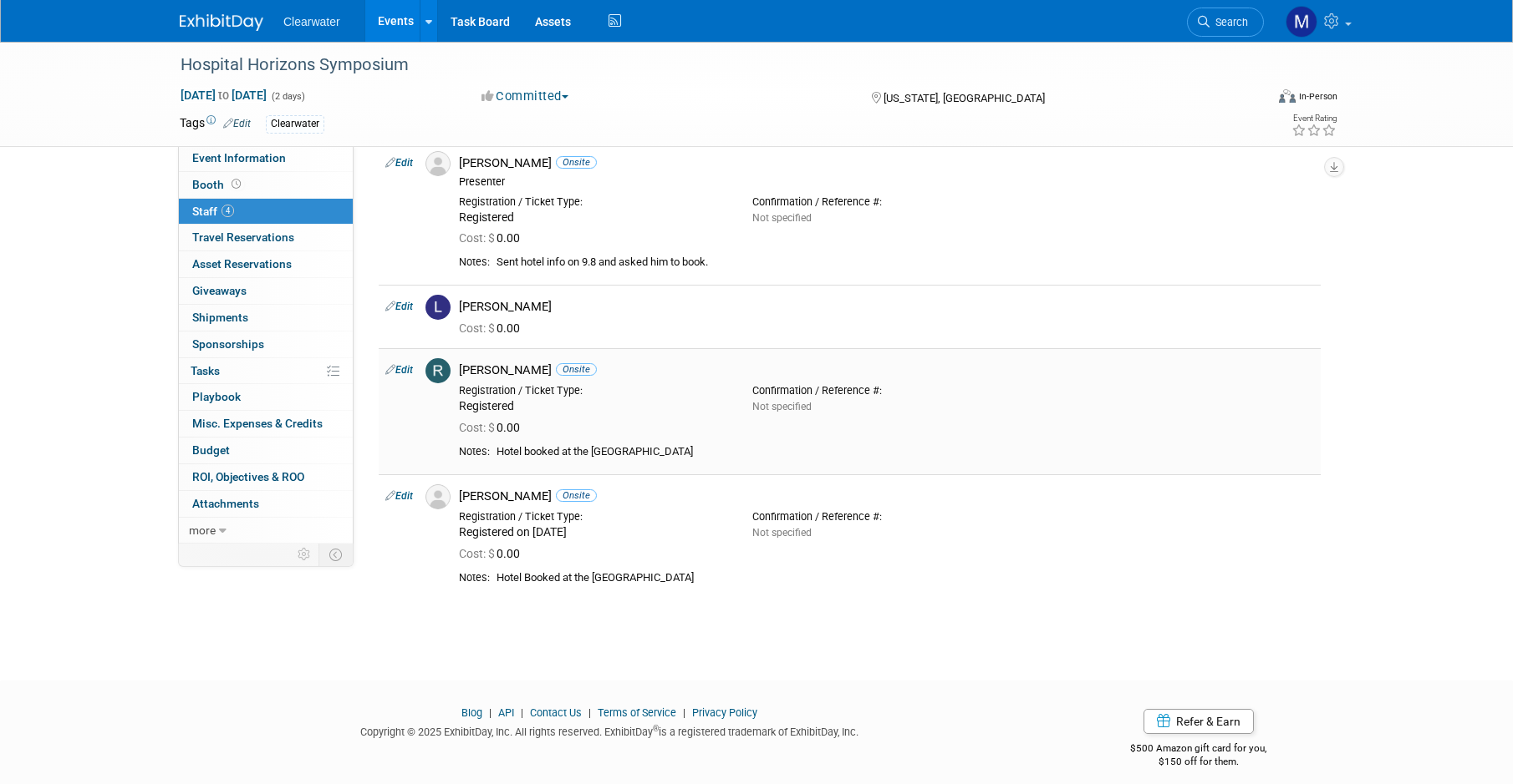
scroll to position [0, 0]
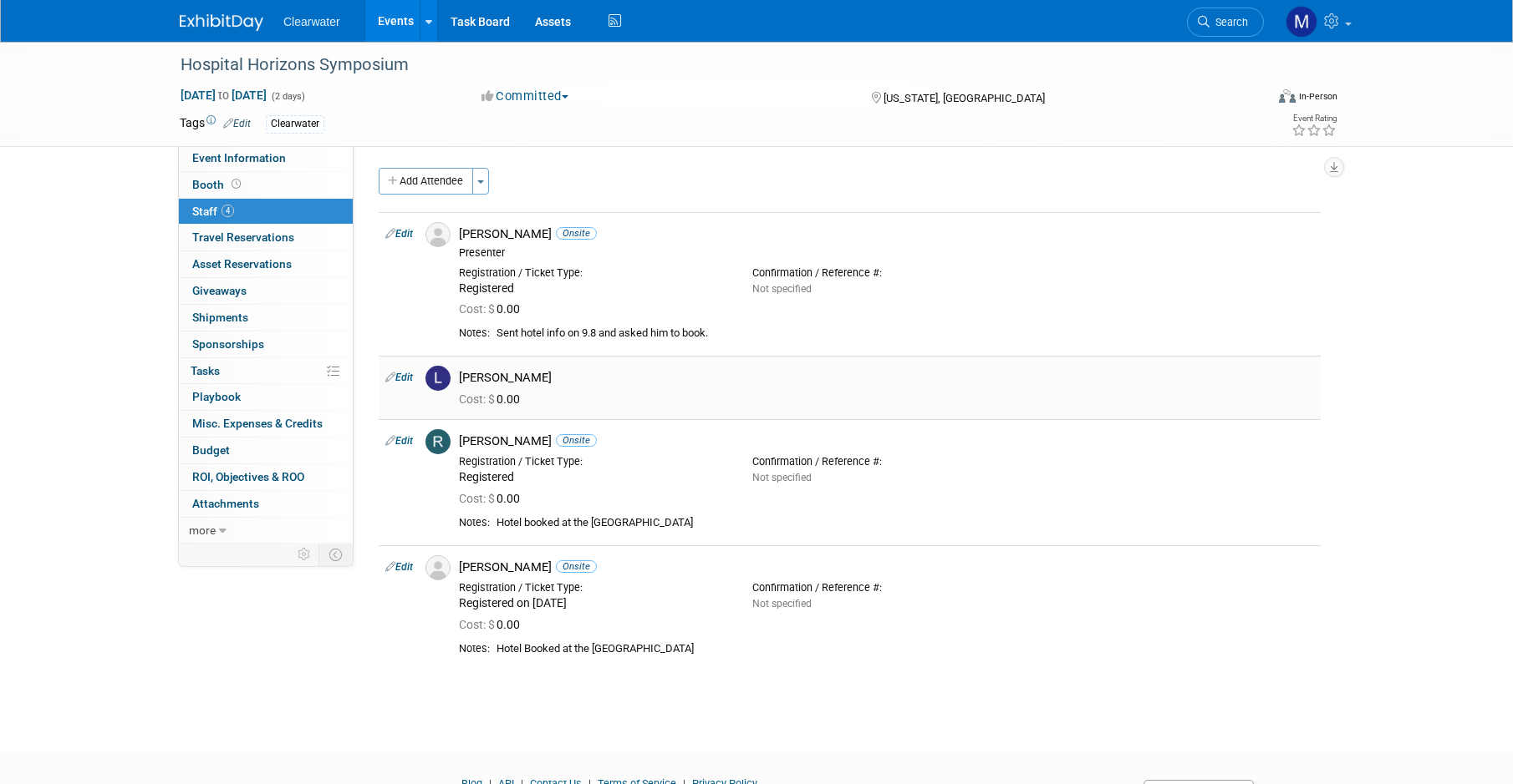
click at [406, 371] on link "Edit" at bounding box center [399, 377] width 28 height 12
select select "b775fc1e-356f-40de-9d40-b1cd507ad491"
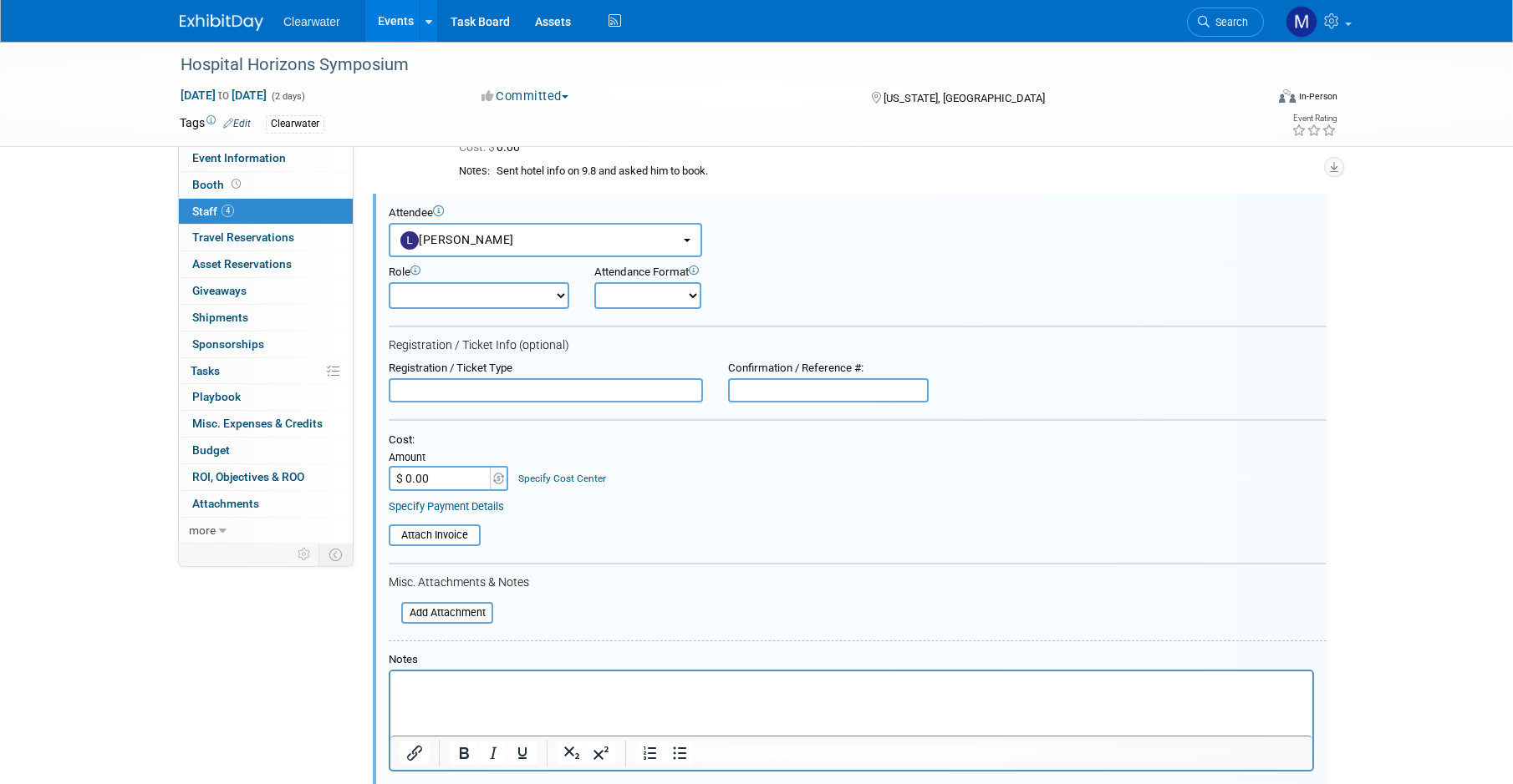
click at [467, 695] on html at bounding box center [851, 683] width 922 height 23
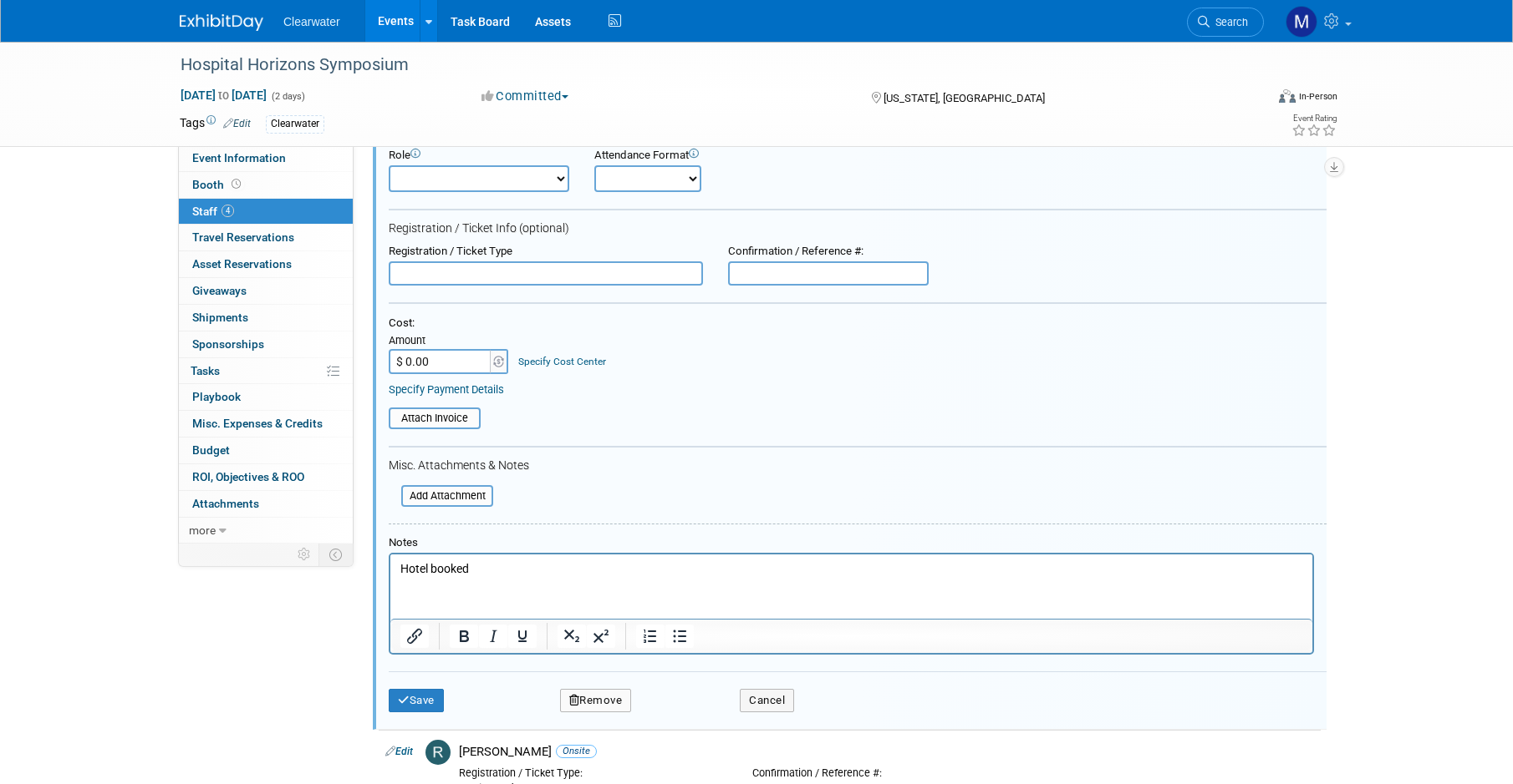
click at [407, 671] on div "Save Remove Cancel" at bounding box center [857, 697] width 938 height 53
click at [410, 689] on button "Save" at bounding box center [416, 701] width 55 height 23
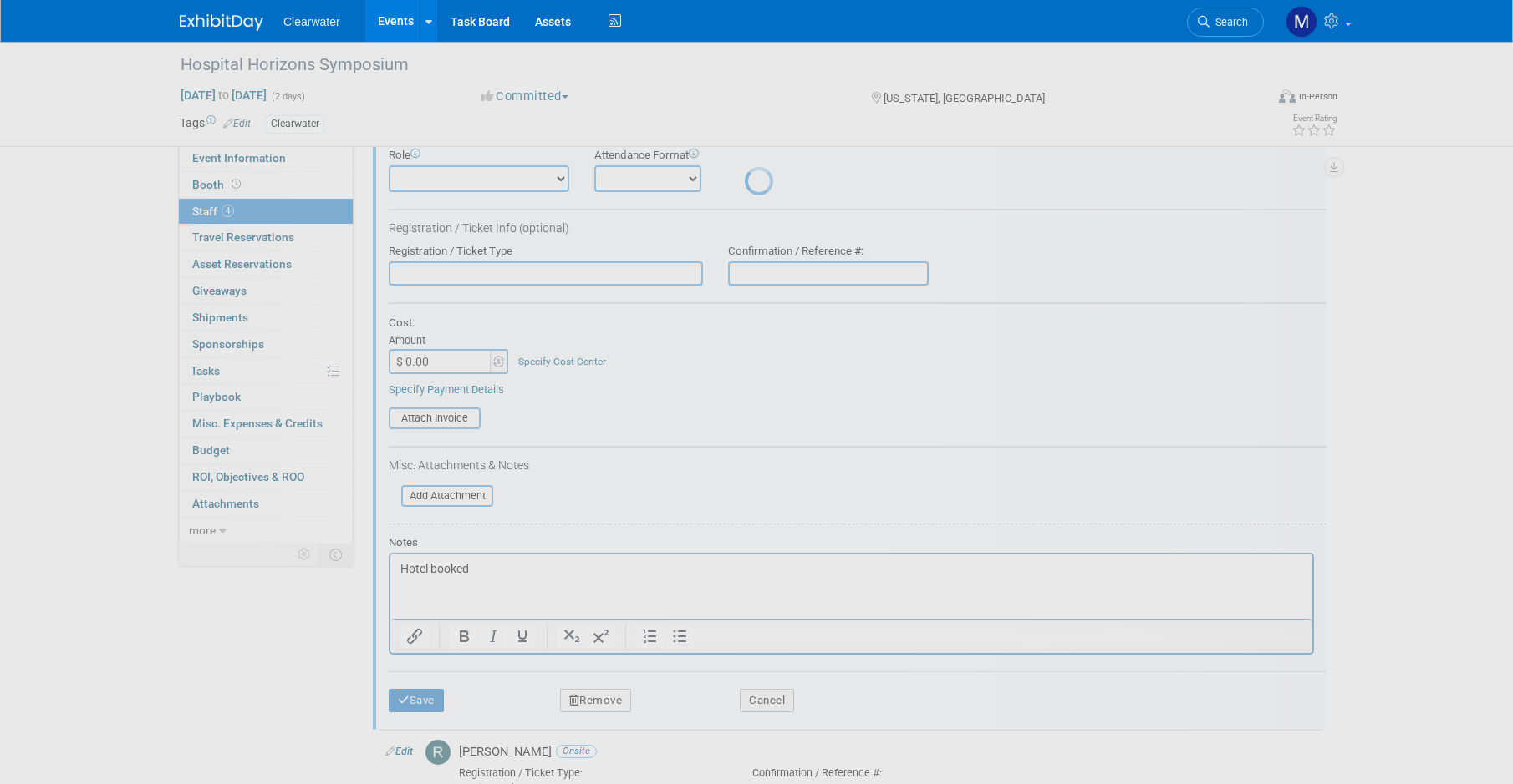
scroll to position [96, 0]
